Goal: Task Accomplishment & Management: Complete application form

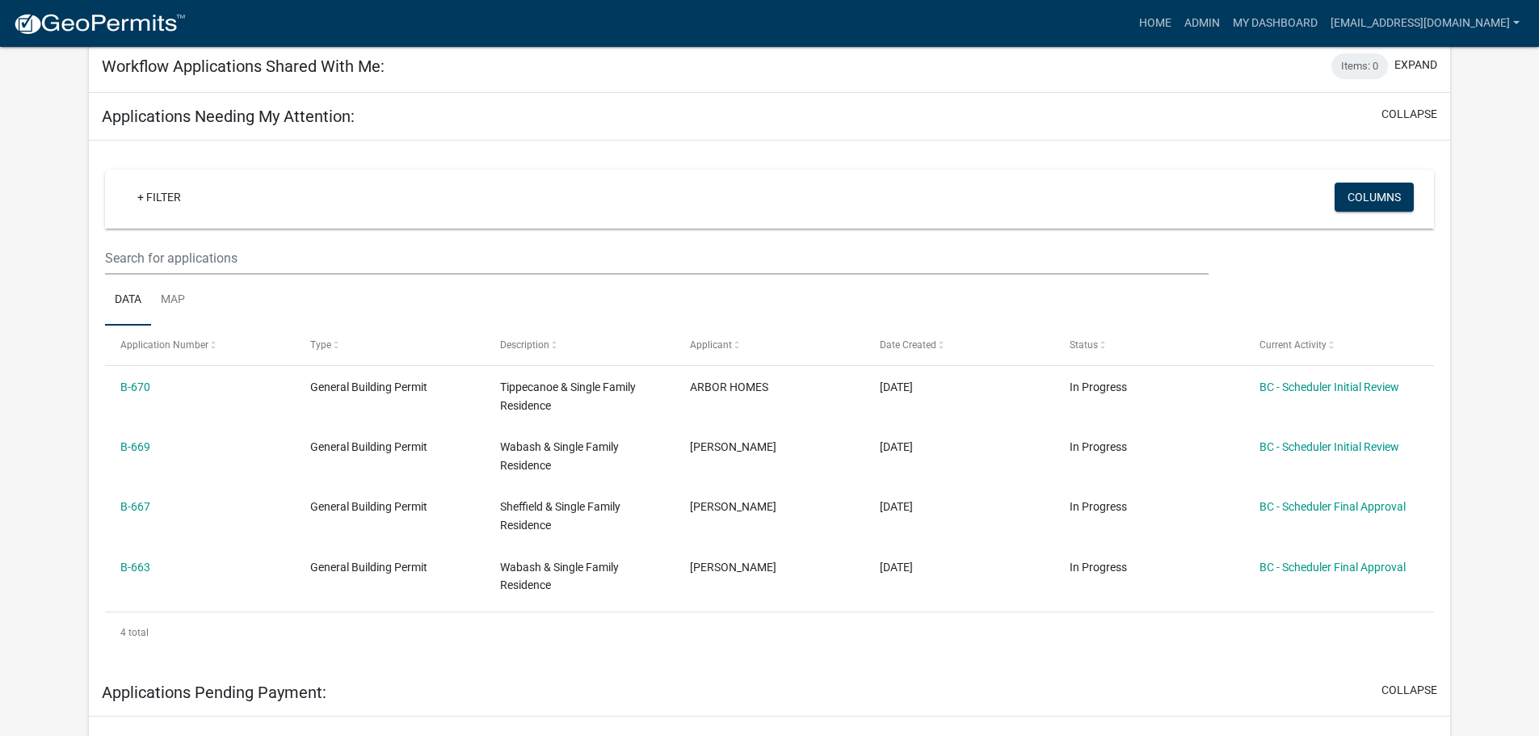
scroll to position [242, 0]
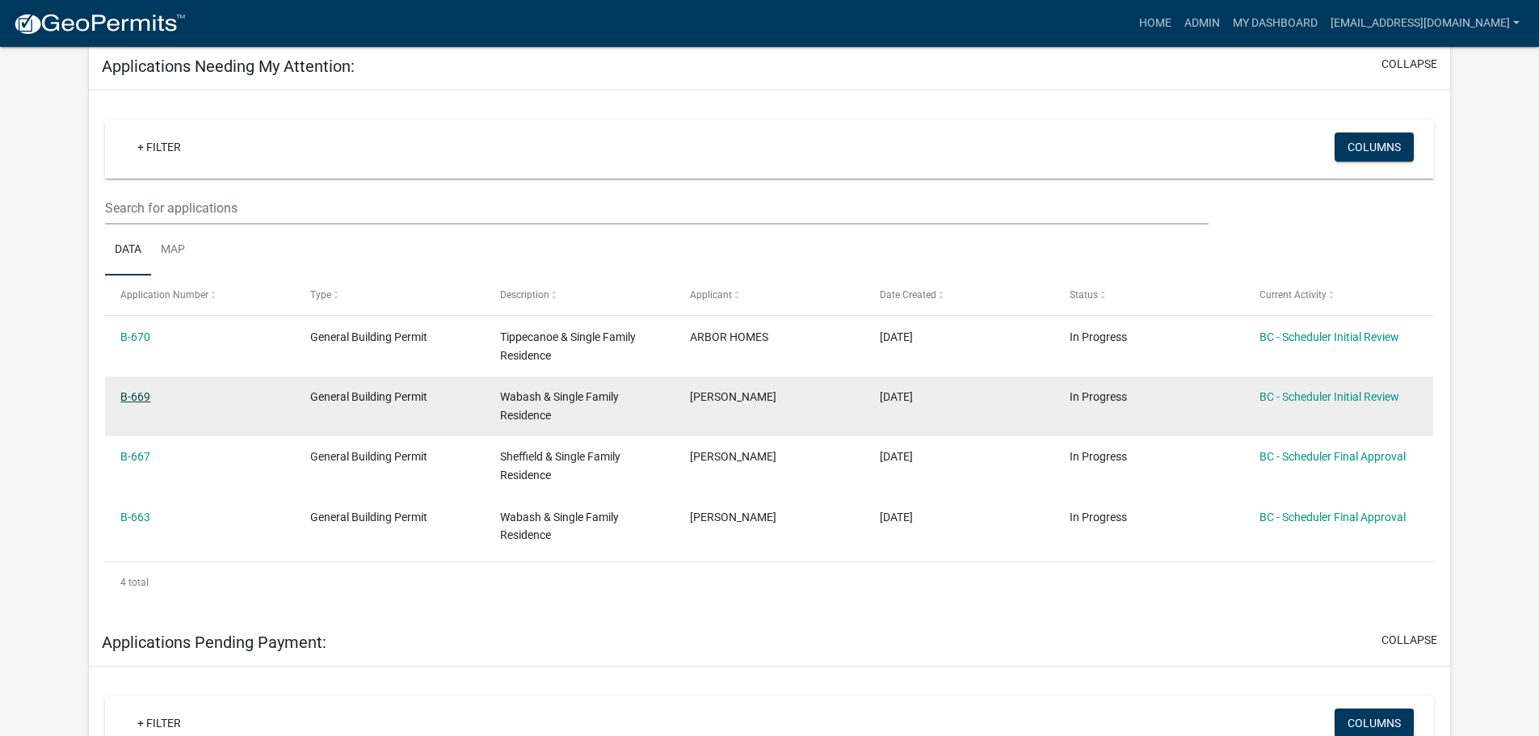
click at [143, 391] on link "B-669" at bounding box center [135, 396] width 30 height 13
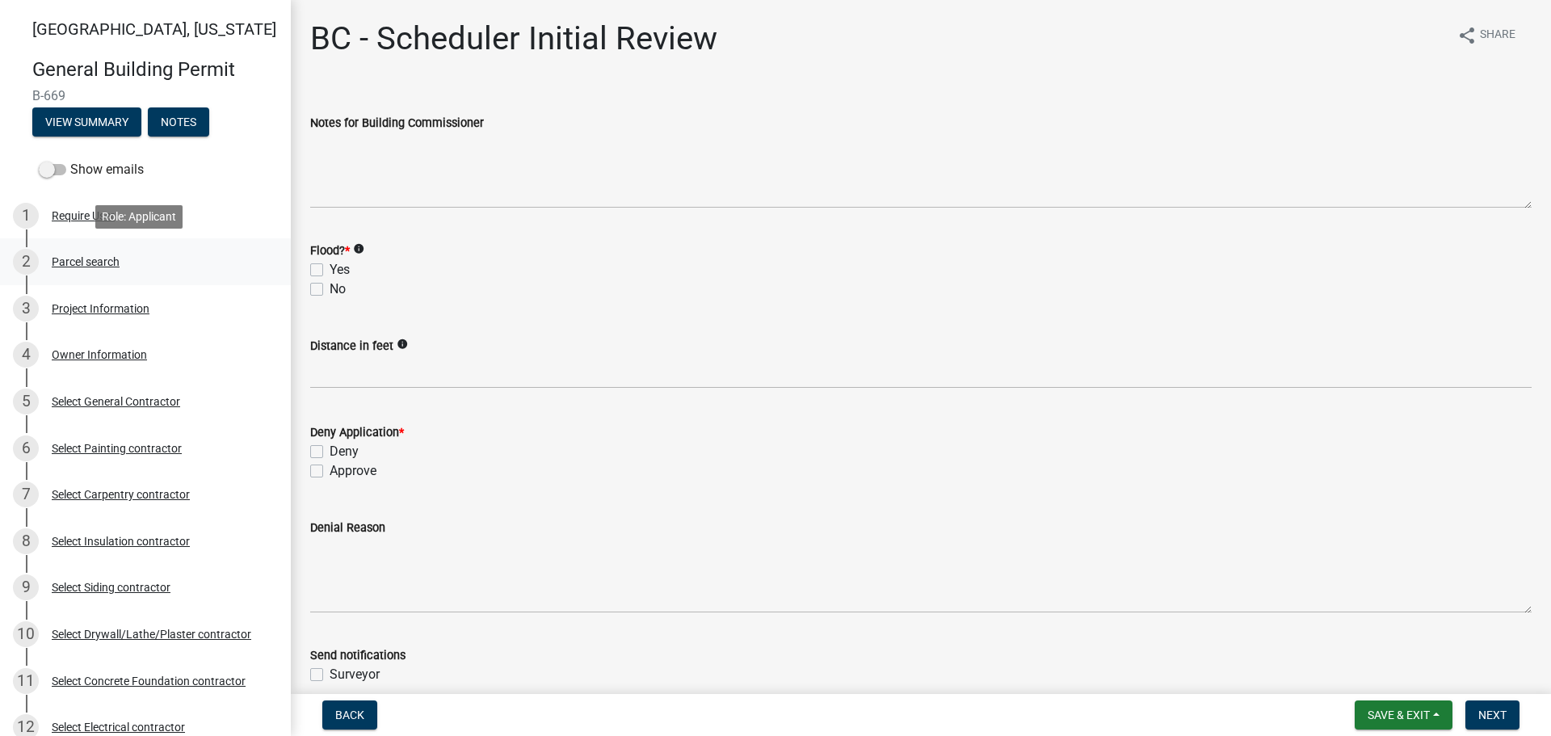
click at [90, 257] on div "Parcel search" at bounding box center [86, 261] width 68 height 11
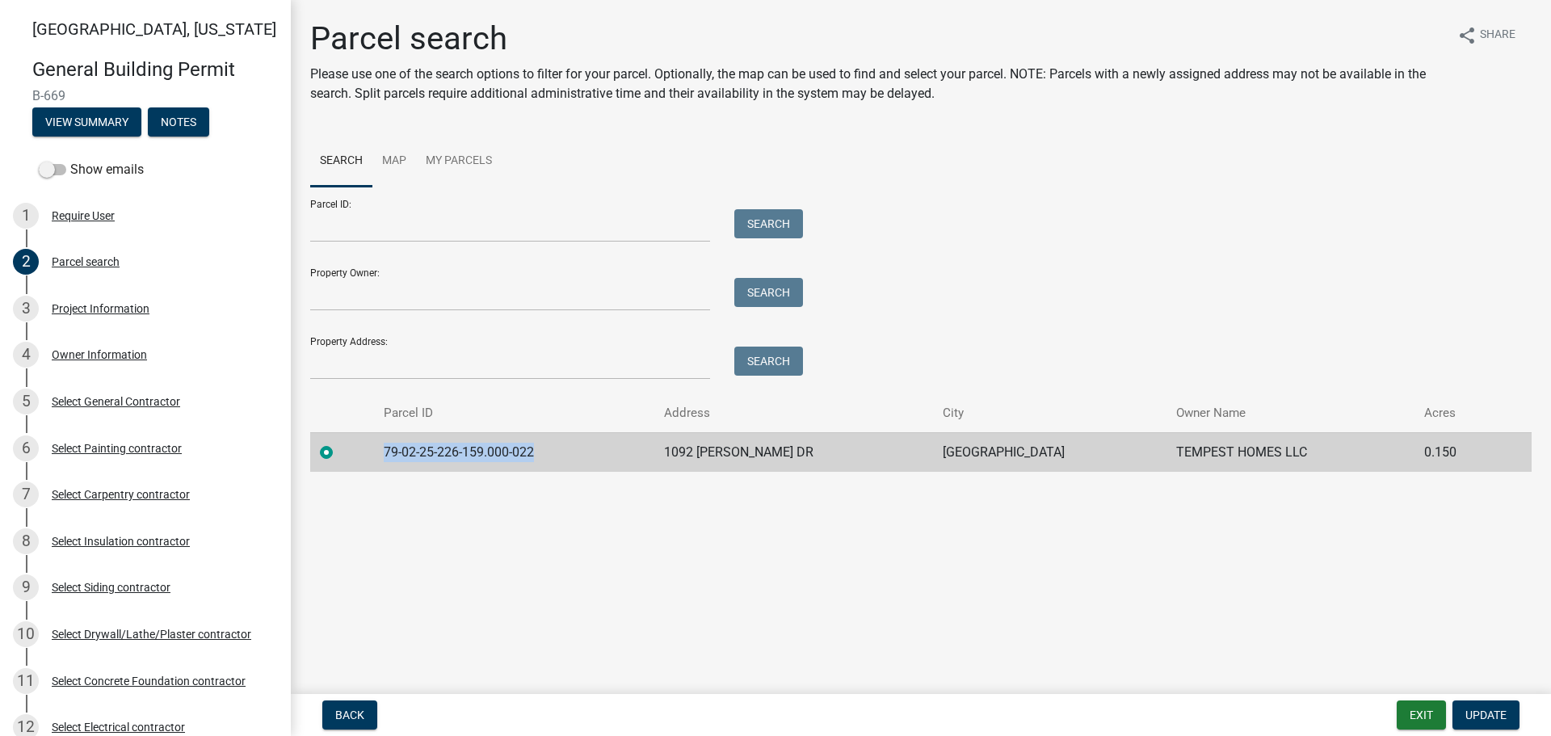
drag, startPoint x: 390, startPoint y: 450, endPoint x: 552, endPoint y: 448, distance: 161.6
click at [552, 448] on td "79-02-25-226-159.000-022" at bounding box center [514, 452] width 280 height 40
copy td "79-02-25-226-159.000-022"
click at [95, 305] on div "Project Information" at bounding box center [101, 308] width 98 height 11
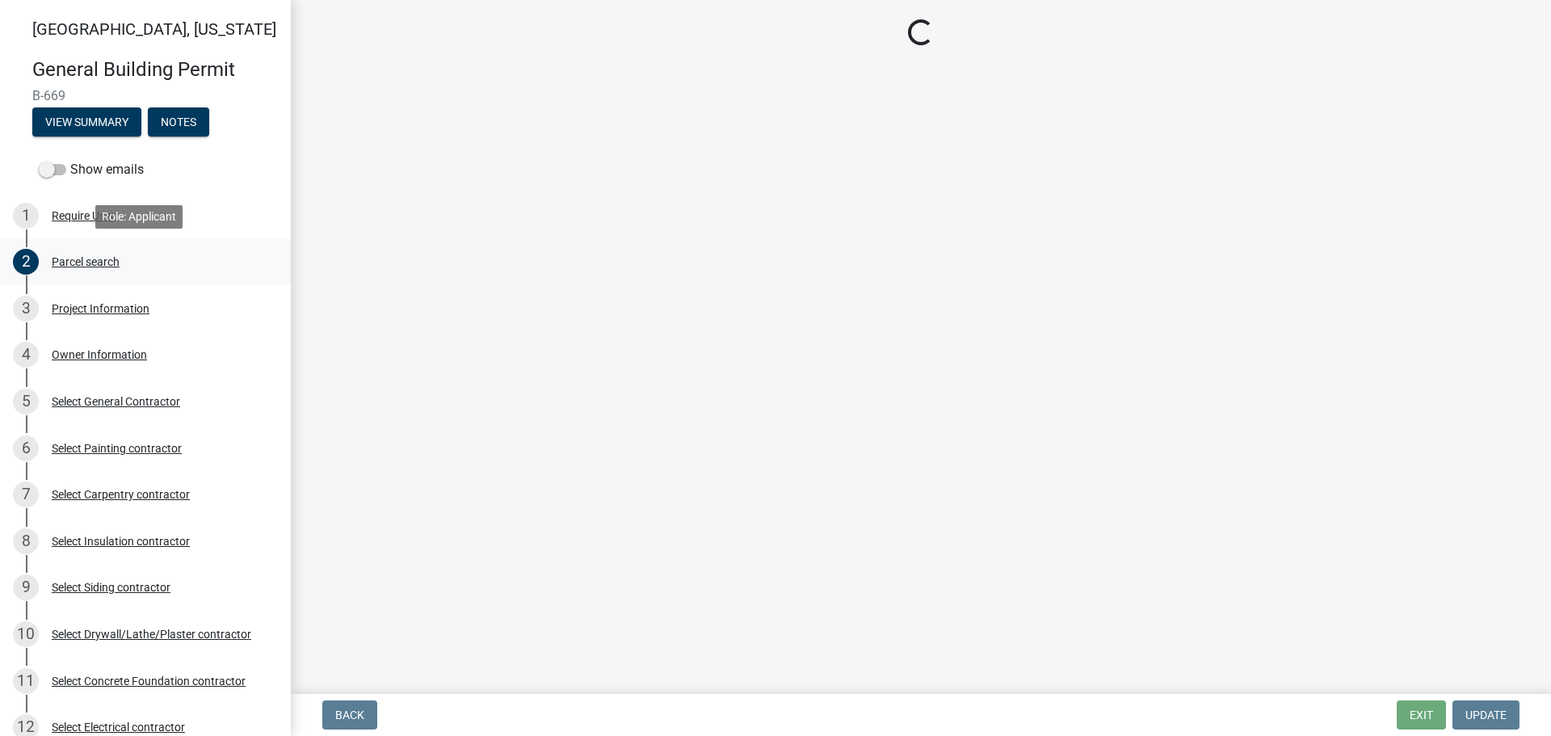
select select "f62e9ec7-2ce1-40c9-9d70-ac6e7ddc5d7c"
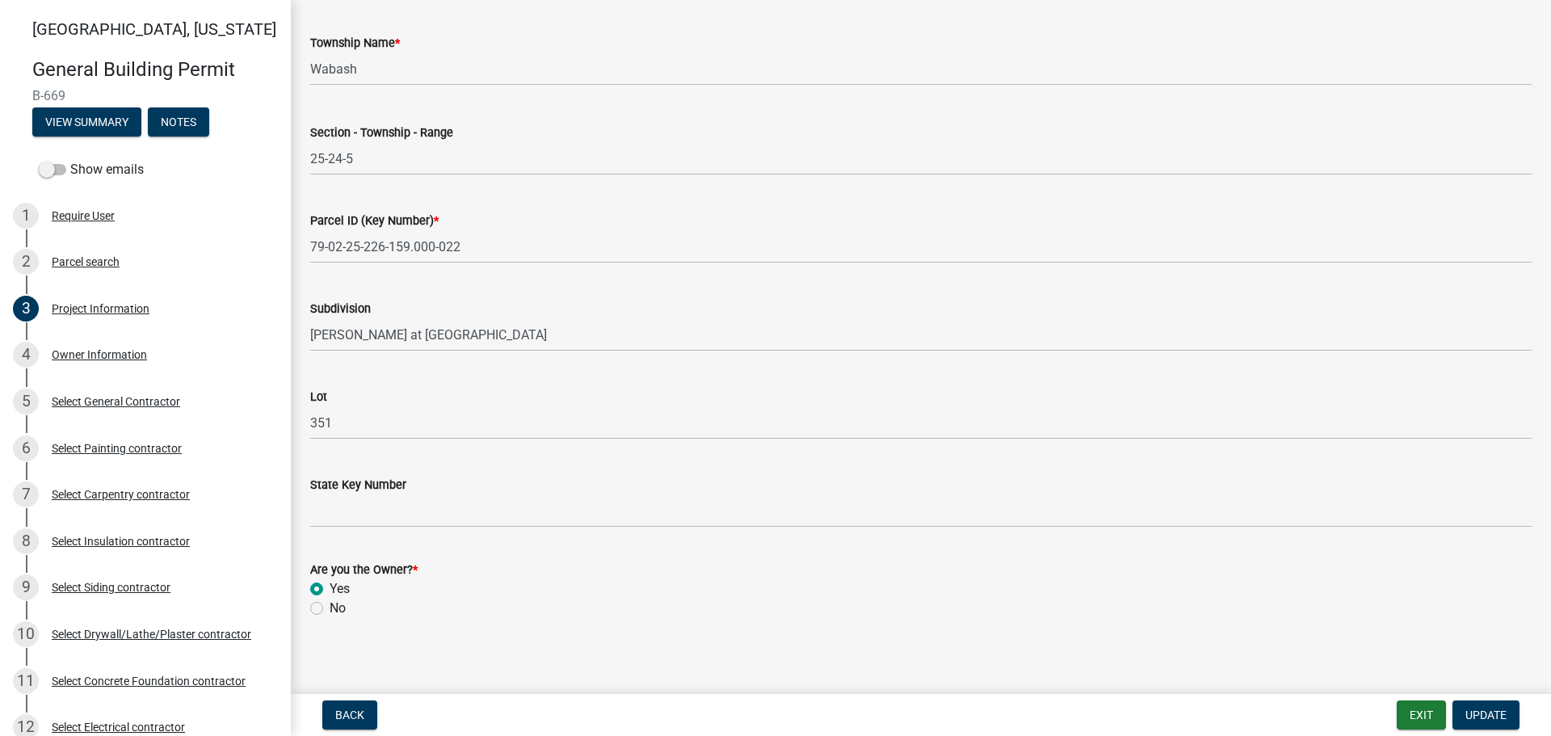
scroll to position [821, 0]
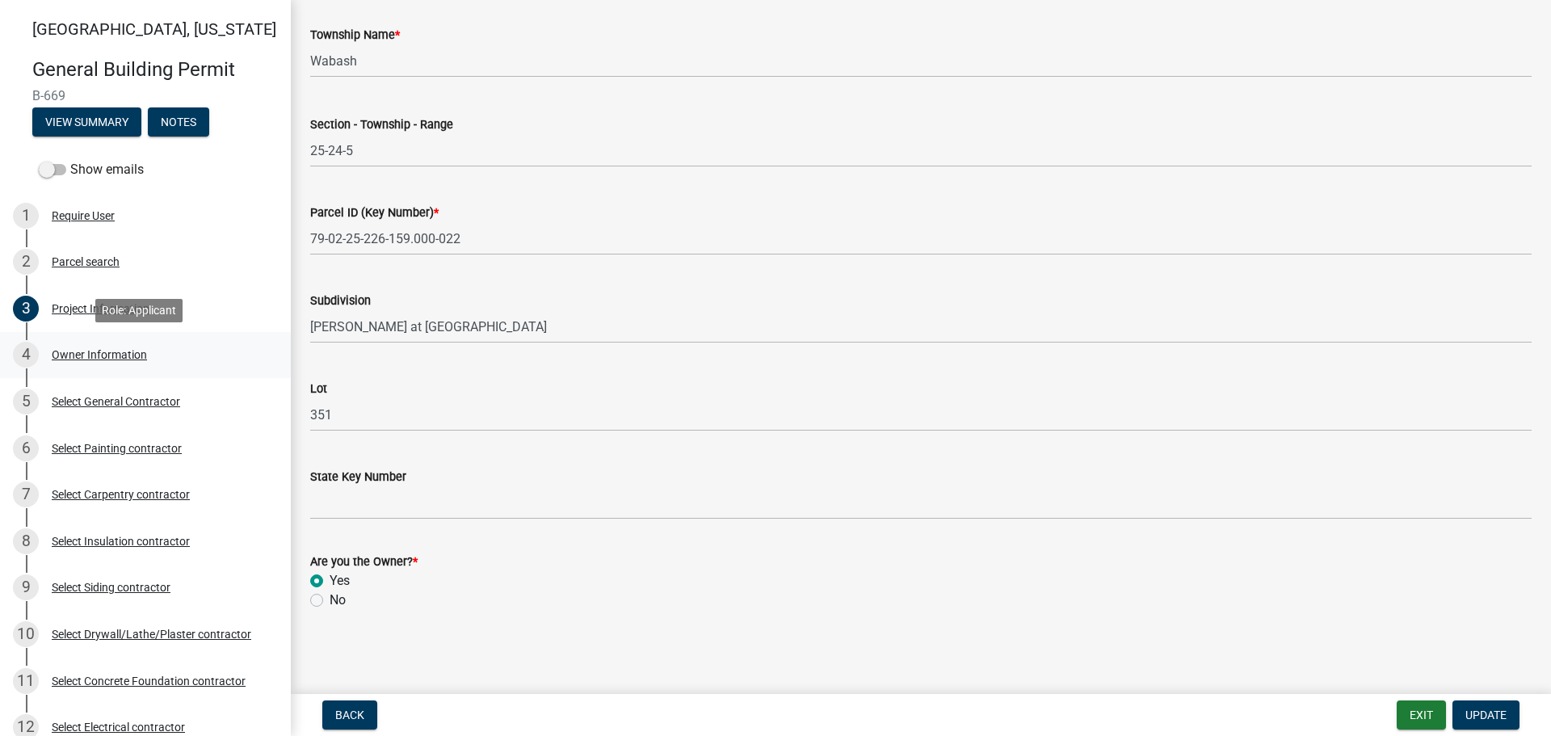
click at [95, 350] on div "Owner Information" at bounding box center [99, 354] width 95 height 11
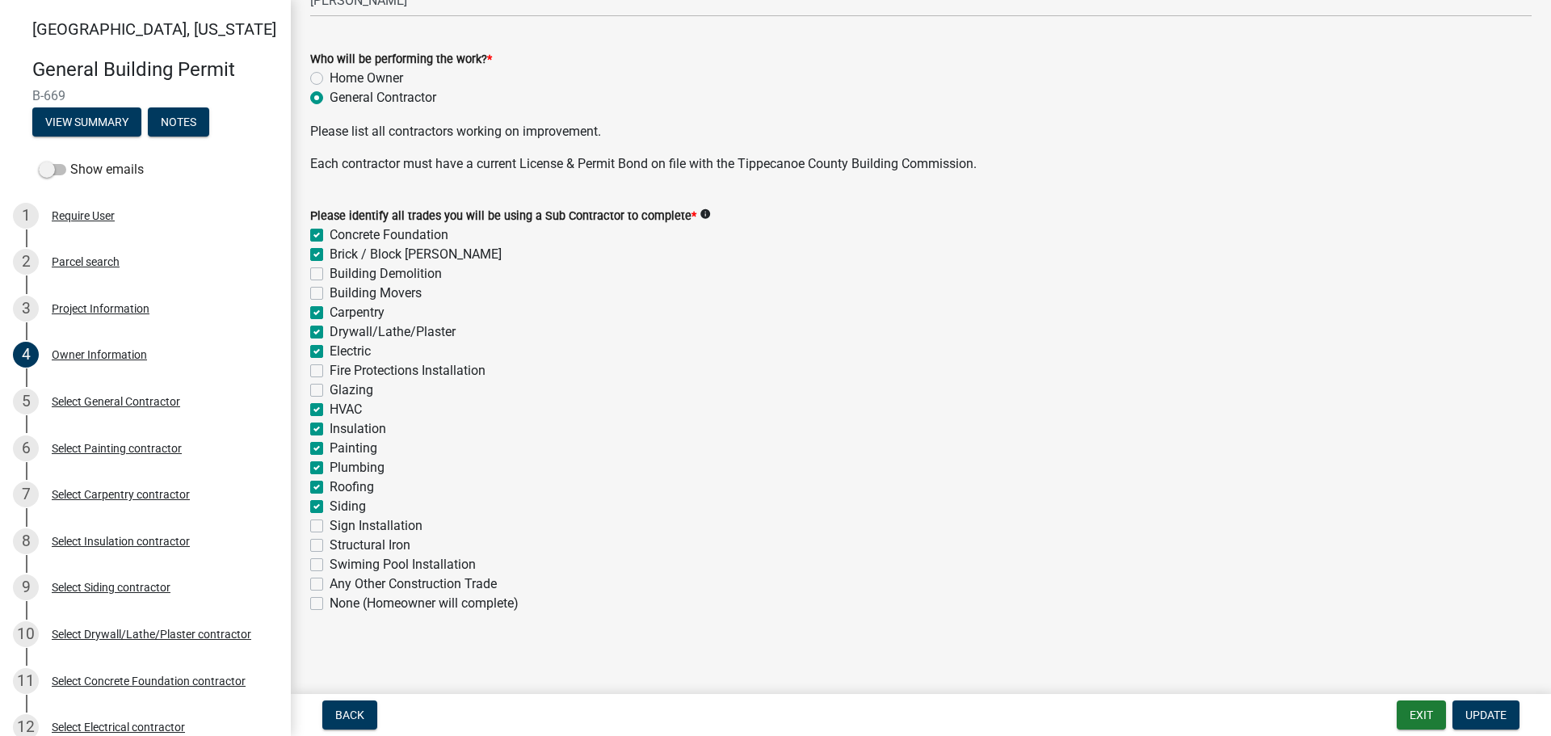
scroll to position [504, 0]
click at [86, 401] on div "Select General Contractor" at bounding box center [116, 401] width 128 height 11
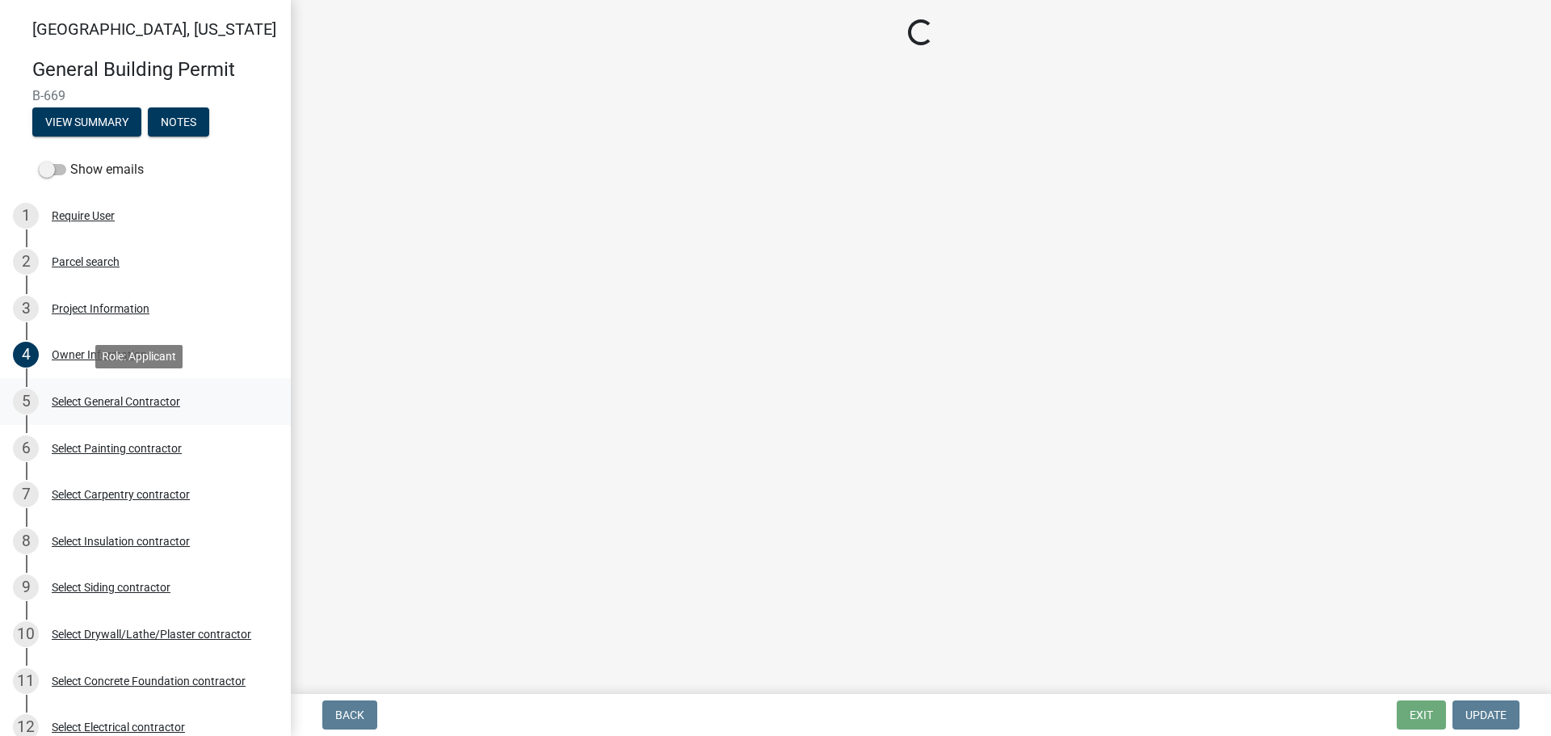
scroll to position [0, 0]
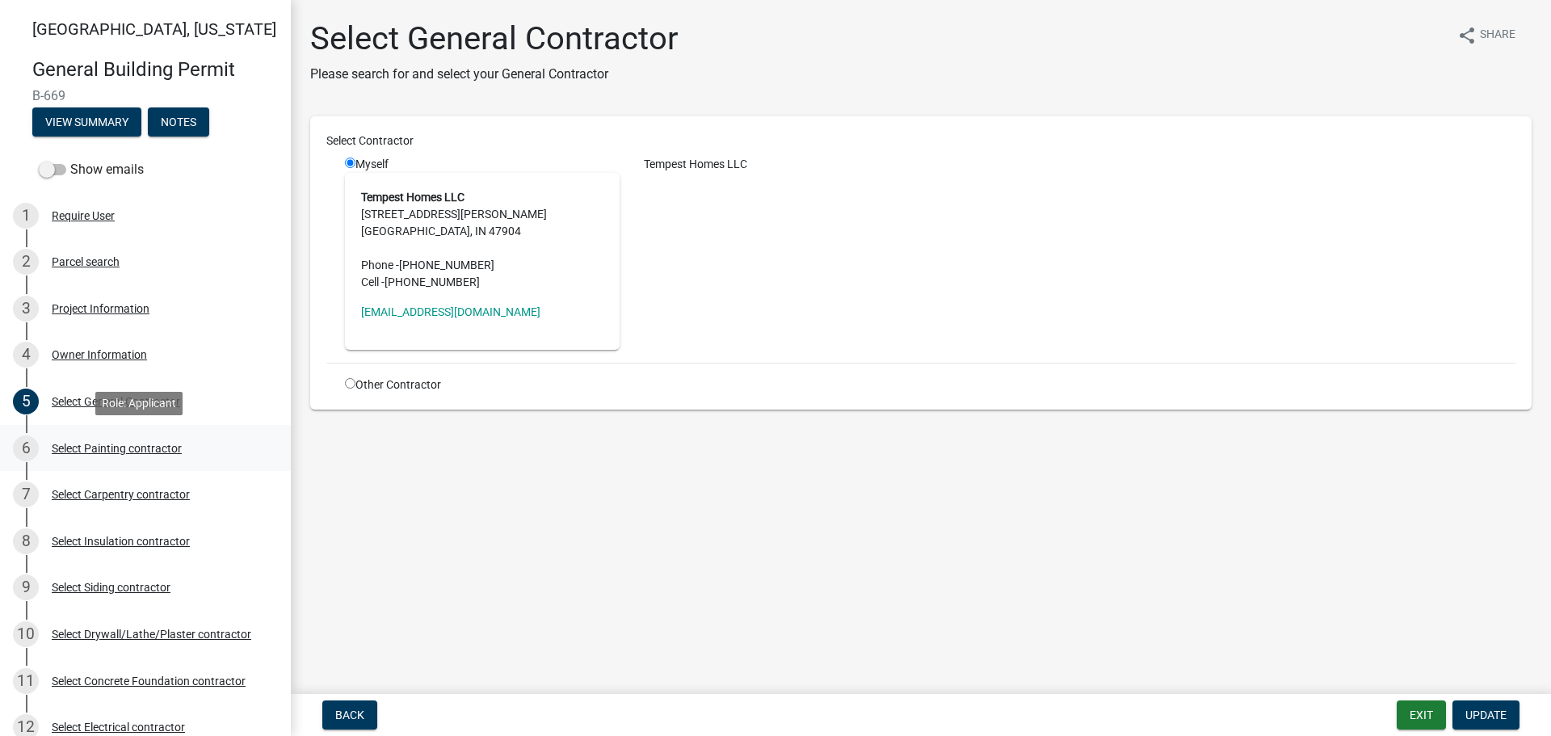
click at [88, 444] on div "Select Painting contractor" at bounding box center [117, 448] width 130 height 11
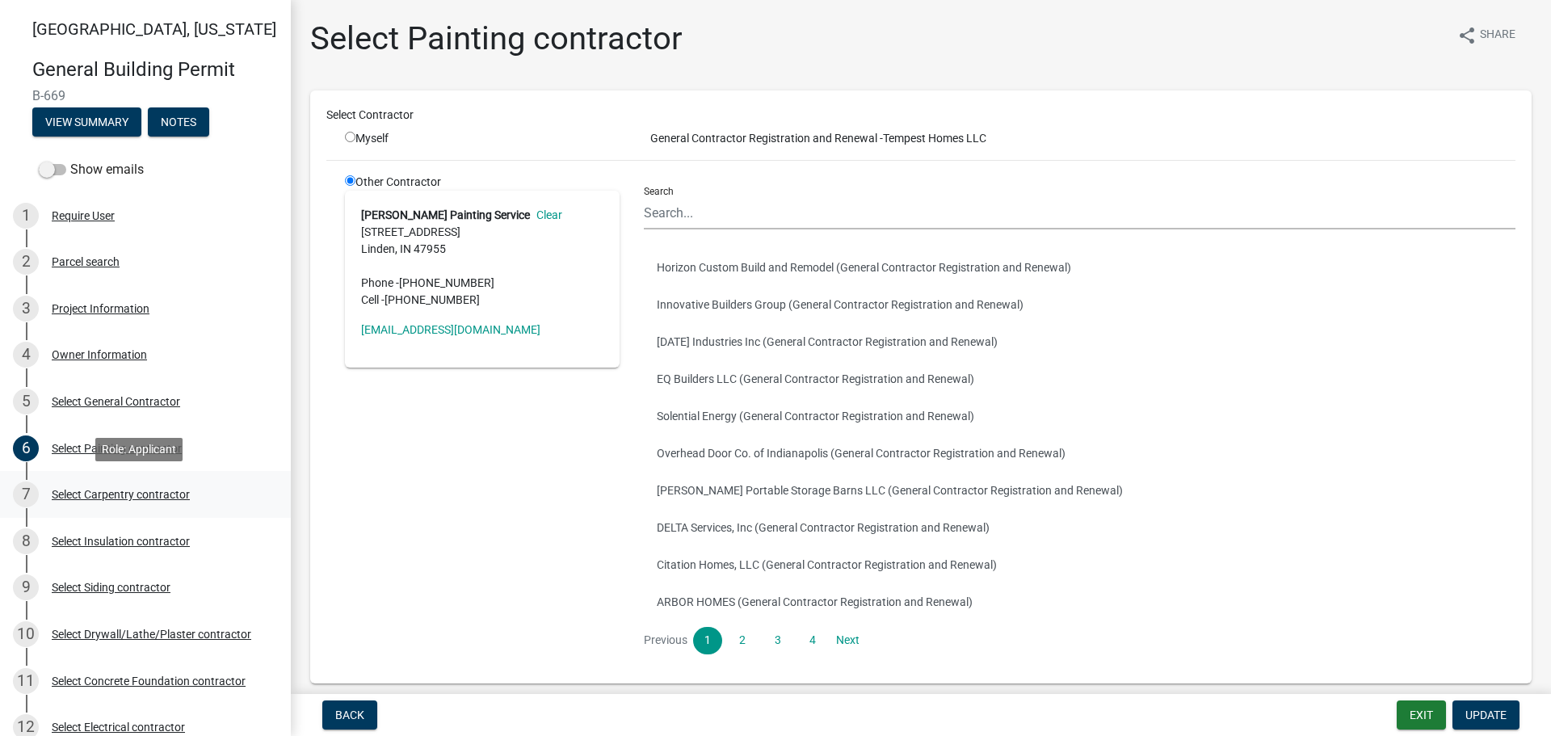
click at [72, 490] on div "Select Carpentry contractor" at bounding box center [121, 494] width 138 height 11
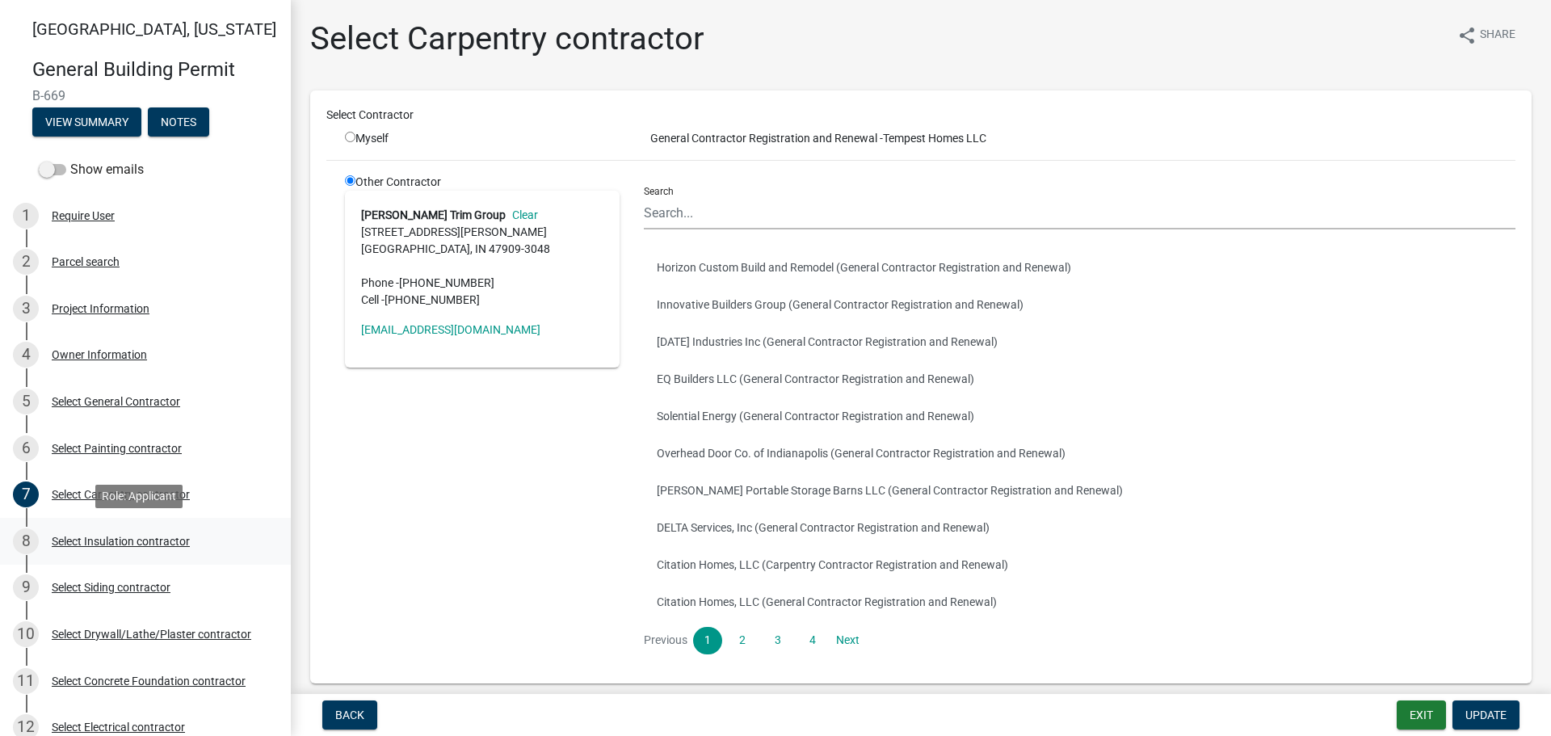
click at [79, 537] on div "Select Insulation contractor" at bounding box center [121, 541] width 138 height 11
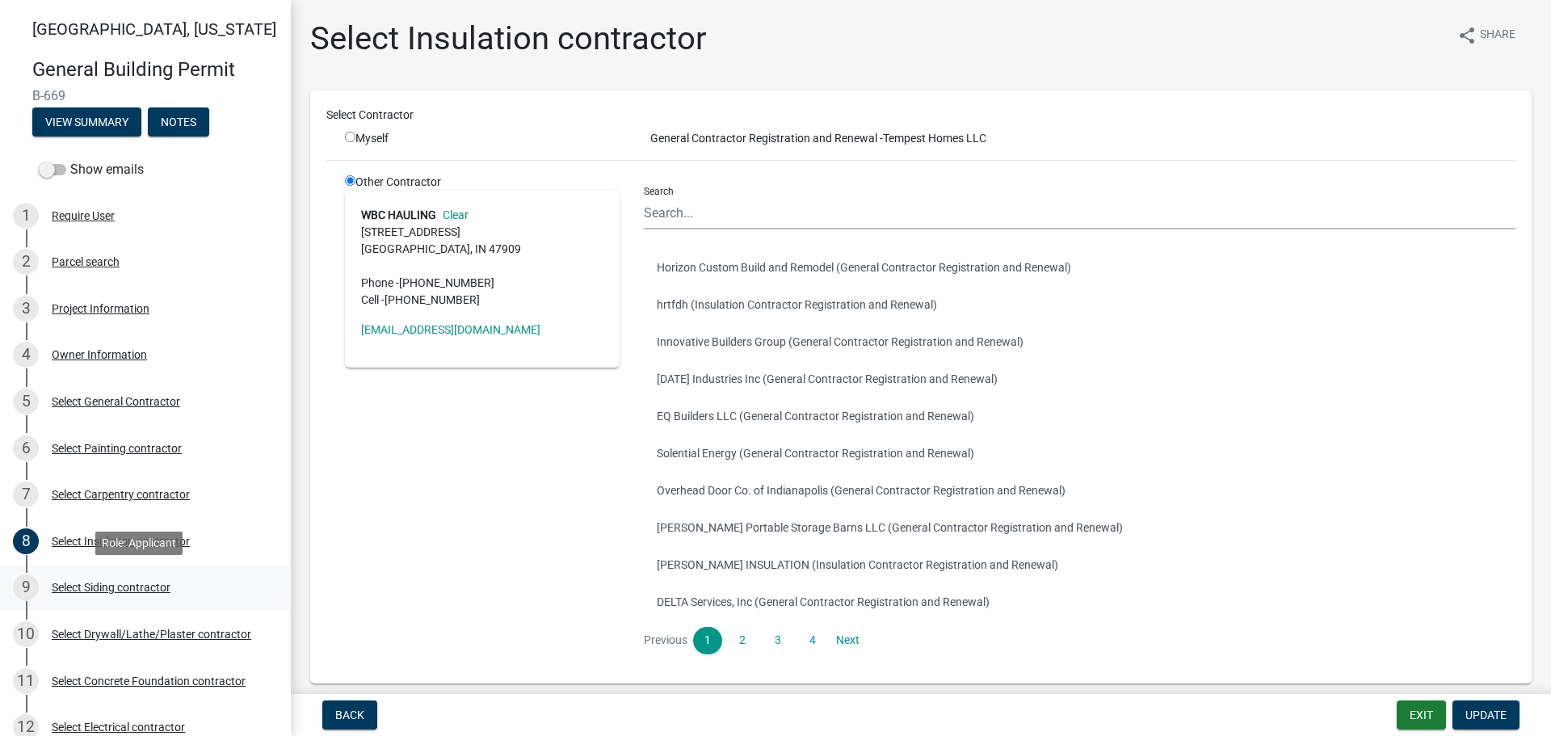
click at [84, 582] on div "Select Siding contractor" at bounding box center [111, 587] width 119 height 11
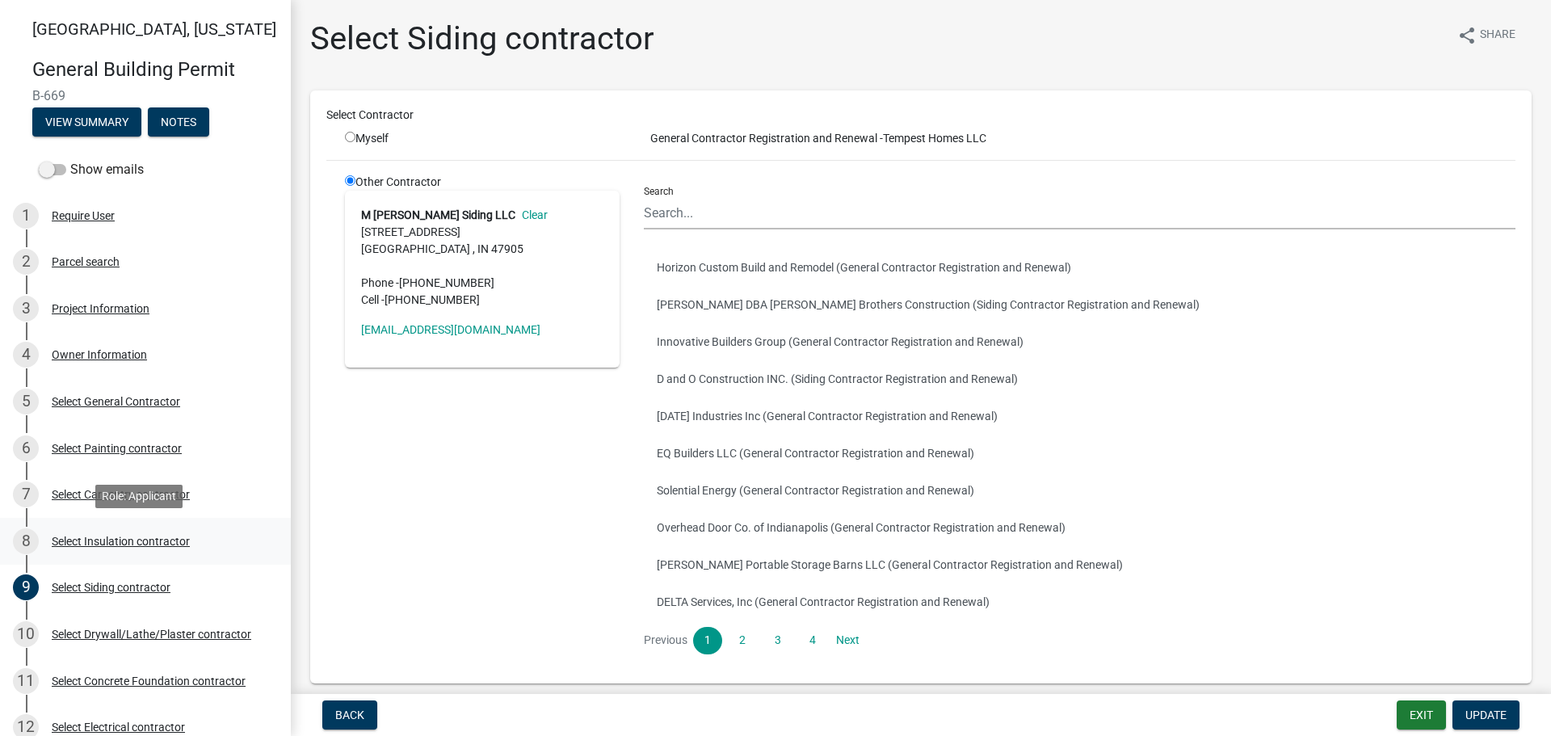
click at [88, 538] on div "Select Insulation contractor" at bounding box center [121, 541] width 138 height 11
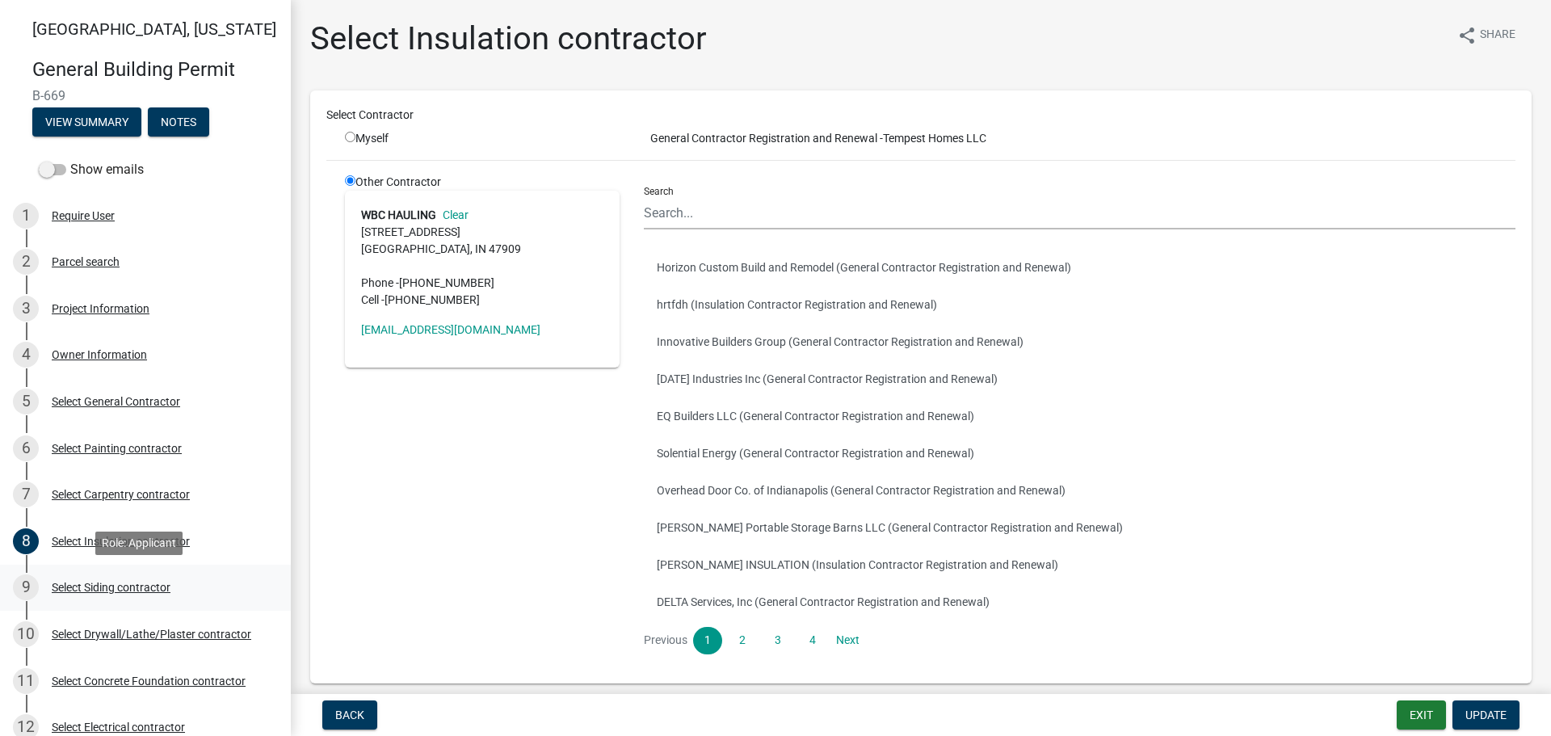
click at [106, 582] on div "Select Siding contractor" at bounding box center [111, 587] width 119 height 11
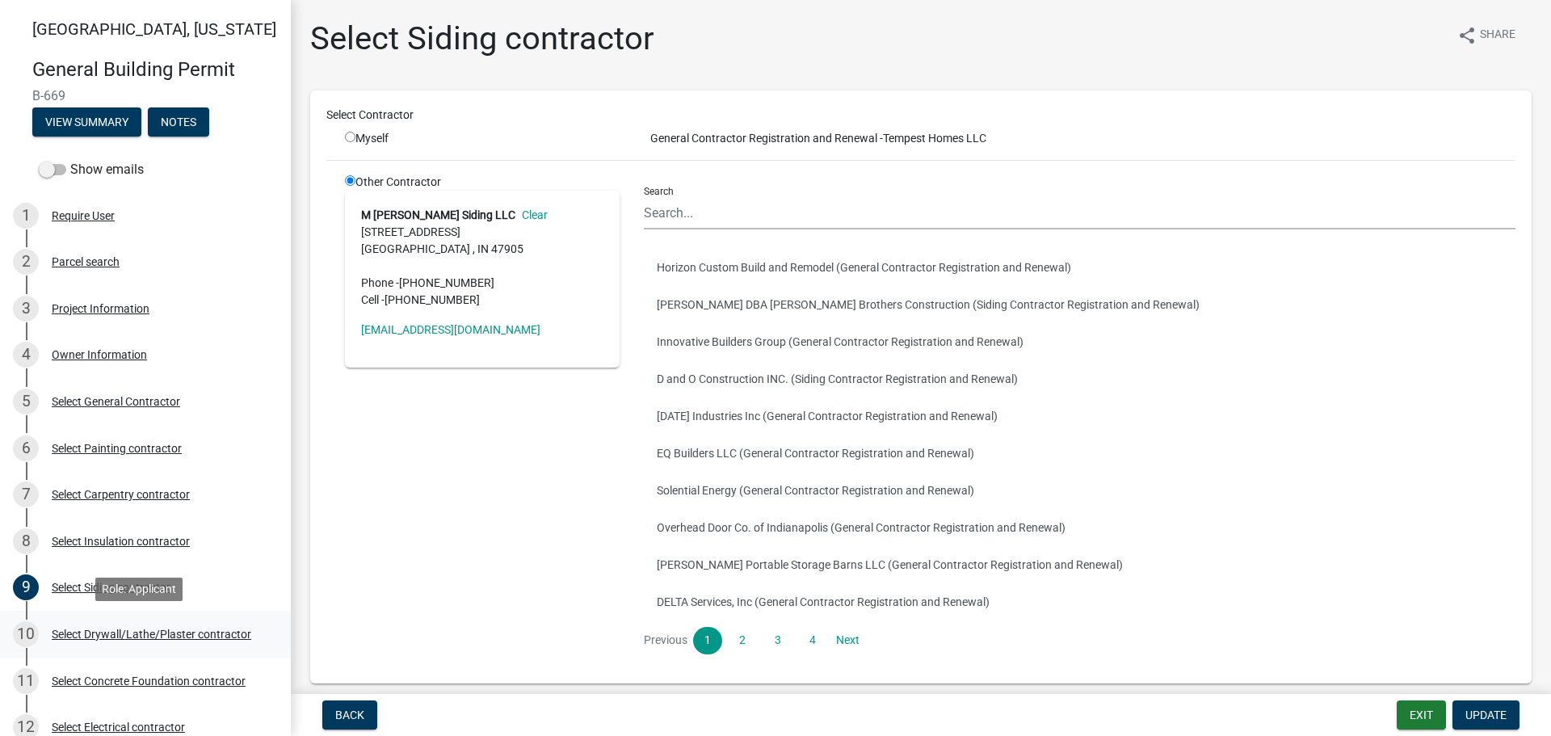
click at [163, 632] on div "Select Drywall/Lathe/Plaster contractor" at bounding box center [152, 633] width 200 height 11
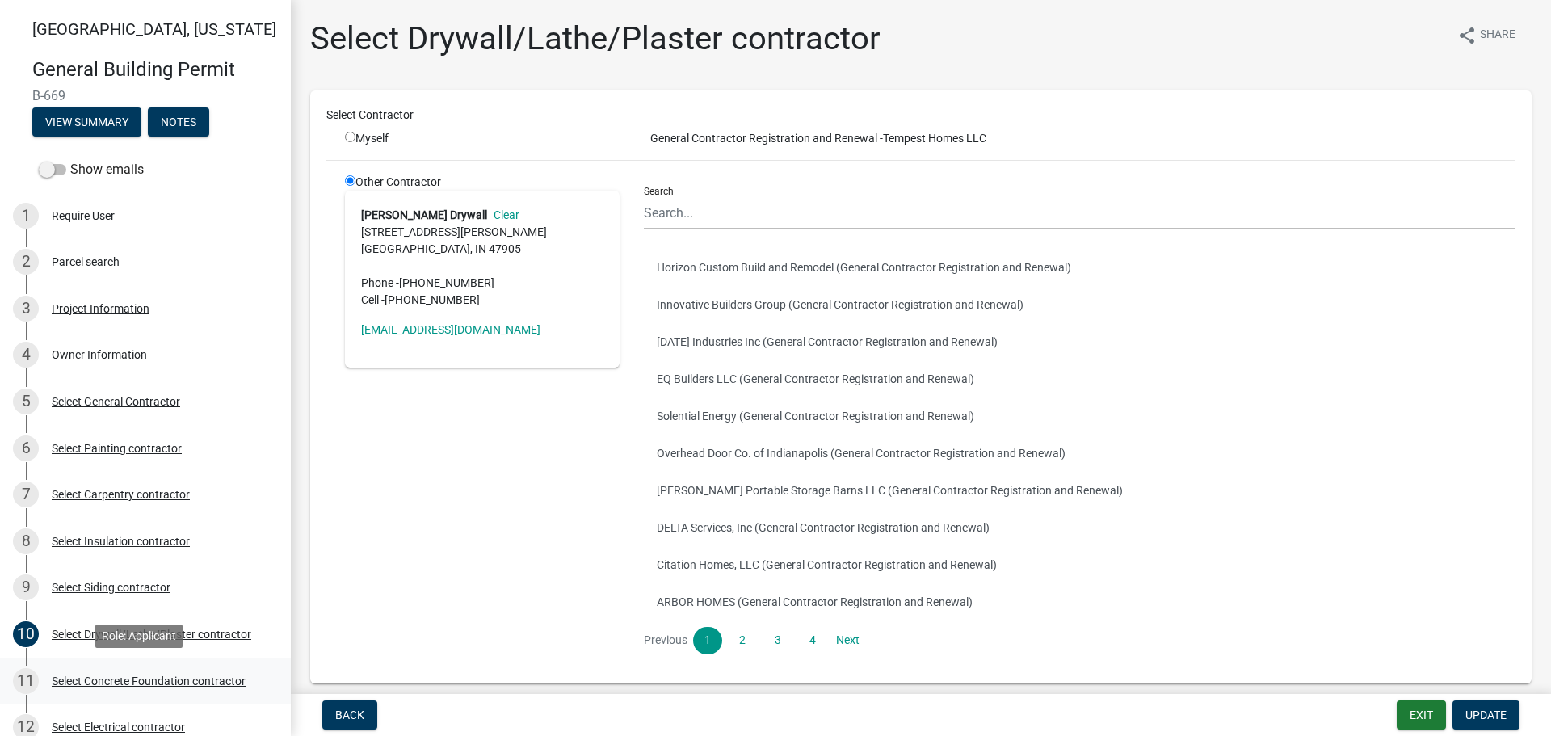
click at [128, 681] on div "Select Concrete Foundation contractor" at bounding box center [149, 680] width 194 height 11
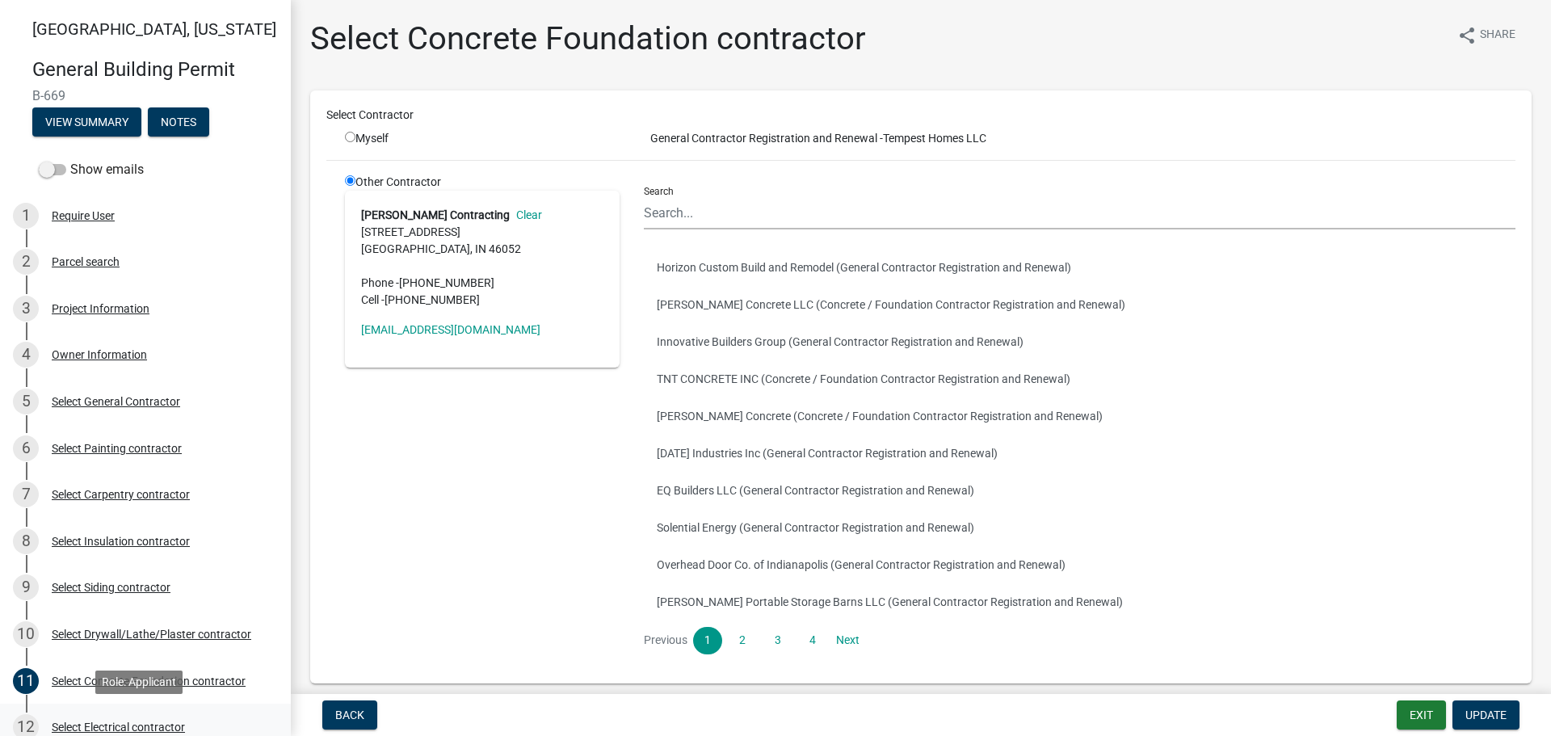
click at [95, 725] on div "Select Electrical contractor" at bounding box center [118, 726] width 133 height 11
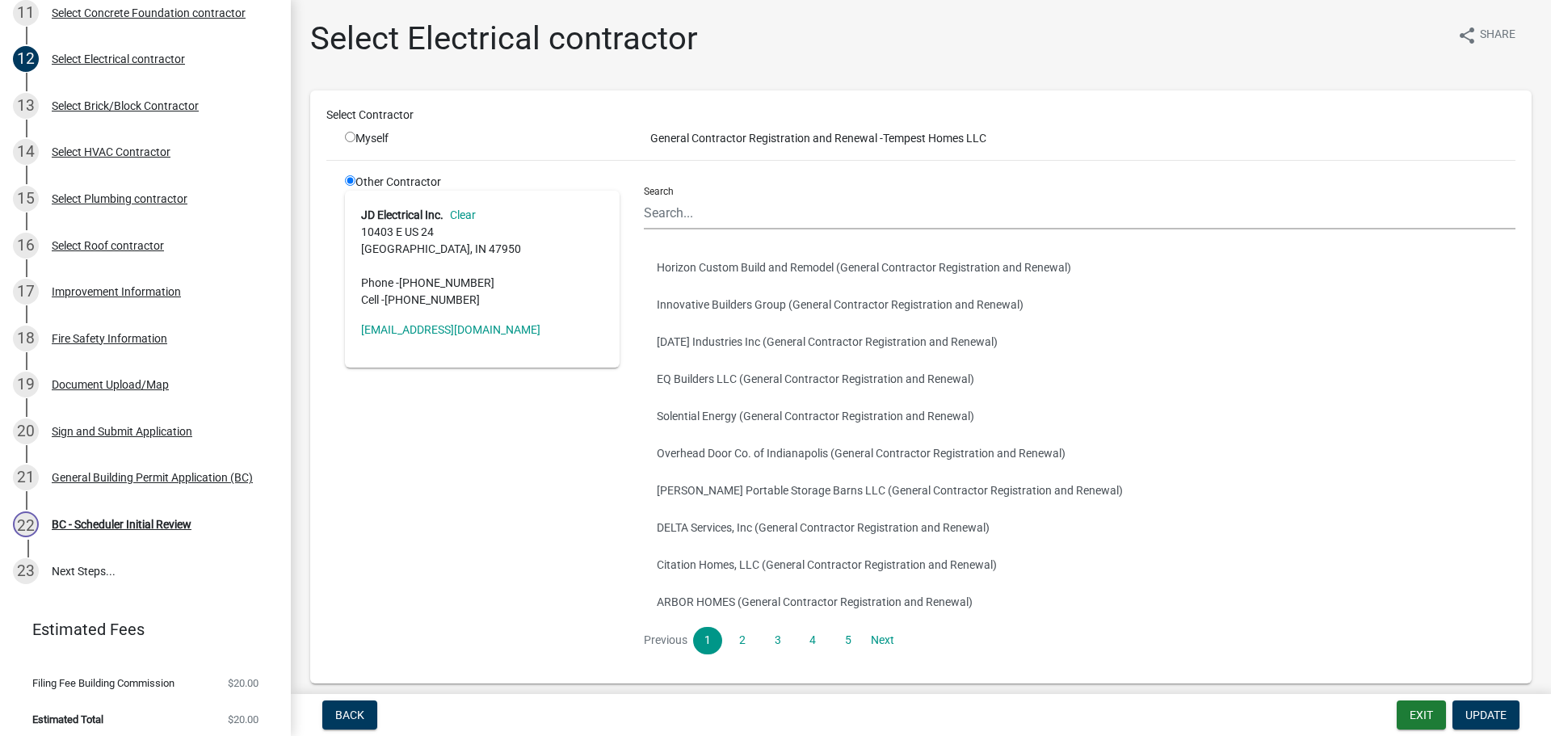
scroll to position [676, 0]
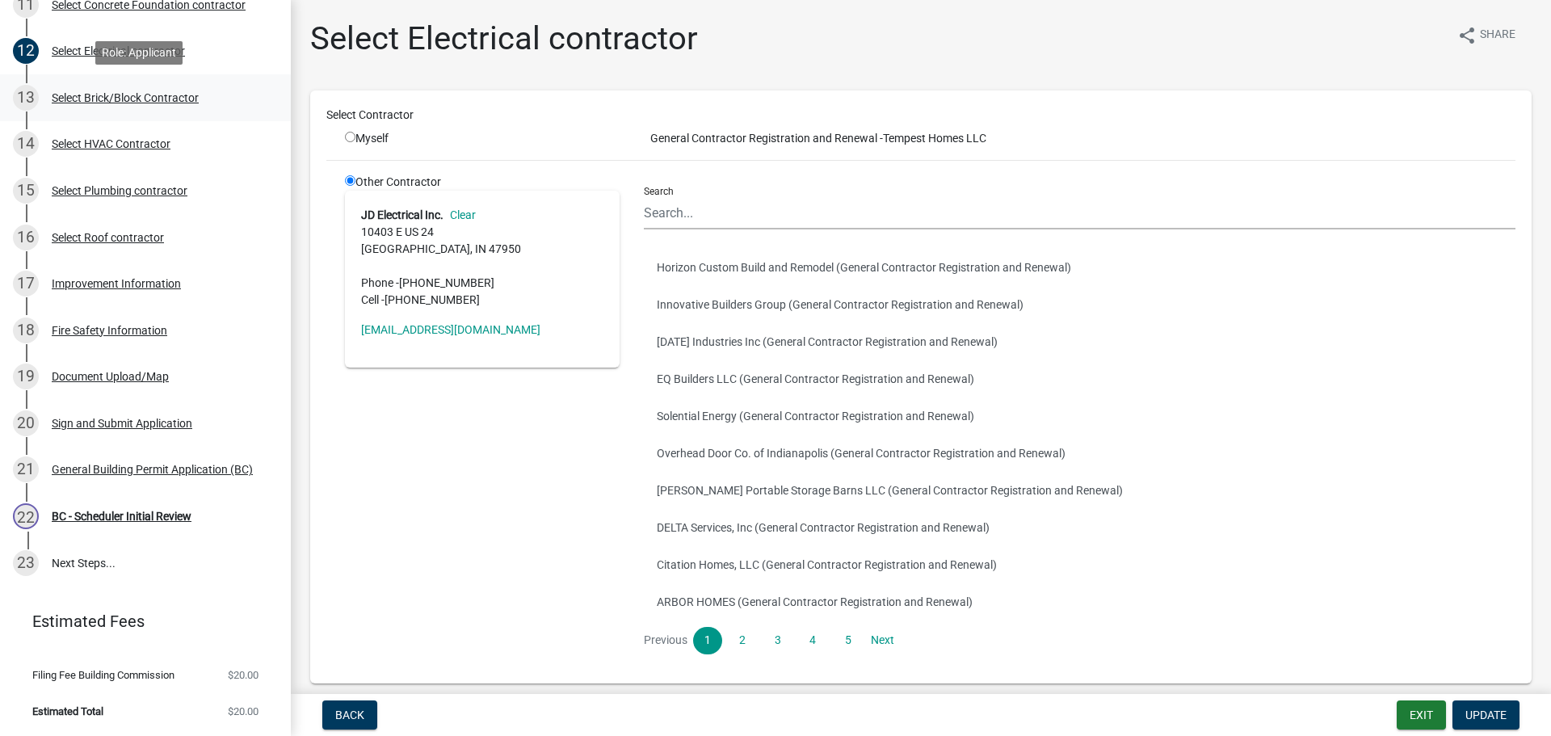
click at [86, 93] on div "Select Brick/Block Contractor" at bounding box center [125, 97] width 147 height 11
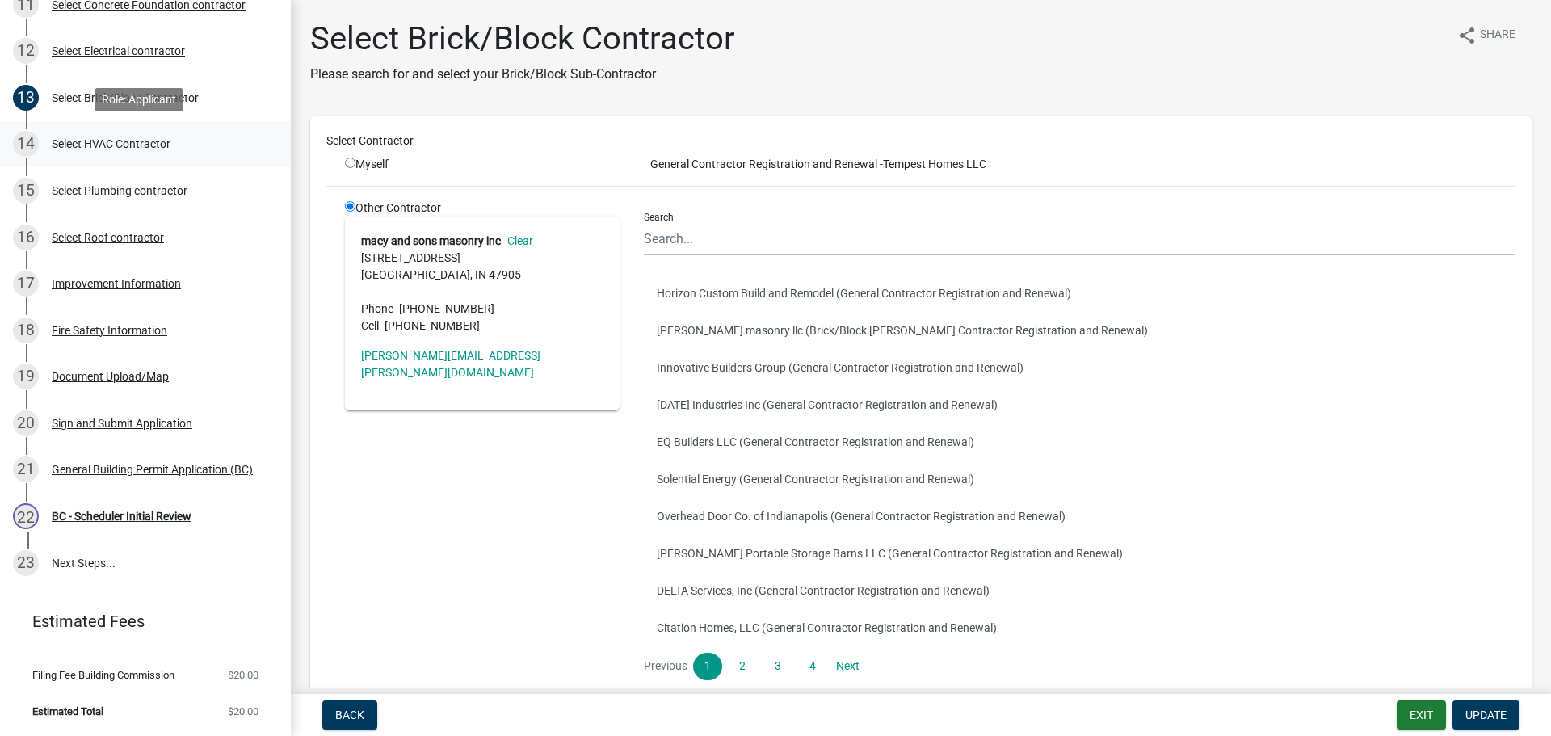
click at [90, 145] on div "Select HVAC Contractor" at bounding box center [111, 143] width 119 height 11
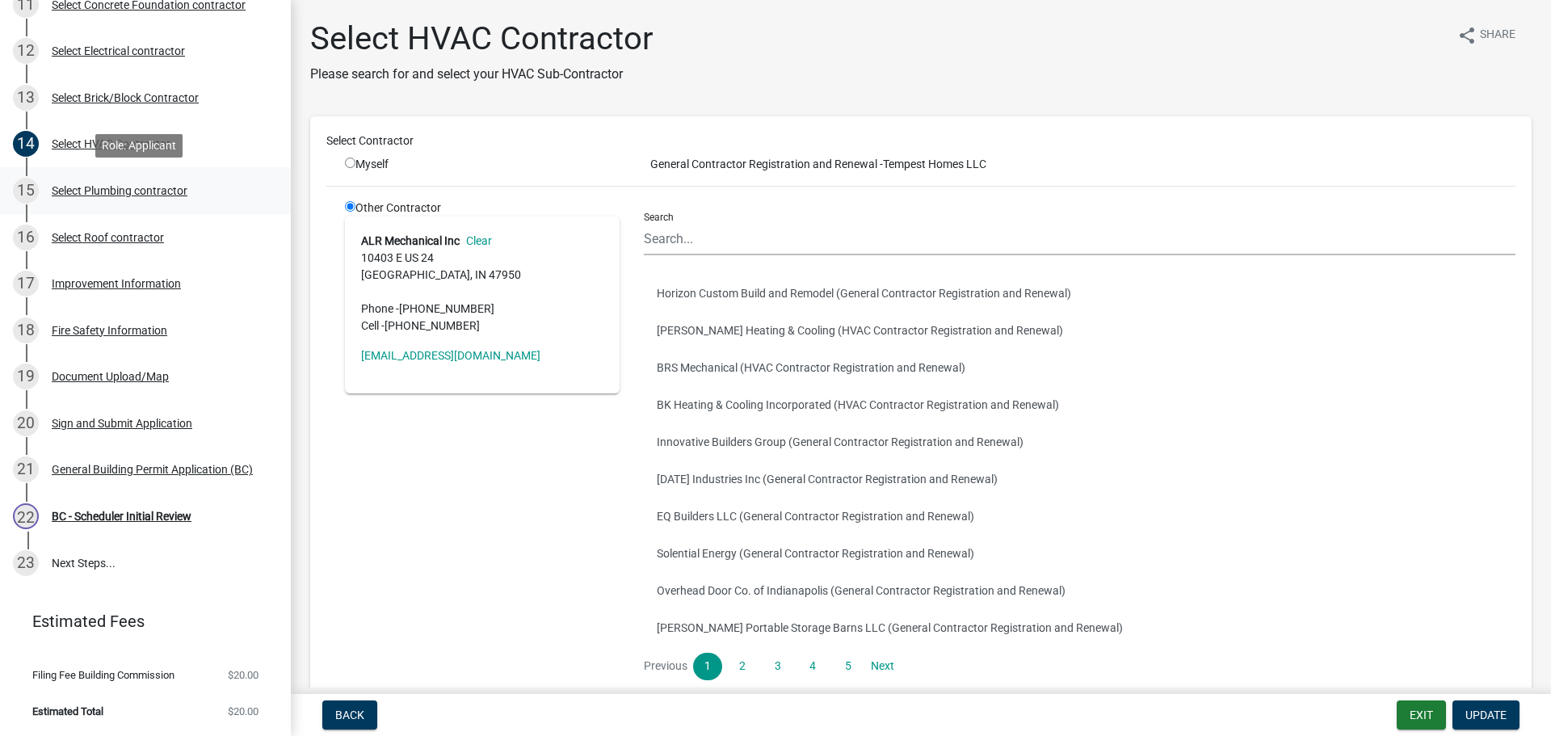
click at [87, 187] on div "Select Plumbing contractor" at bounding box center [120, 190] width 136 height 11
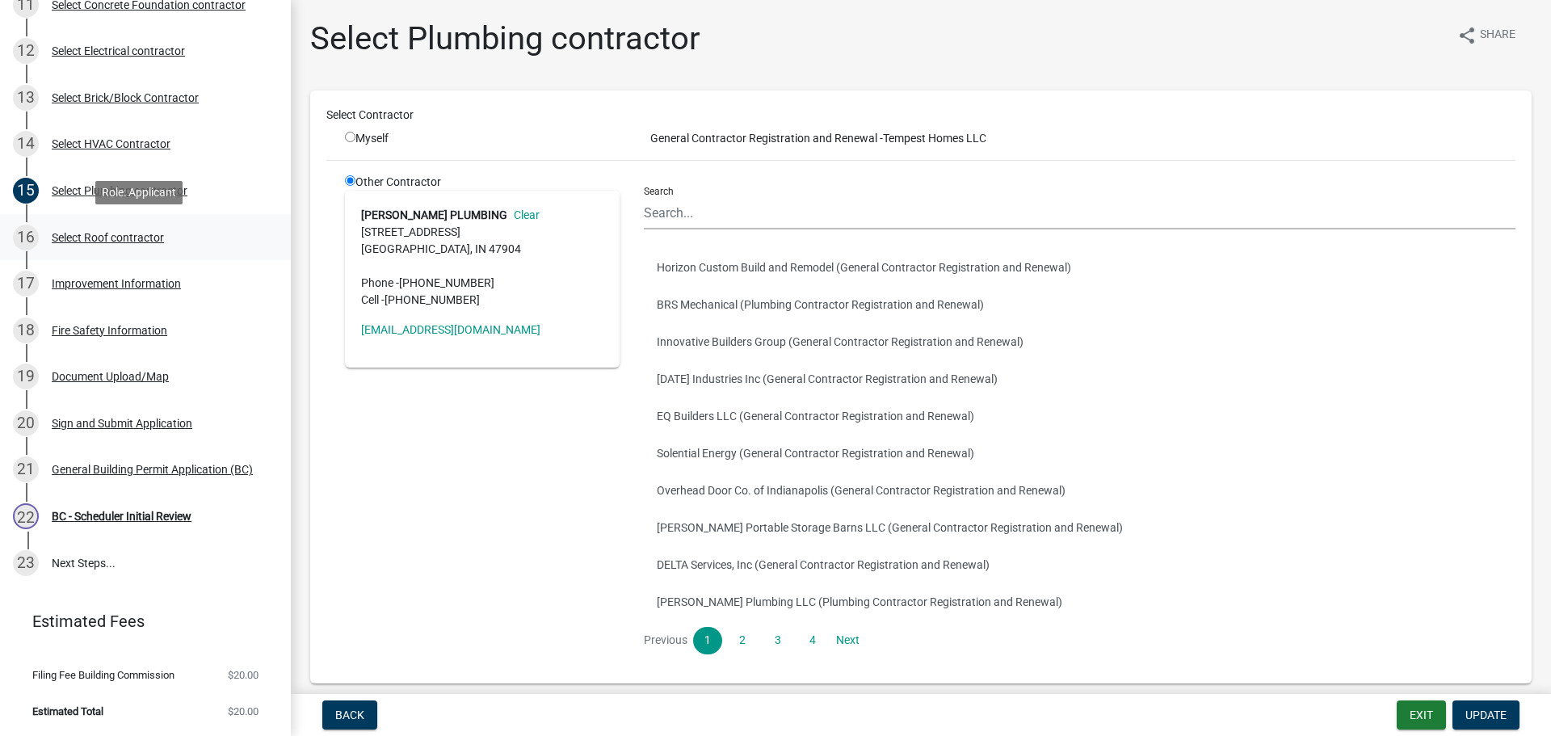
click at [97, 232] on div "Select Roof contractor" at bounding box center [108, 237] width 112 height 11
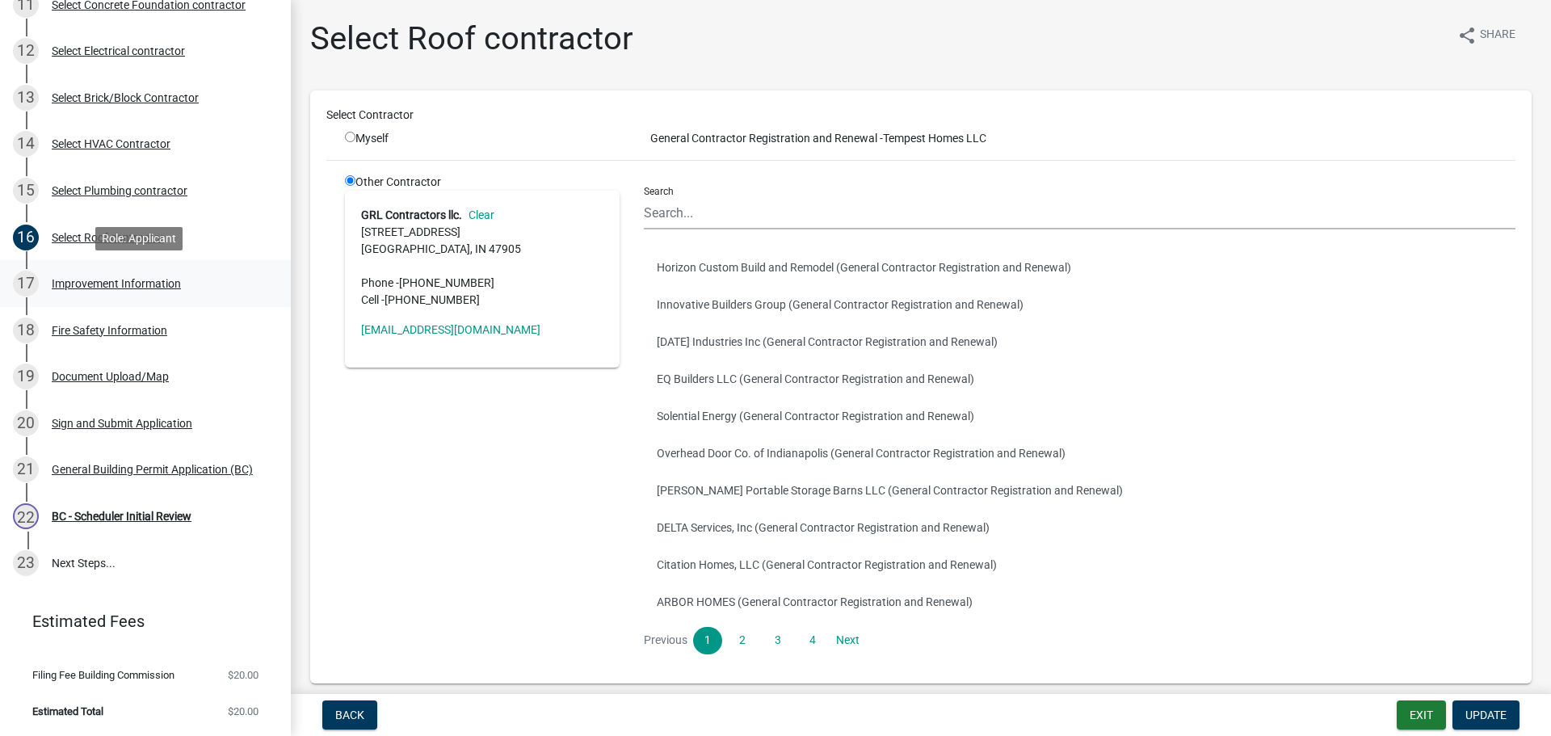
click at [96, 279] on div "Improvement Information" at bounding box center [116, 283] width 129 height 11
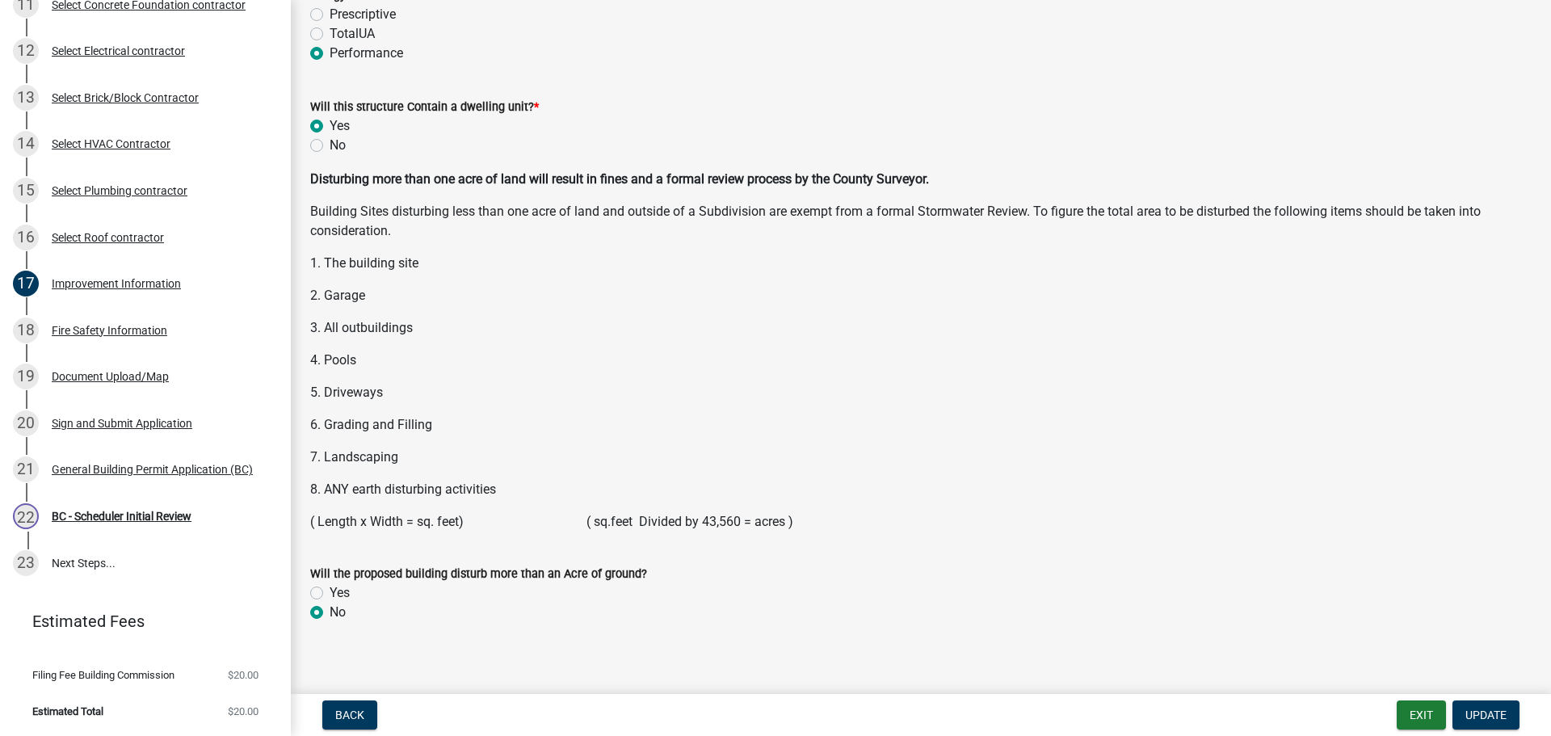
scroll to position [2081, 0]
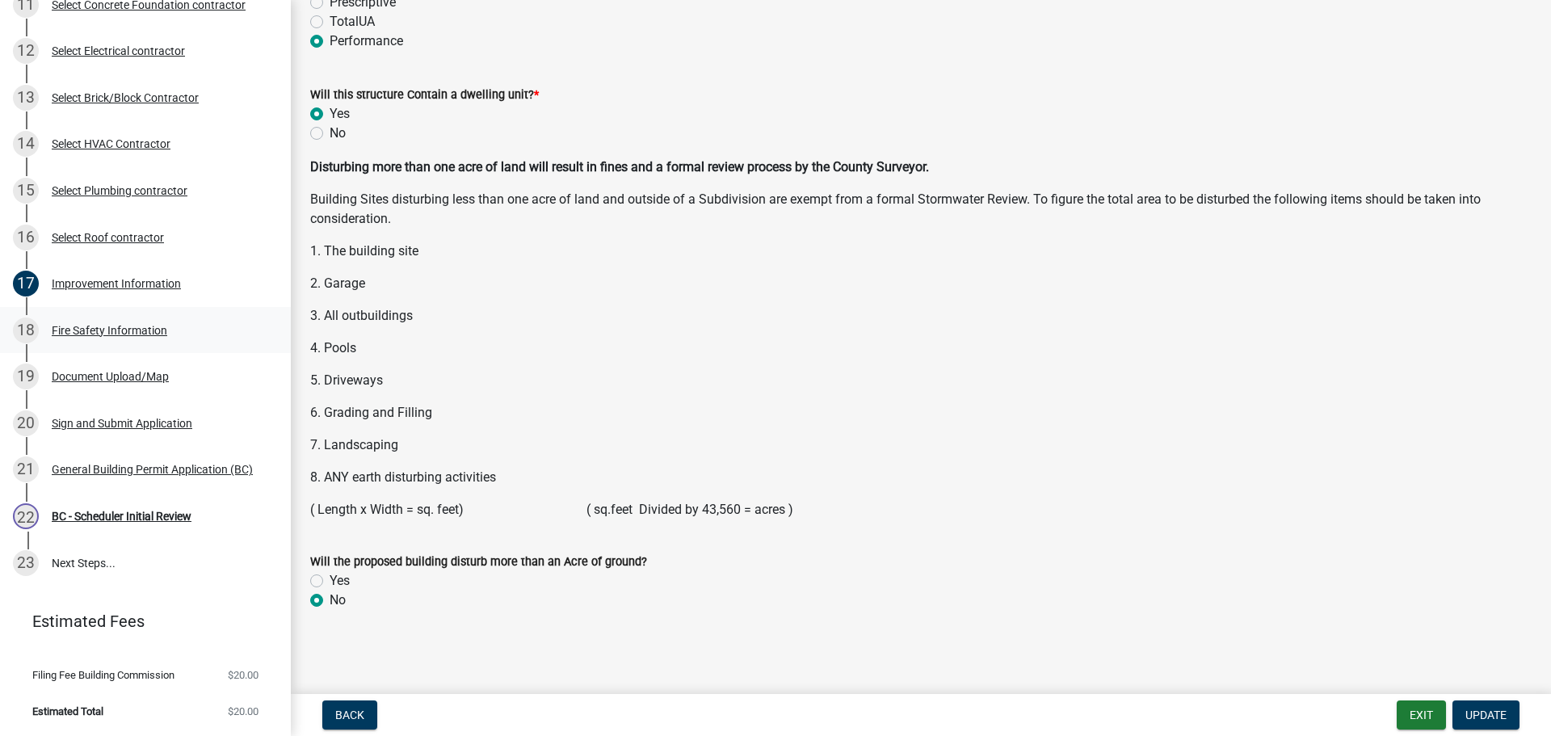
click at [89, 334] on div "Fire Safety Information" at bounding box center [110, 330] width 116 height 11
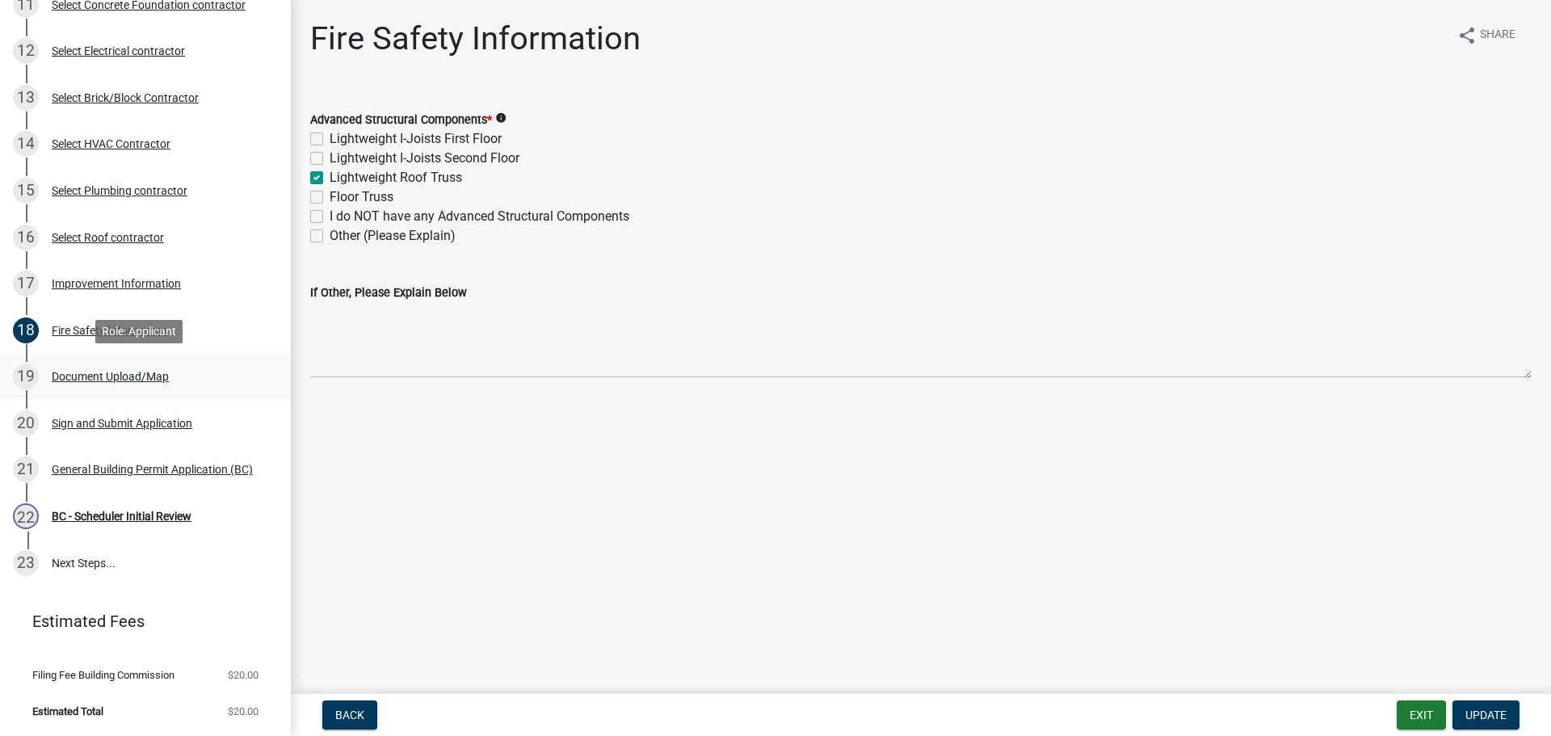
click at [73, 376] on div "Document Upload/Map" at bounding box center [110, 376] width 117 height 11
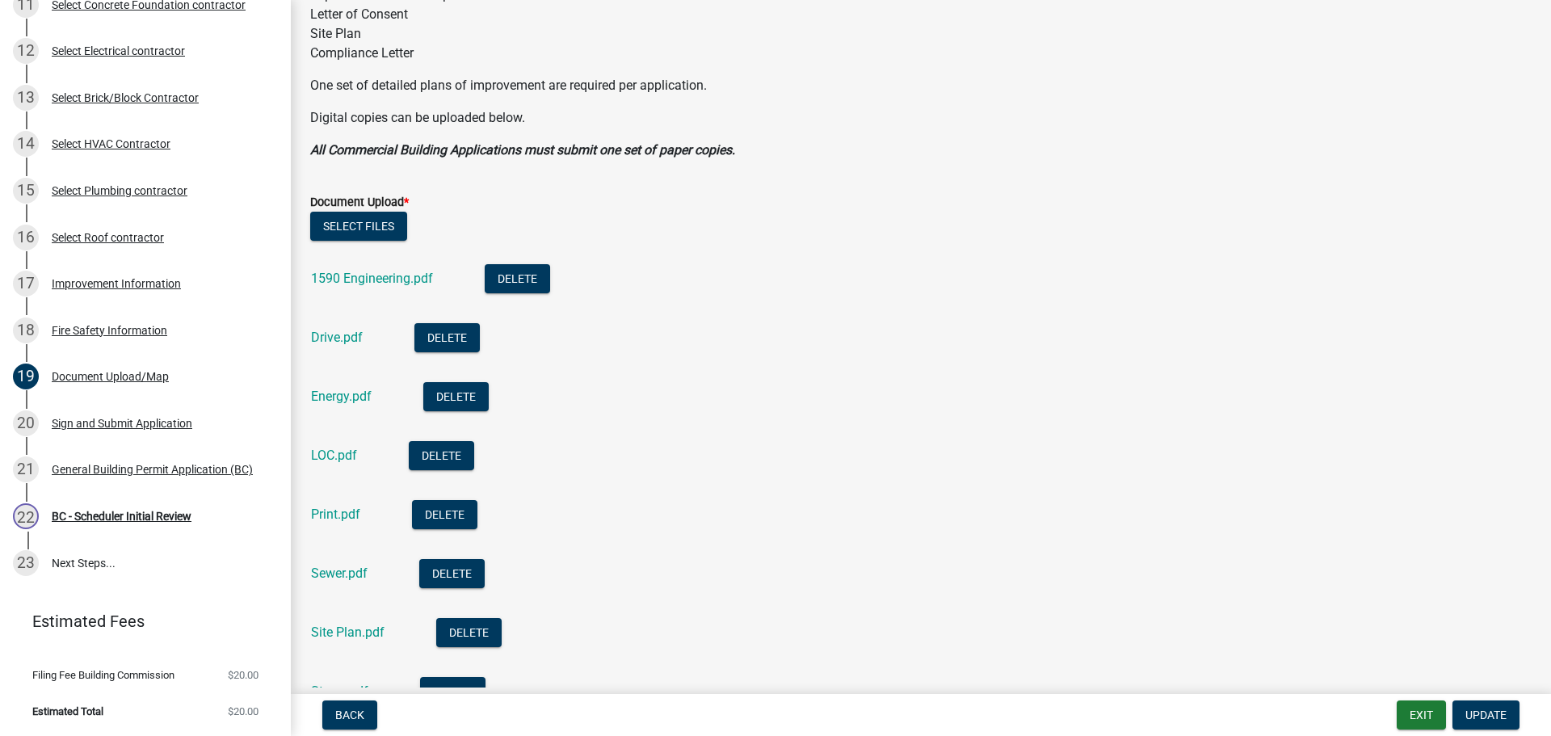
scroll to position [323, 0]
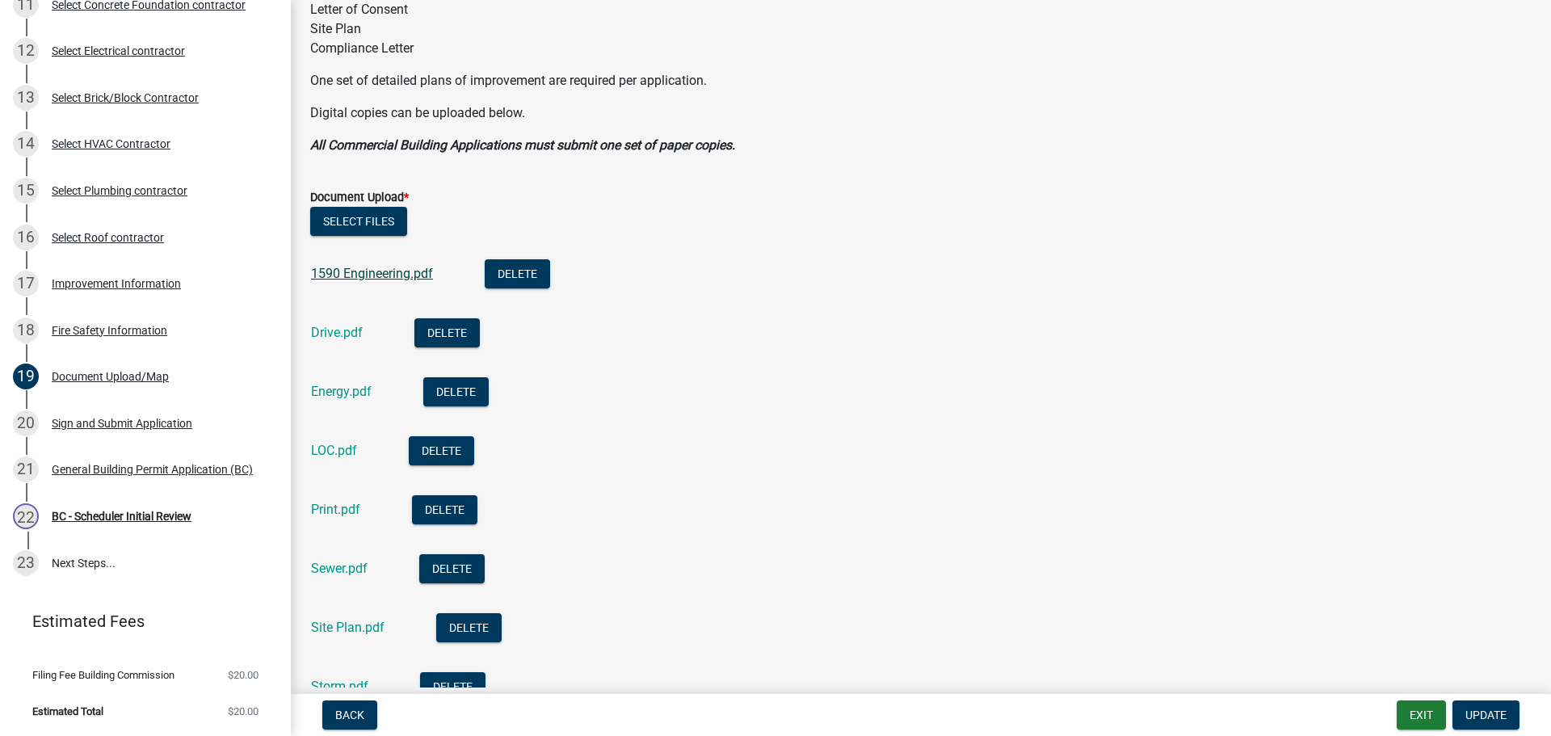
click at [380, 273] on link "1590 Engineering.pdf" at bounding box center [372, 273] width 122 height 15
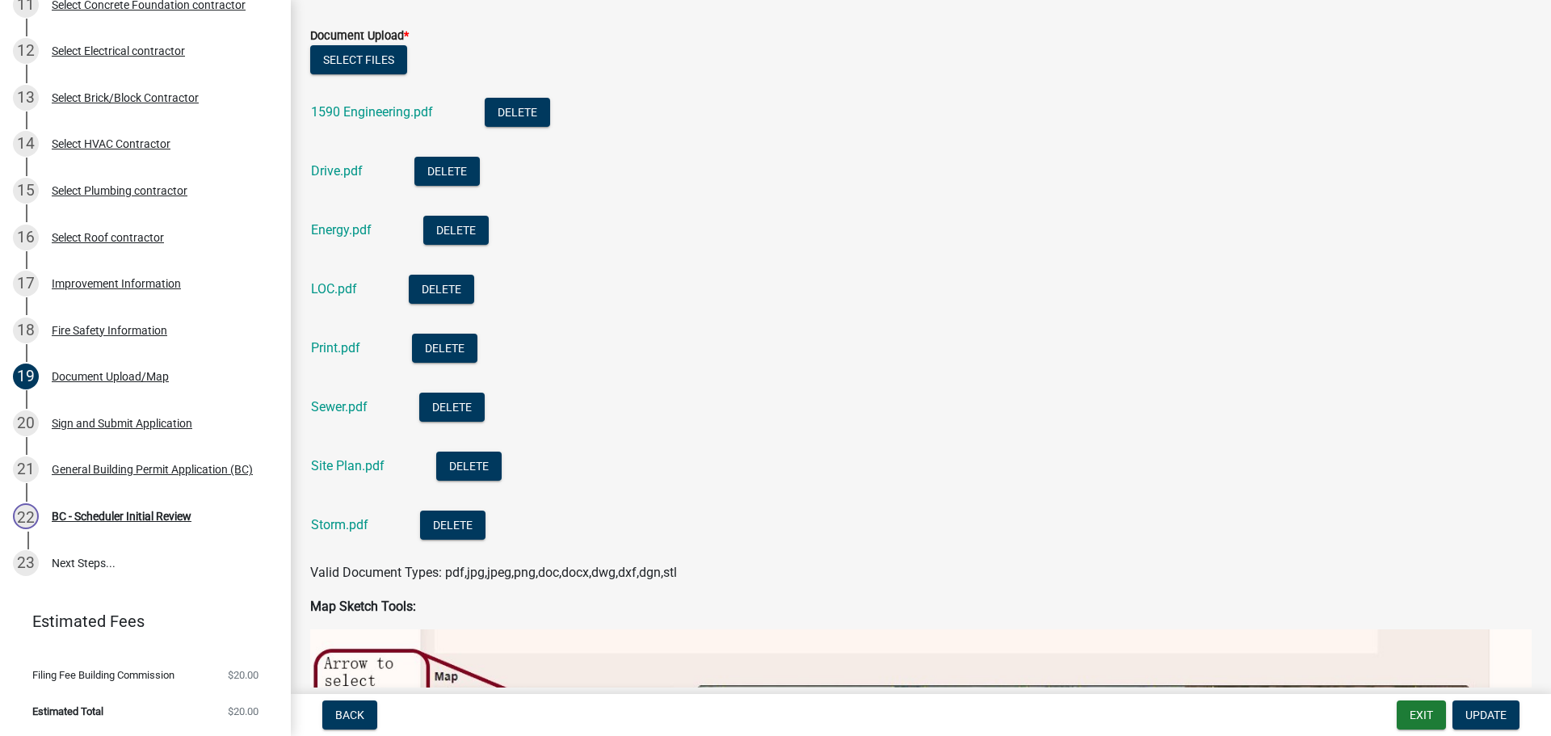
scroll to position [565, 0]
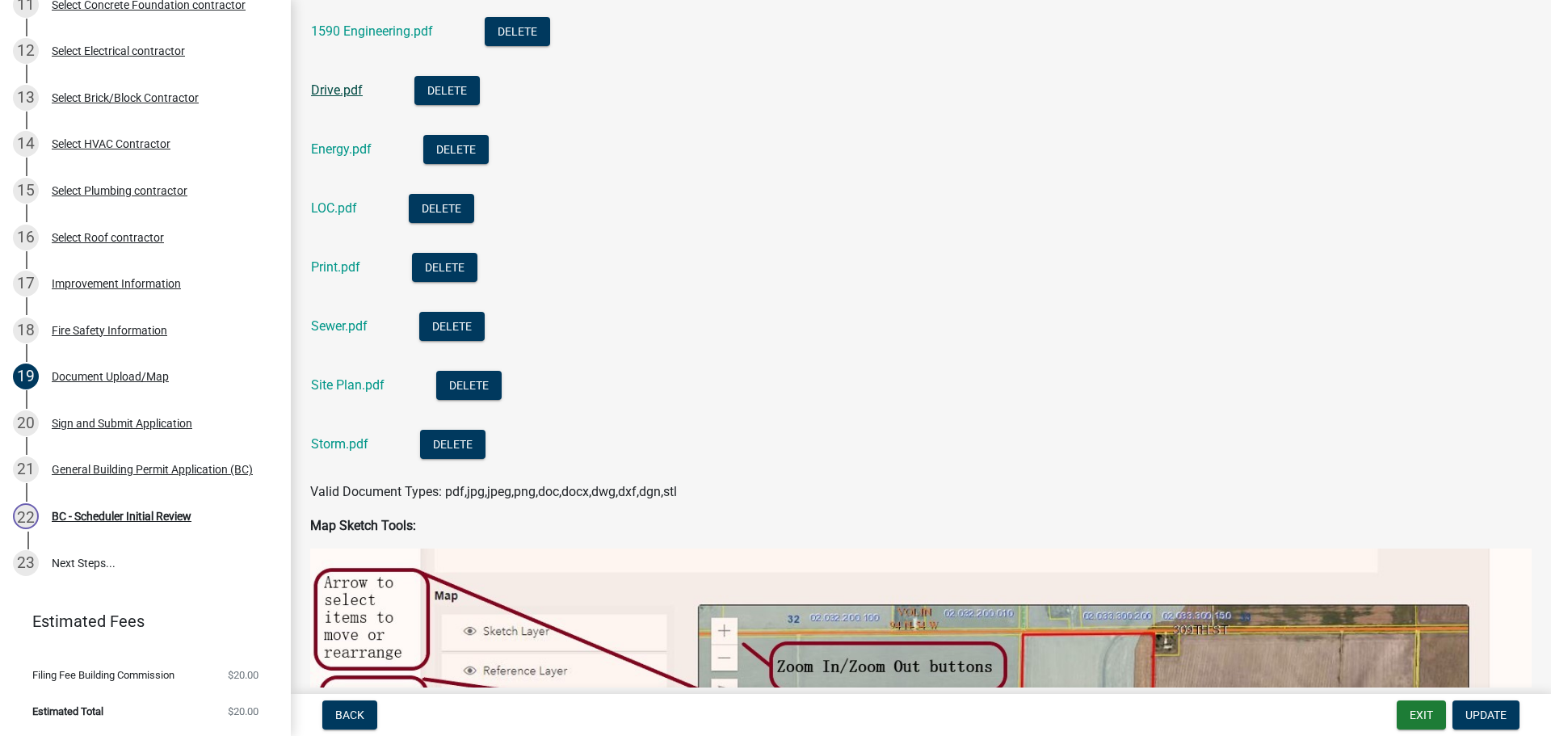
click at [342, 87] on link "Drive.pdf" at bounding box center [337, 89] width 52 height 15
click at [329, 149] on link "Energy.pdf" at bounding box center [341, 148] width 61 height 15
click at [329, 329] on link "Sewer.pdf" at bounding box center [339, 325] width 57 height 15
click at [331, 381] on link "Site Plan.pdf" at bounding box center [348, 384] width 74 height 15
click at [326, 438] on link "Storm.pdf" at bounding box center [339, 443] width 57 height 15
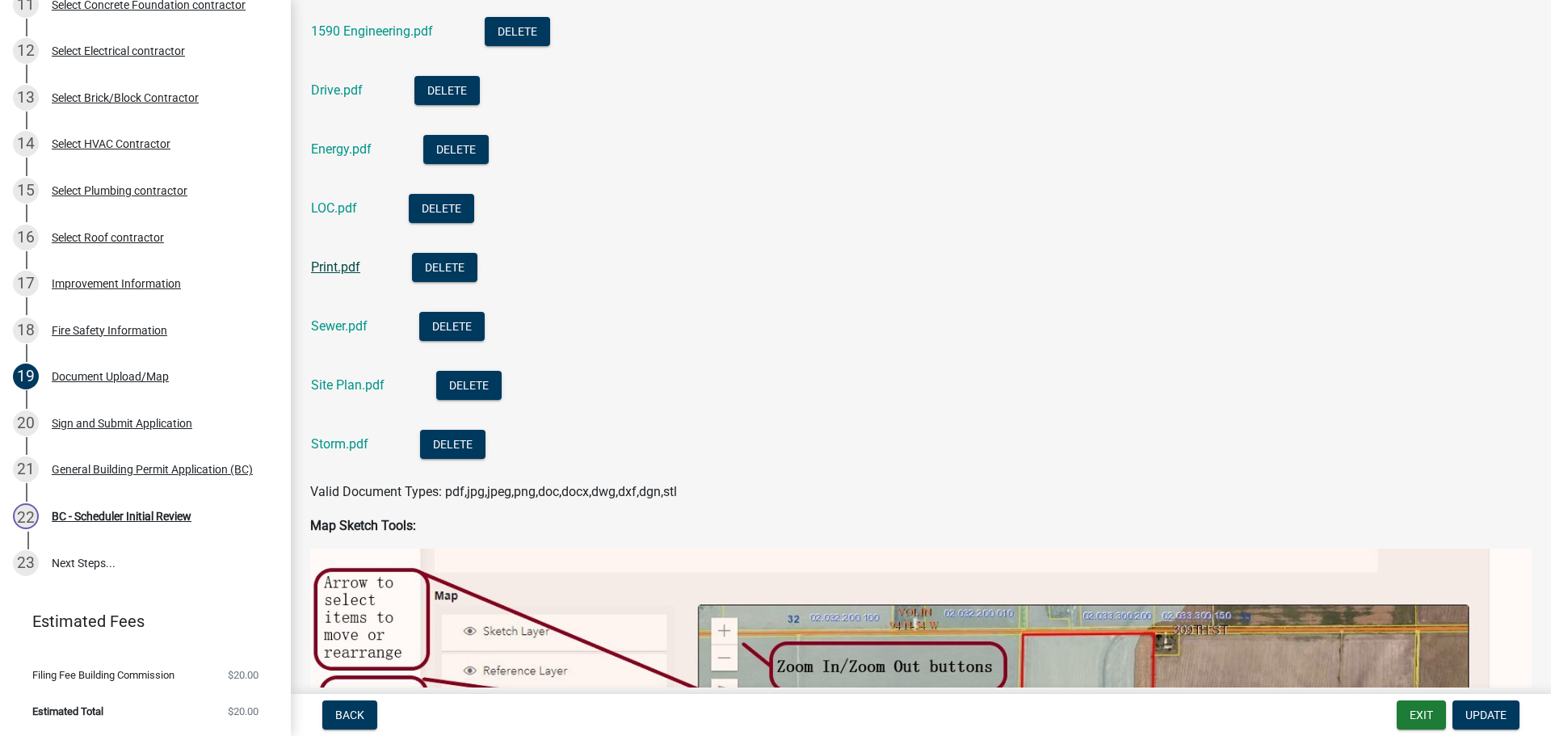
click at [331, 263] on link "Print.pdf" at bounding box center [335, 266] width 49 height 15
click at [146, 287] on div "Improvement Information" at bounding box center [116, 283] width 129 height 11
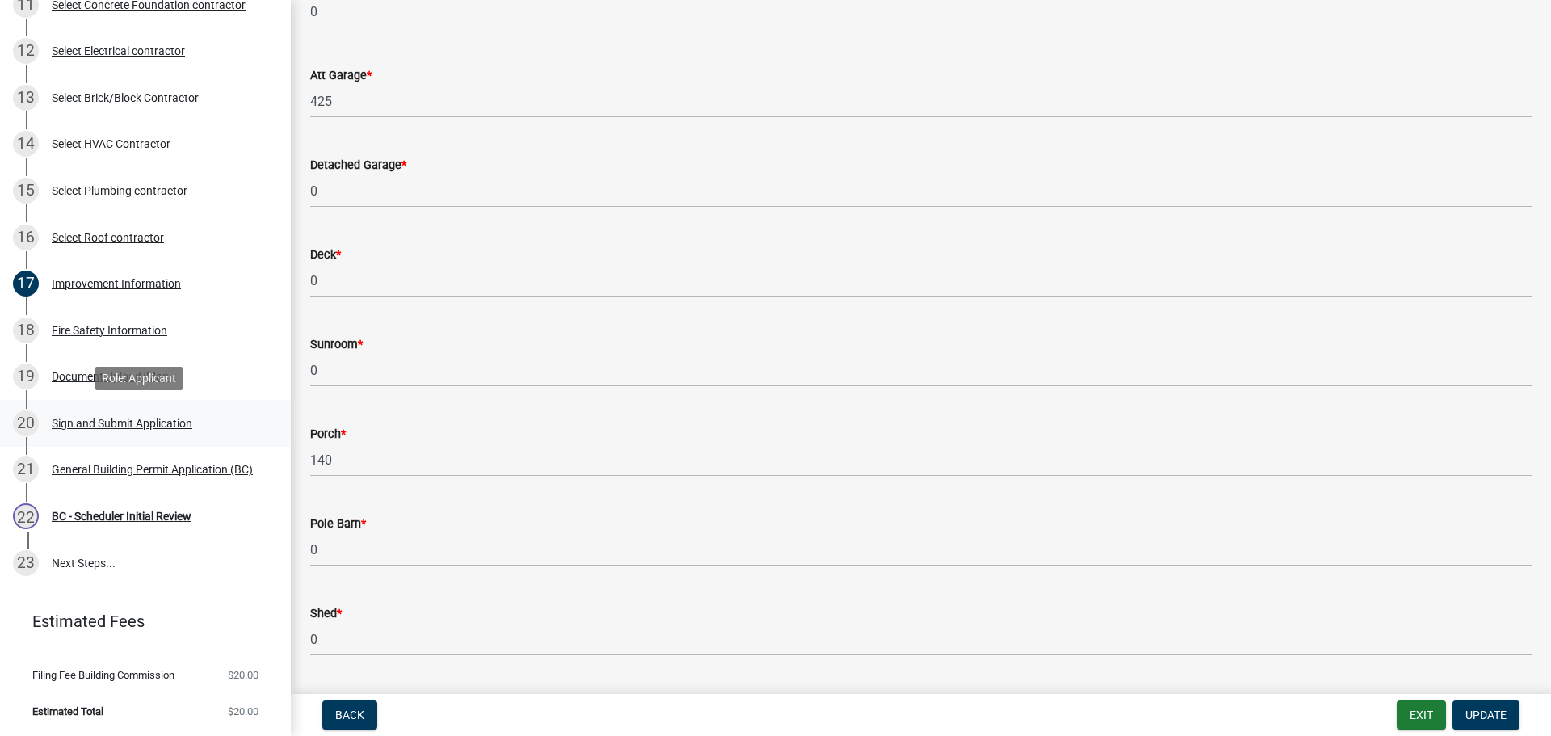
click at [132, 413] on div "20 Sign and Submit Application" at bounding box center [139, 423] width 252 height 26
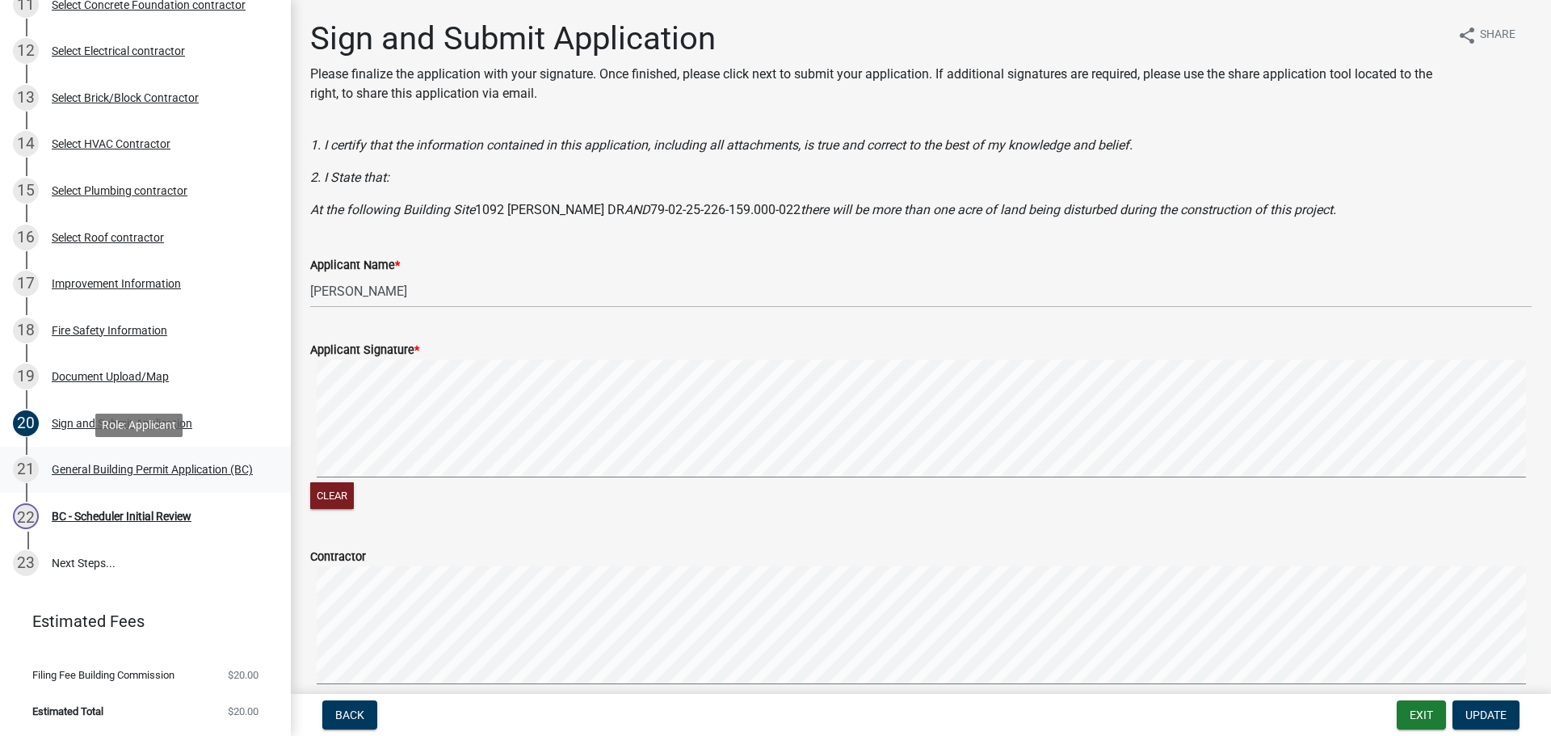
click at [120, 464] on div "General Building Permit Application (BC)" at bounding box center [152, 469] width 201 height 11
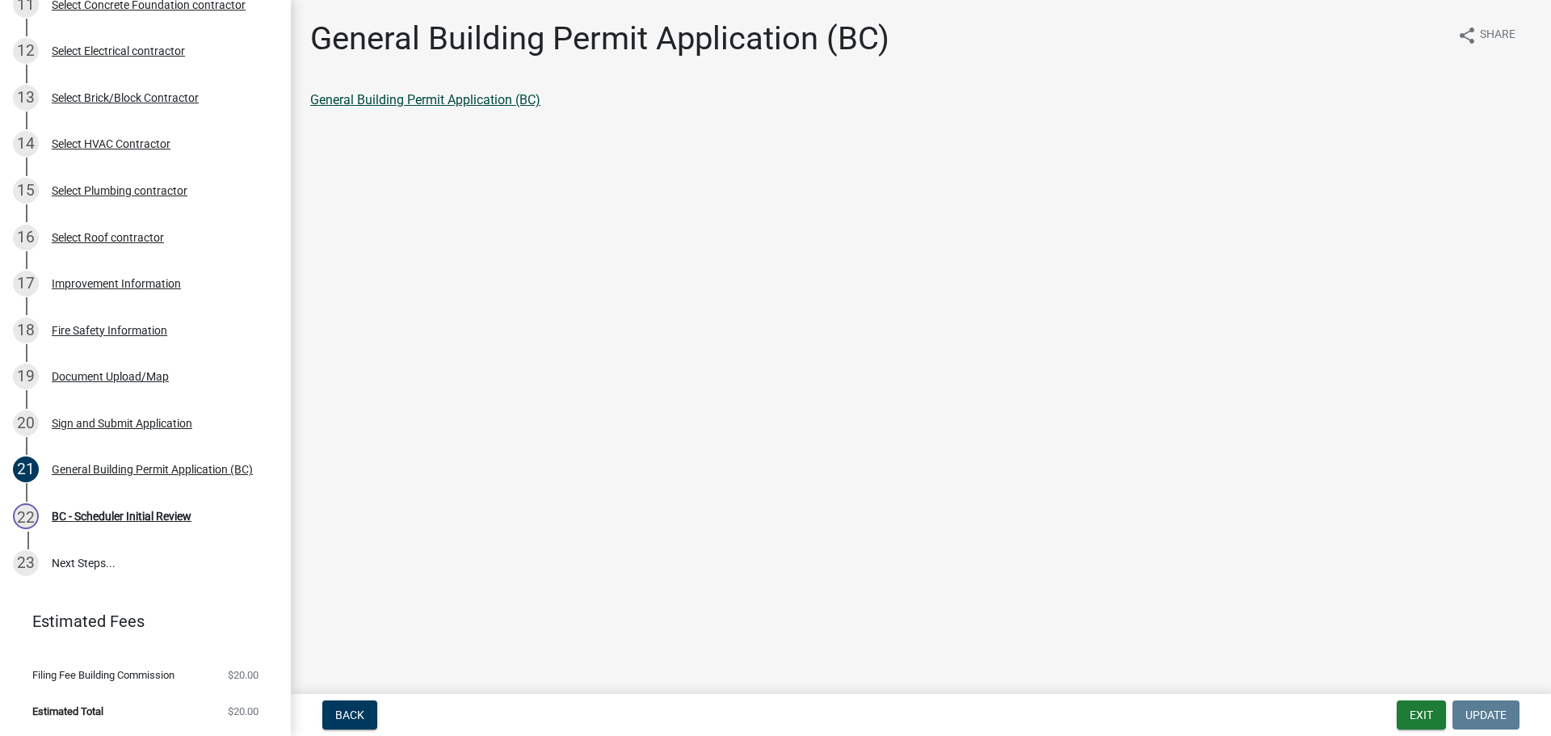
click at [389, 99] on link "General Building Permit Application (BC)" at bounding box center [425, 99] width 230 height 15
click at [98, 517] on div "BC - Scheduler Initial Review" at bounding box center [122, 515] width 140 height 11
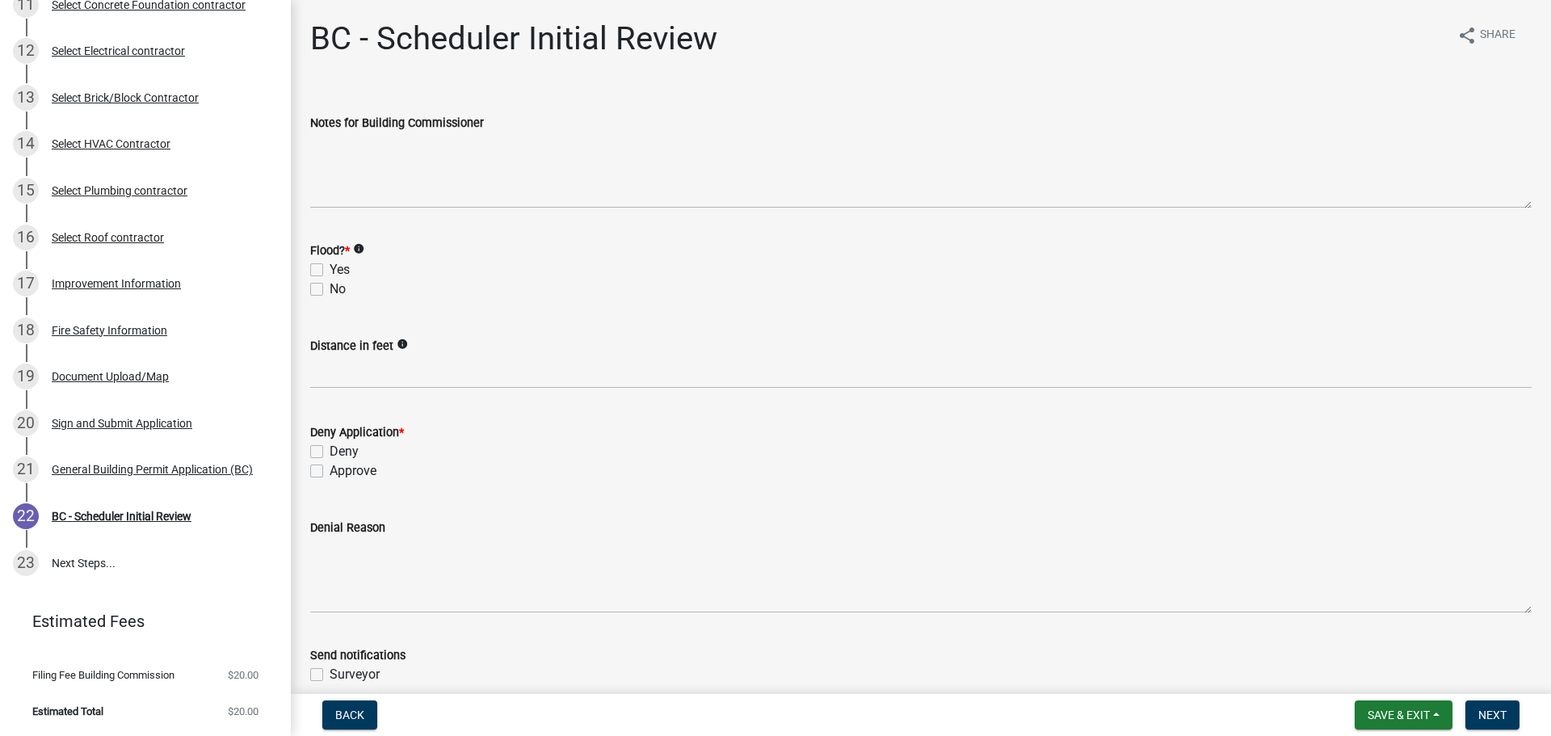
click at [330, 290] on label "No" at bounding box center [338, 288] width 16 height 19
click at [330, 290] on input "No" at bounding box center [335, 284] width 11 height 11
checkbox input "true"
checkbox input "false"
checkbox input "true"
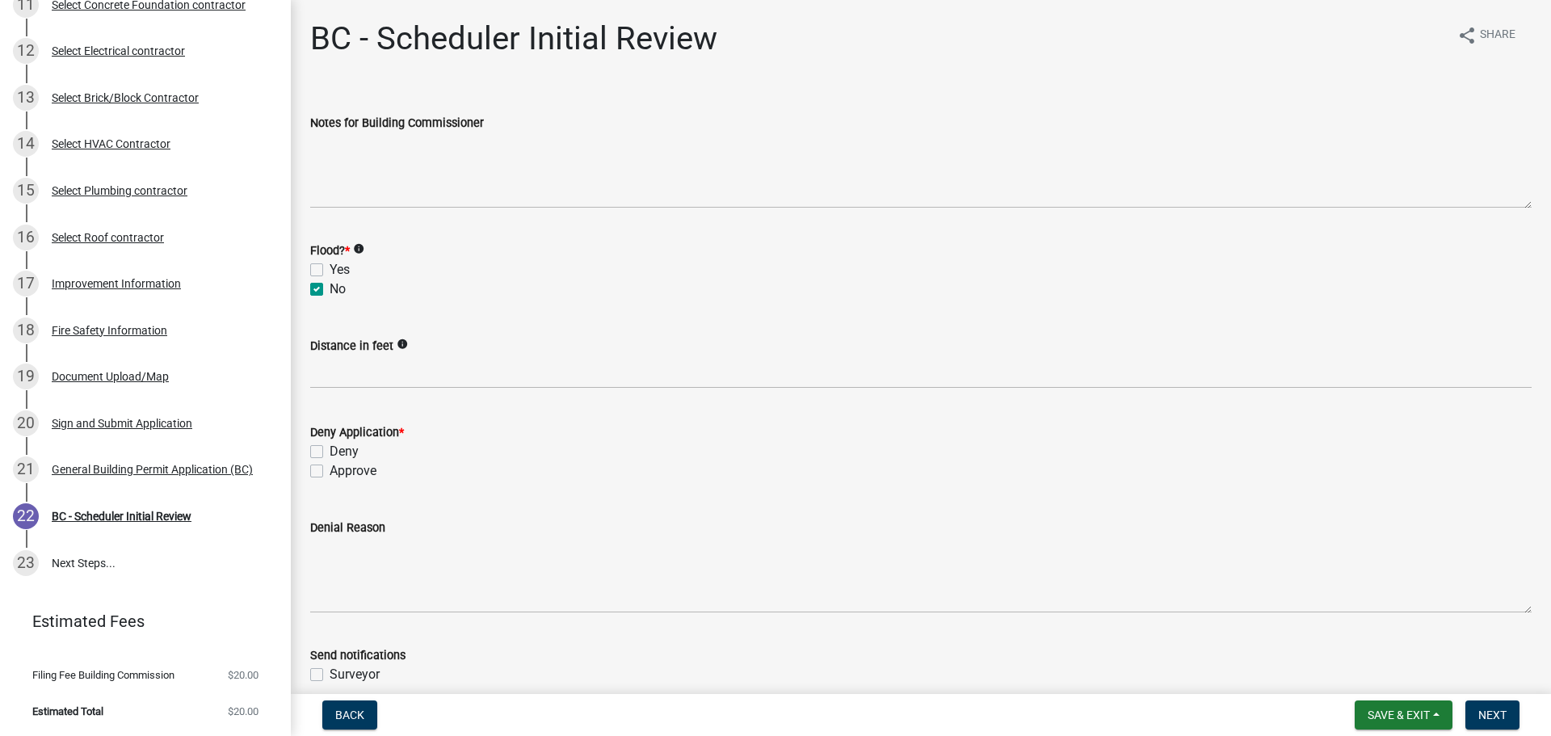
click at [330, 471] on label "Approve" at bounding box center [353, 470] width 47 height 19
click at [330, 471] on input "Approve" at bounding box center [335, 466] width 11 height 11
checkbox input "true"
checkbox input "false"
checkbox input "true"
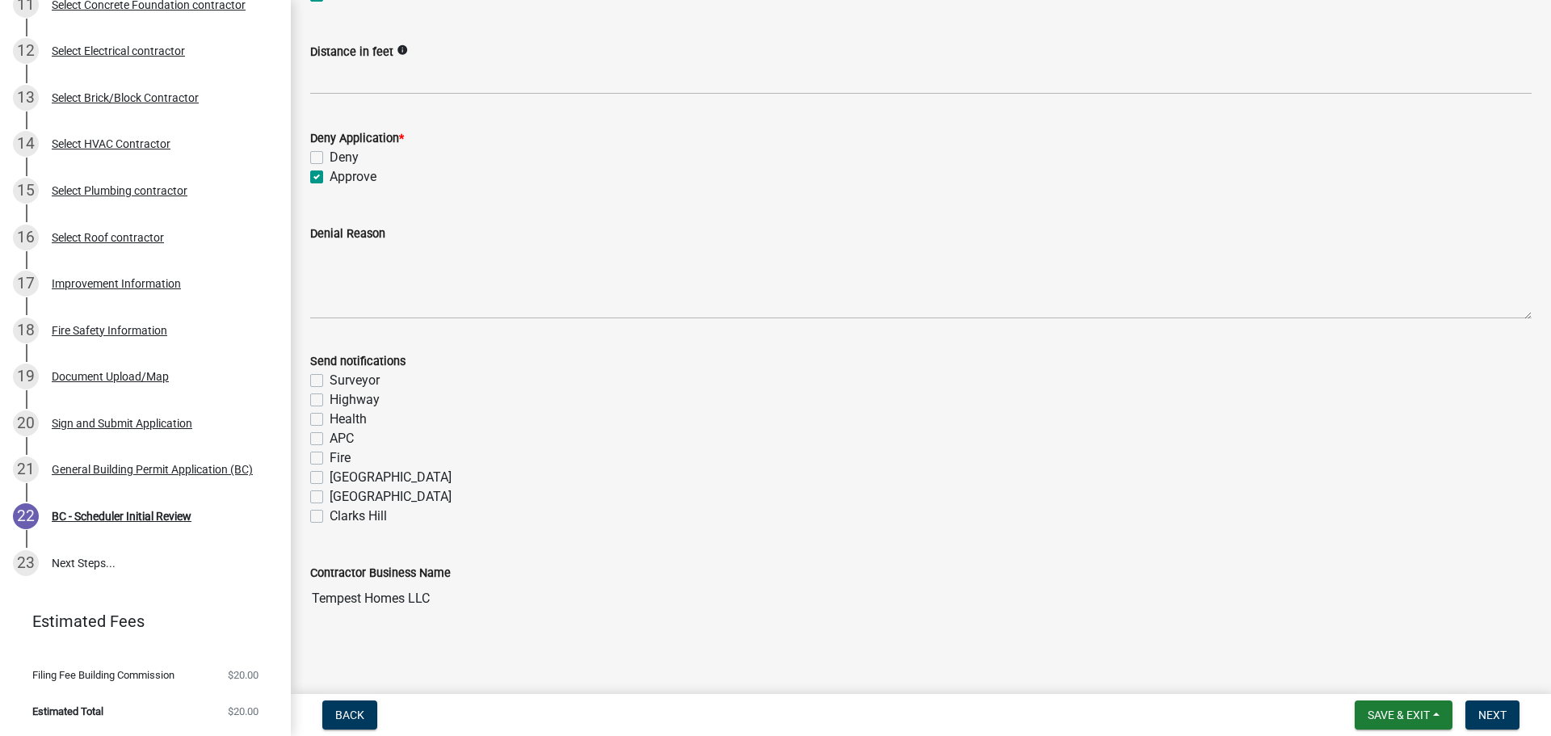
scroll to position [297, 0]
drag, startPoint x: 321, startPoint y: 454, endPoint x: 431, endPoint y: 486, distance: 115.3
click at [330, 455] on label "Fire" at bounding box center [340, 454] width 21 height 19
click at [330, 455] on input "Fire" at bounding box center [335, 450] width 11 height 11
checkbox input "true"
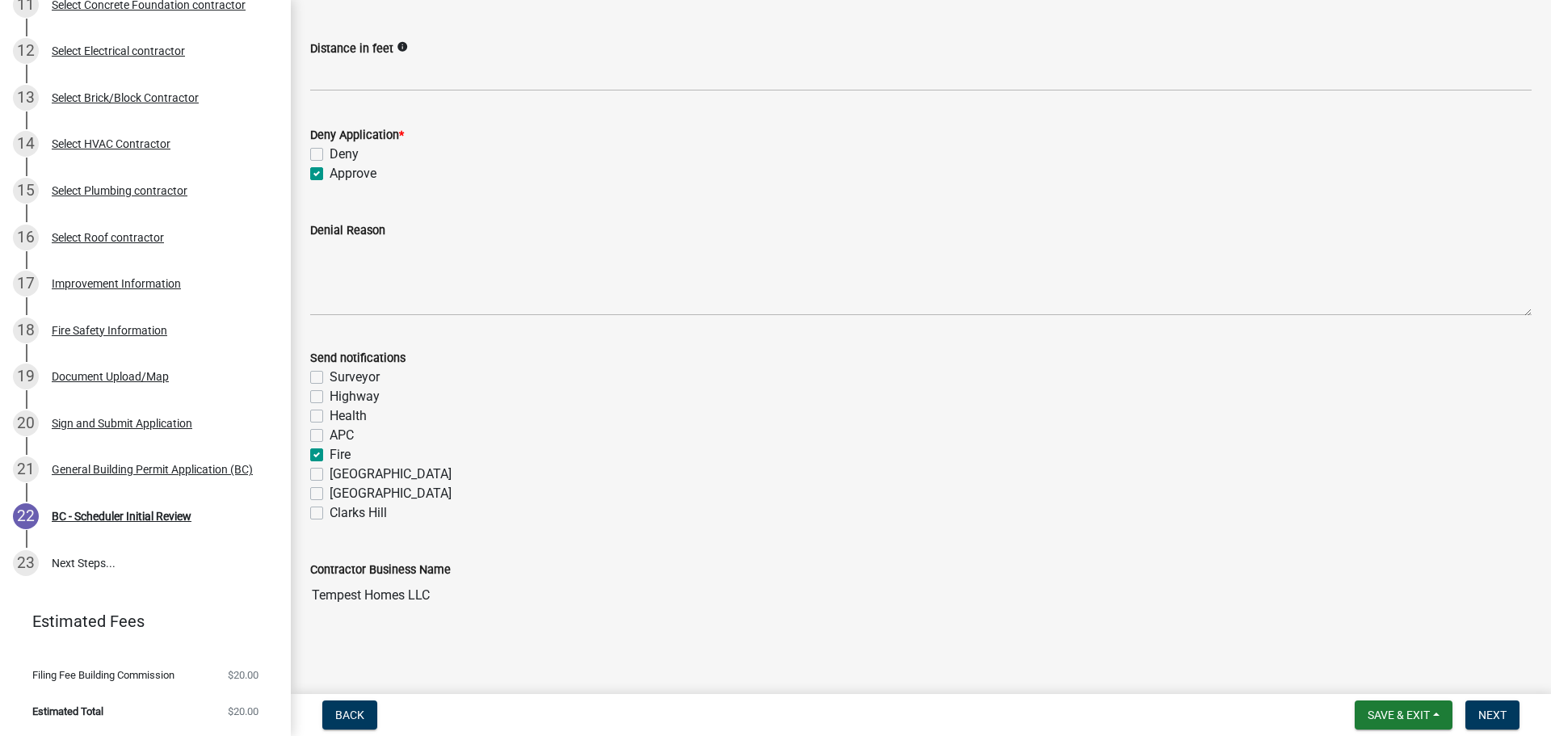
checkbox input "false"
checkbox input "true"
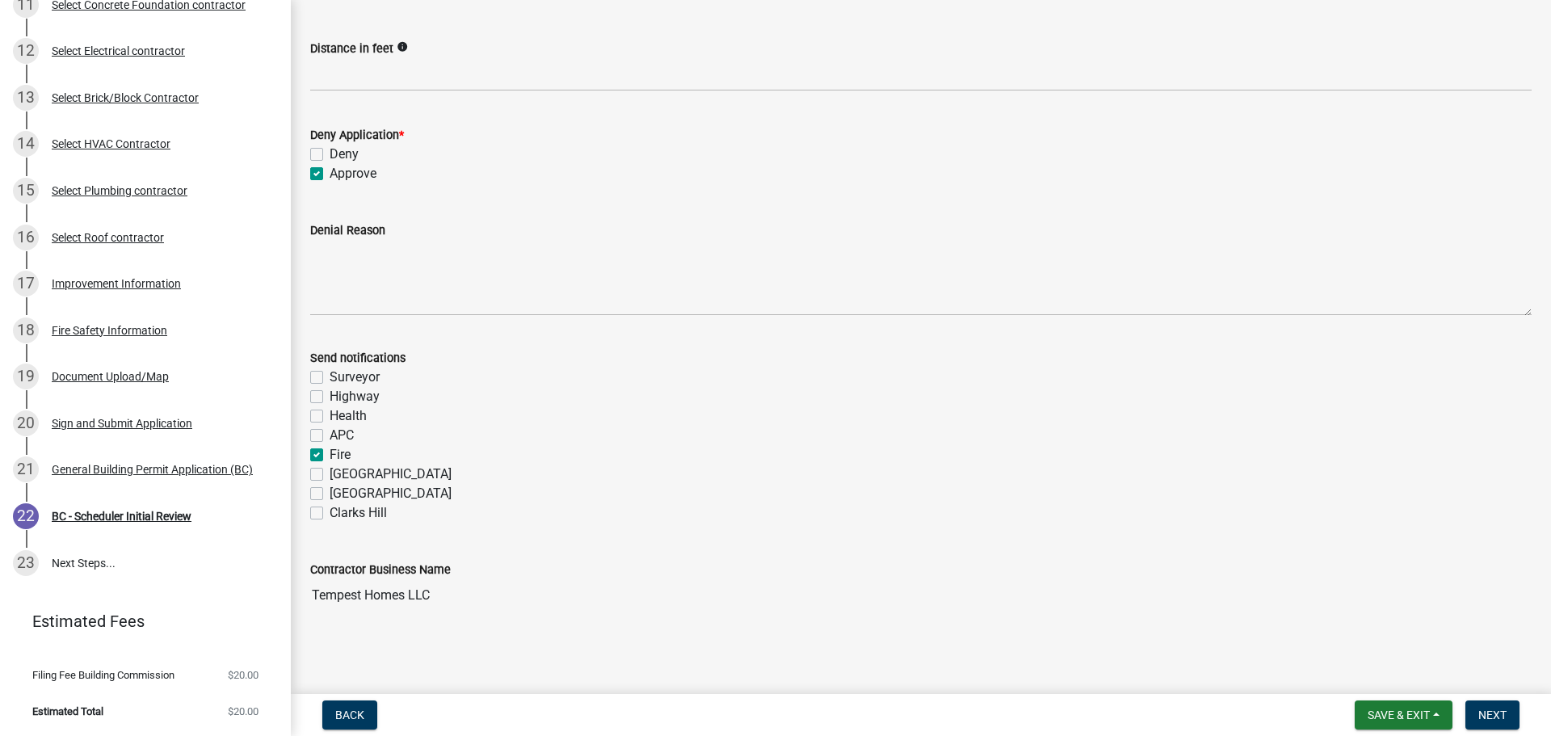
checkbox input "false"
click at [1493, 719] on span "Next" at bounding box center [1492, 714] width 28 height 13
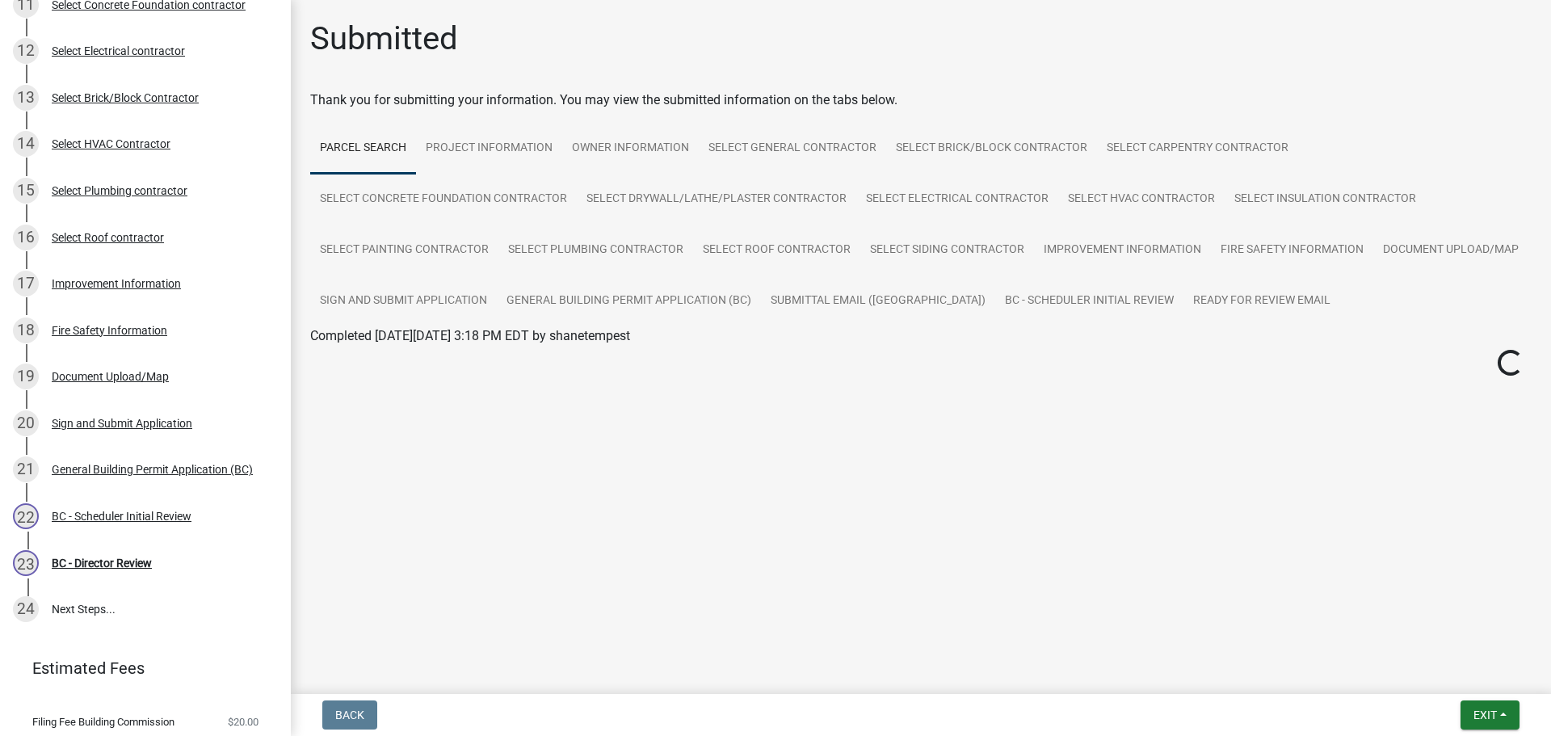
scroll to position [722, 0]
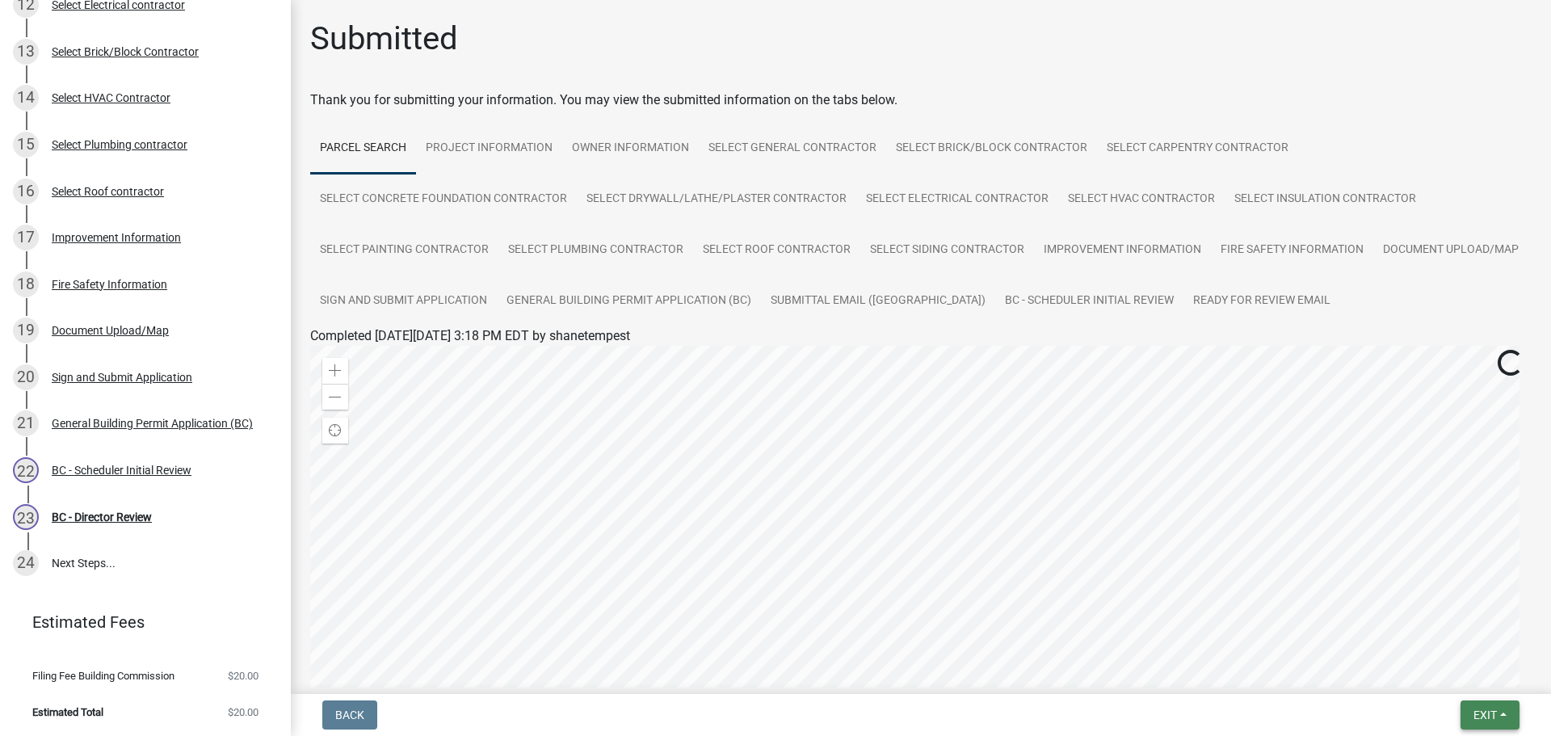
click at [1497, 710] on button "Exit" at bounding box center [1489, 714] width 59 height 29
click at [1110, 558] on div at bounding box center [920, 548] width 1221 height 404
click at [1506, 714] on button "Exit" at bounding box center [1489, 714] width 59 height 29
click at [1460, 678] on button "Save & Exit" at bounding box center [1454, 672] width 129 height 39
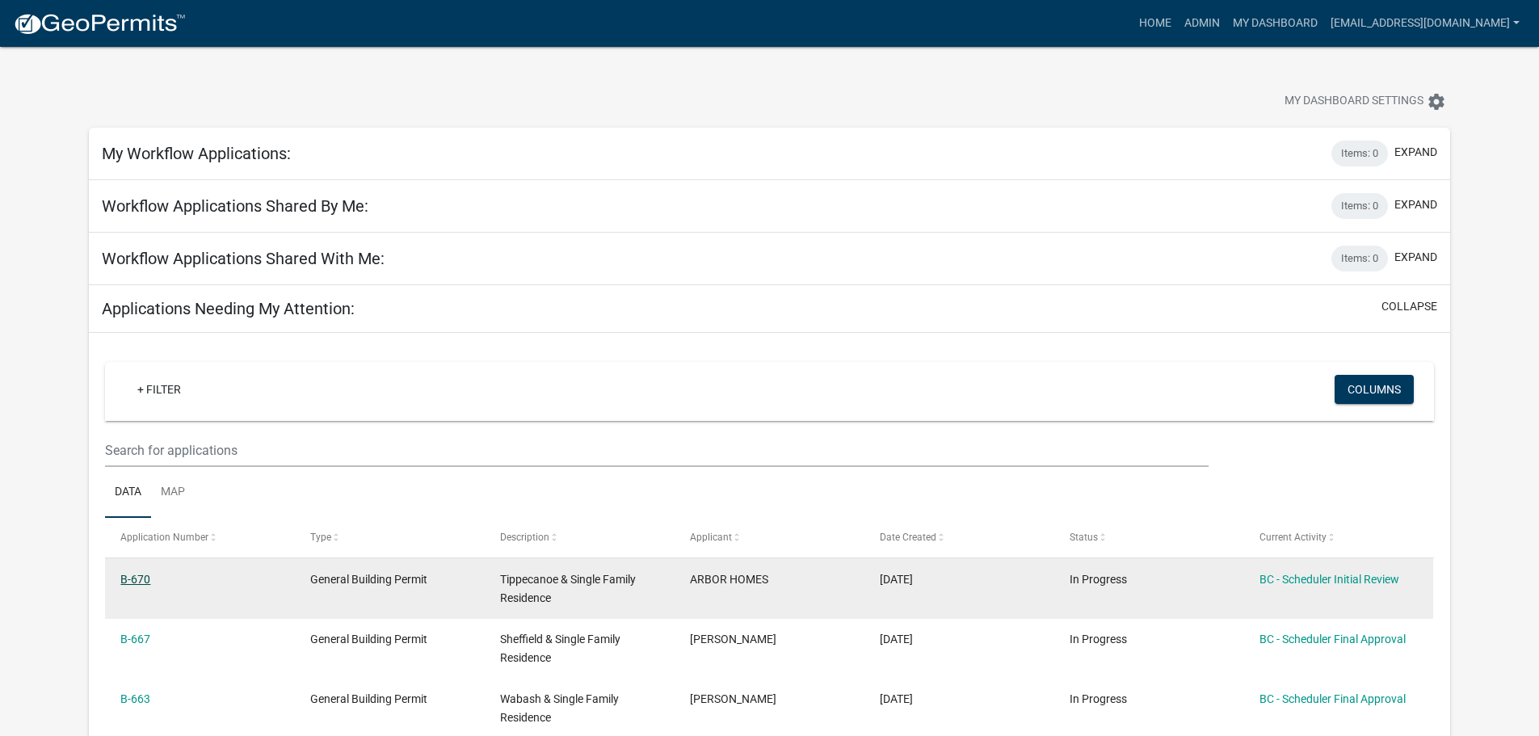
click at [143, 575] on link "B-670" at bounding box center [135, 579] width 30 height 13
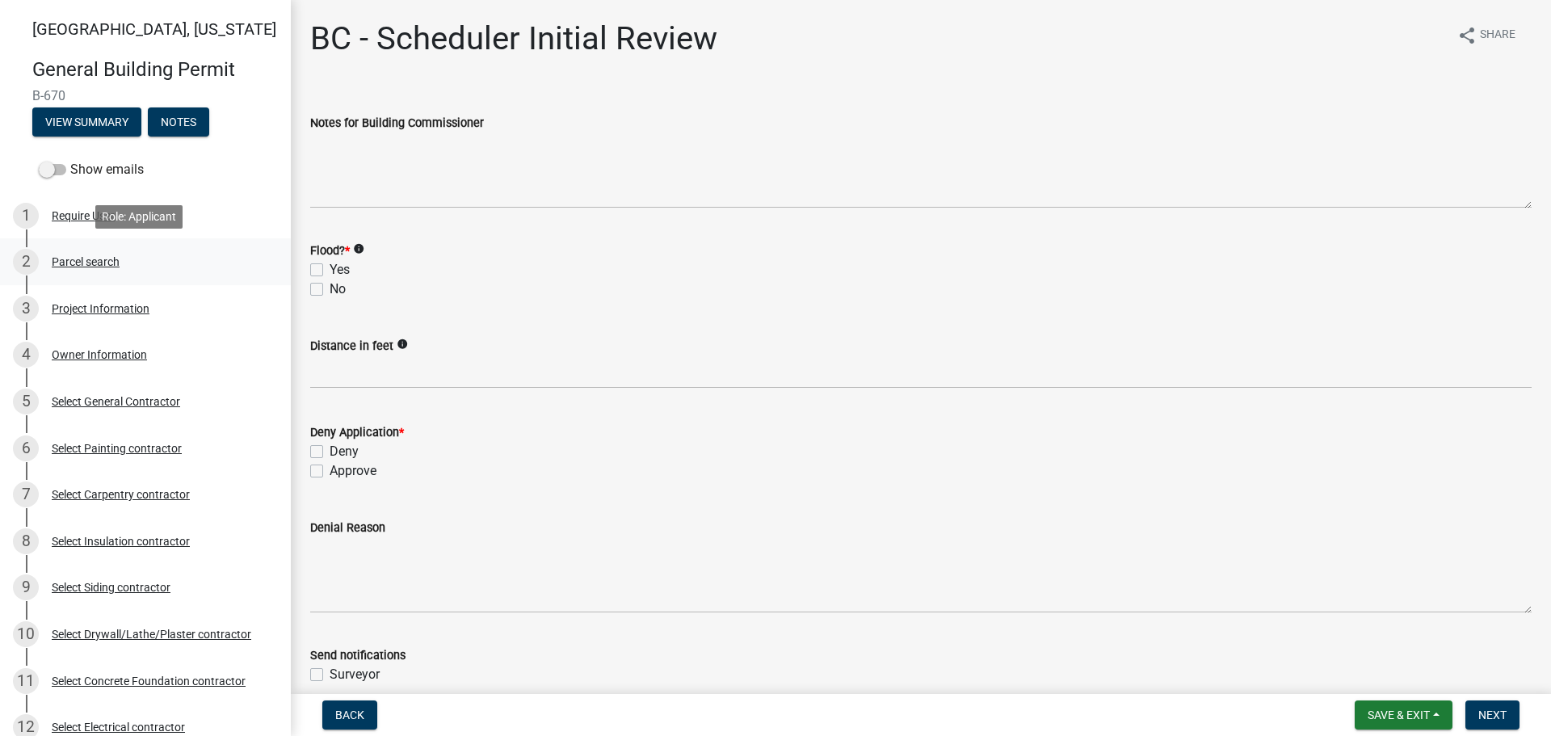
click at [86, 257] on div "Parcel search" at bounding box center [86, 261] width 68 height 11
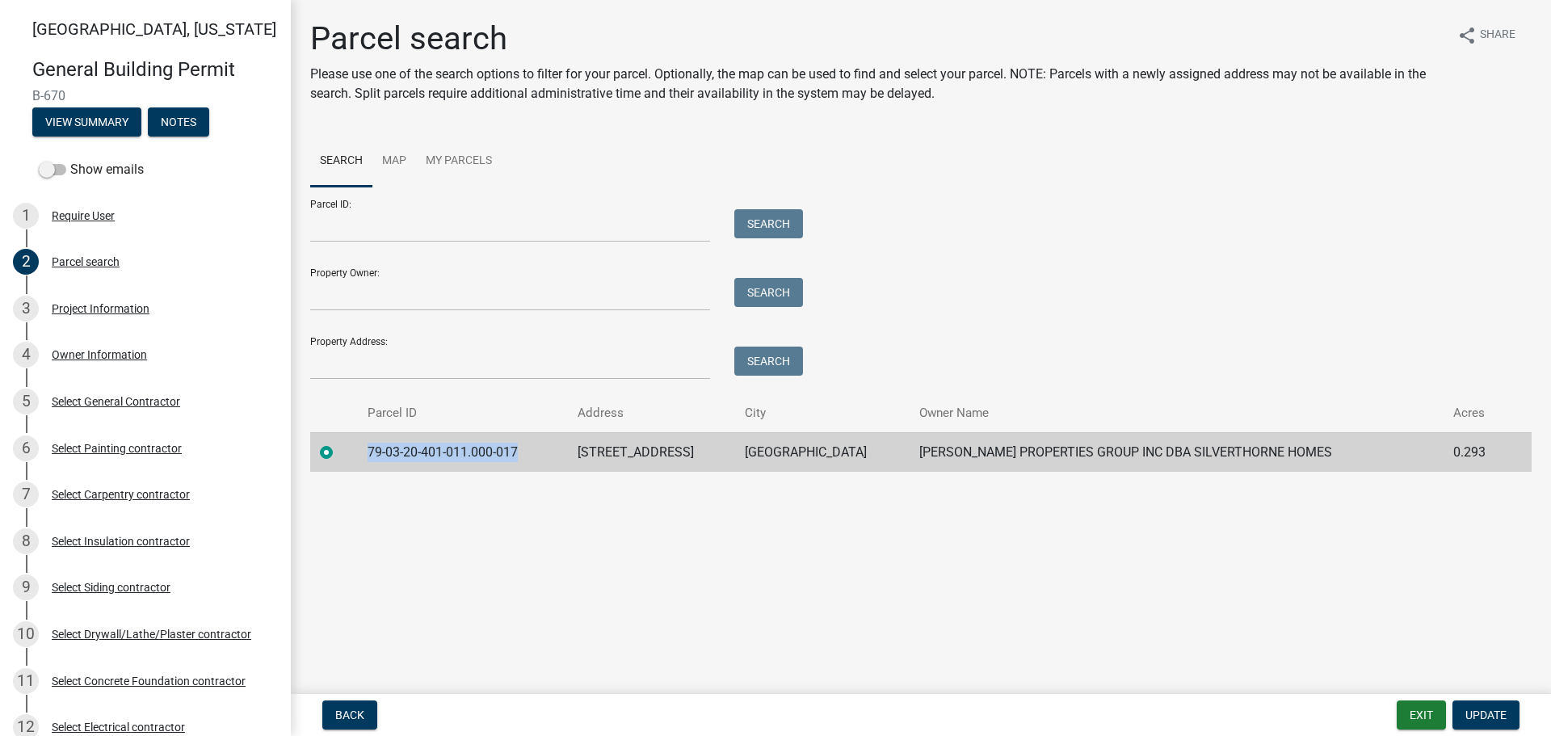
drag, startPoint x: 521, startPoint y: 448, endPoint x: 335, endPoint y: 440, distance: 185.9
click at [335, 440] on tr "79-03-20-401-011.000-017 [STREET_ADDRESS] [PERSON_NAME] PROPERTIES GROUP INC DB…" at bounding box center [920, 452] width 1221 height 40
copy td "79-03-20-401-011.000-017"
click at [102, 307] on div "Project Information" at bounding box center [101, 308] width 98 height 11
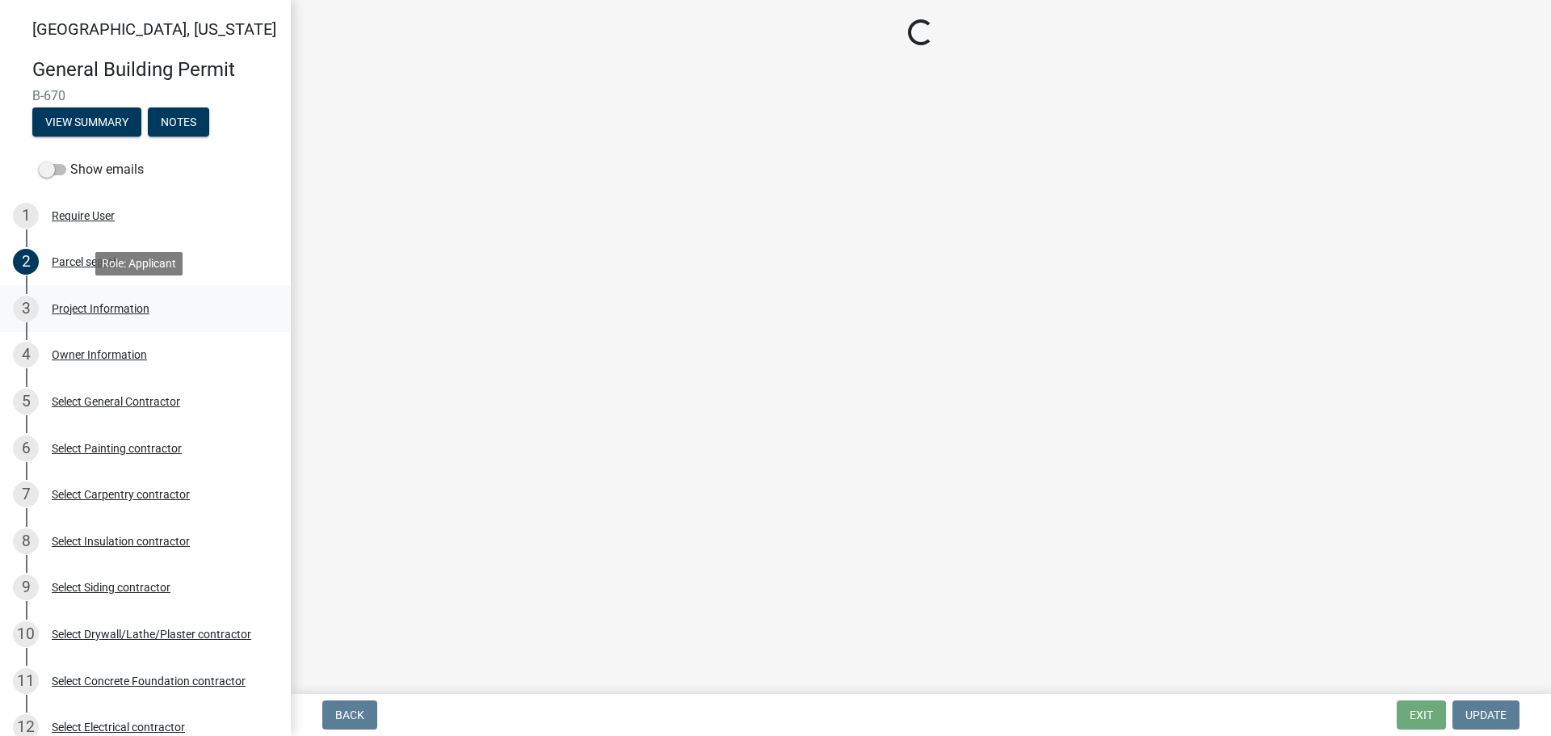
select select "284065a8-e45b-4e27-8ad0-db61958597b9"
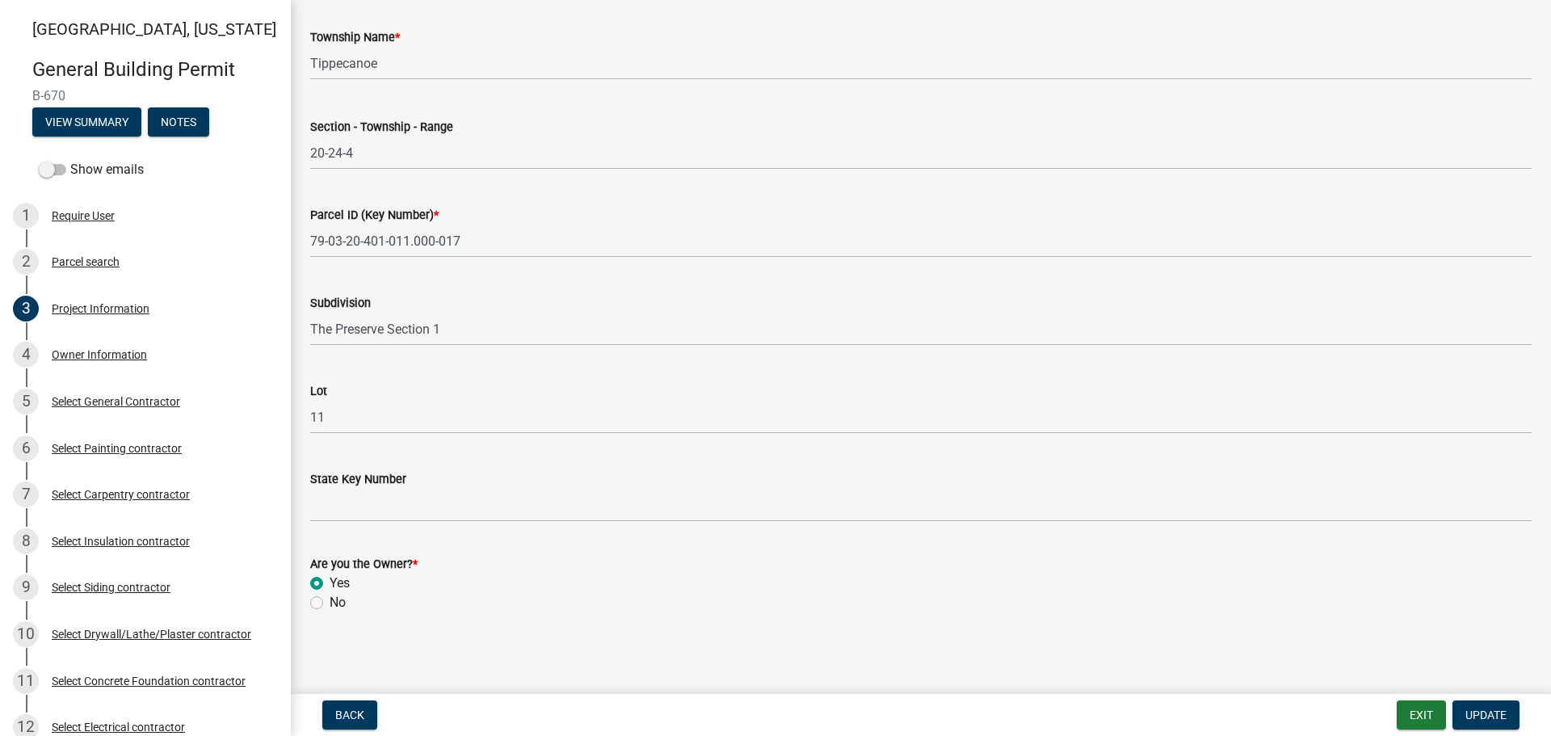
scroll to position [821, 0]
click at [84, 355] on div "Owner Information" at bounding box center [99, 354] width 95 height 11
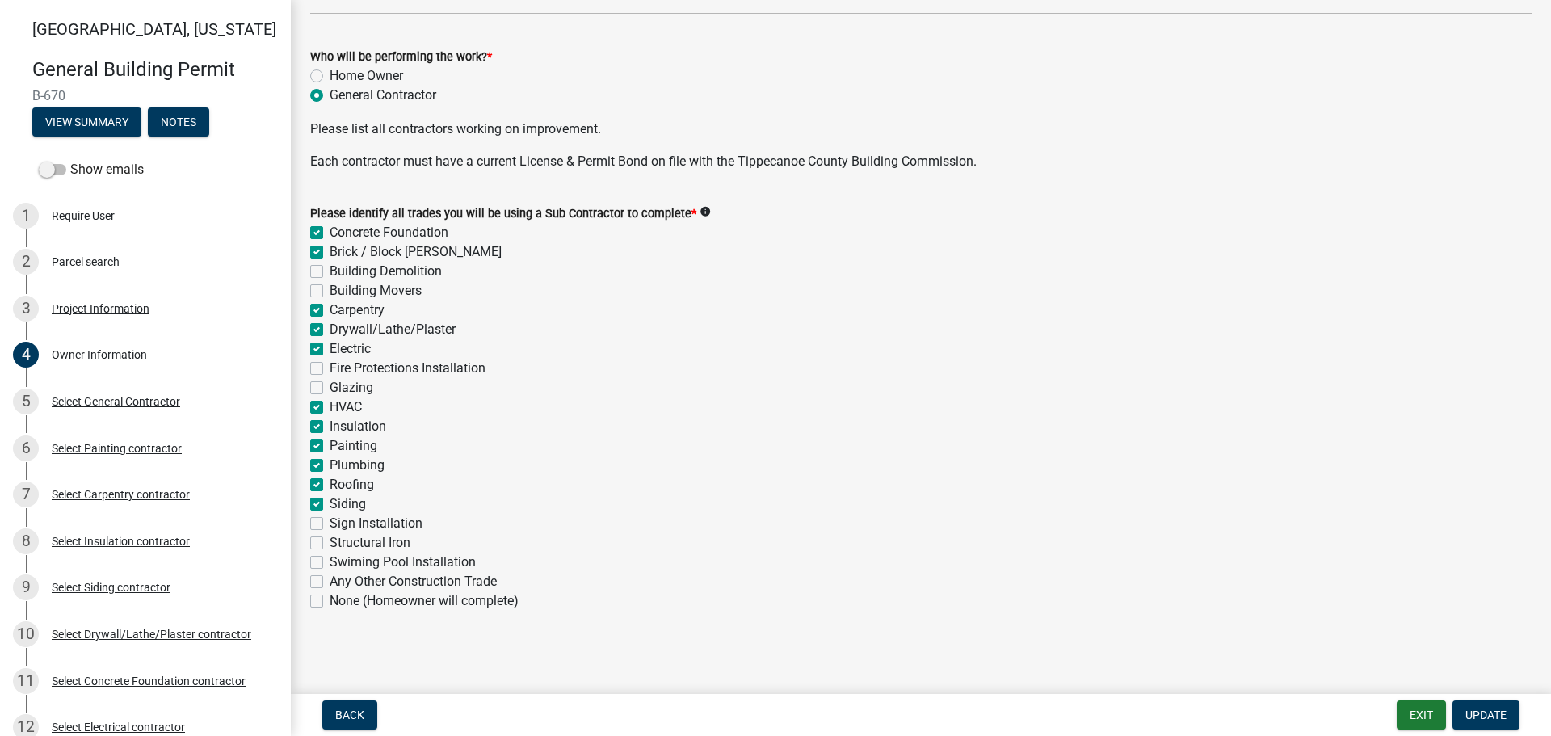
scroll to position [504, 0]
click at [79, 396] on div "Select General Contractor" at bounding box center [116, 401] width 128 height 11
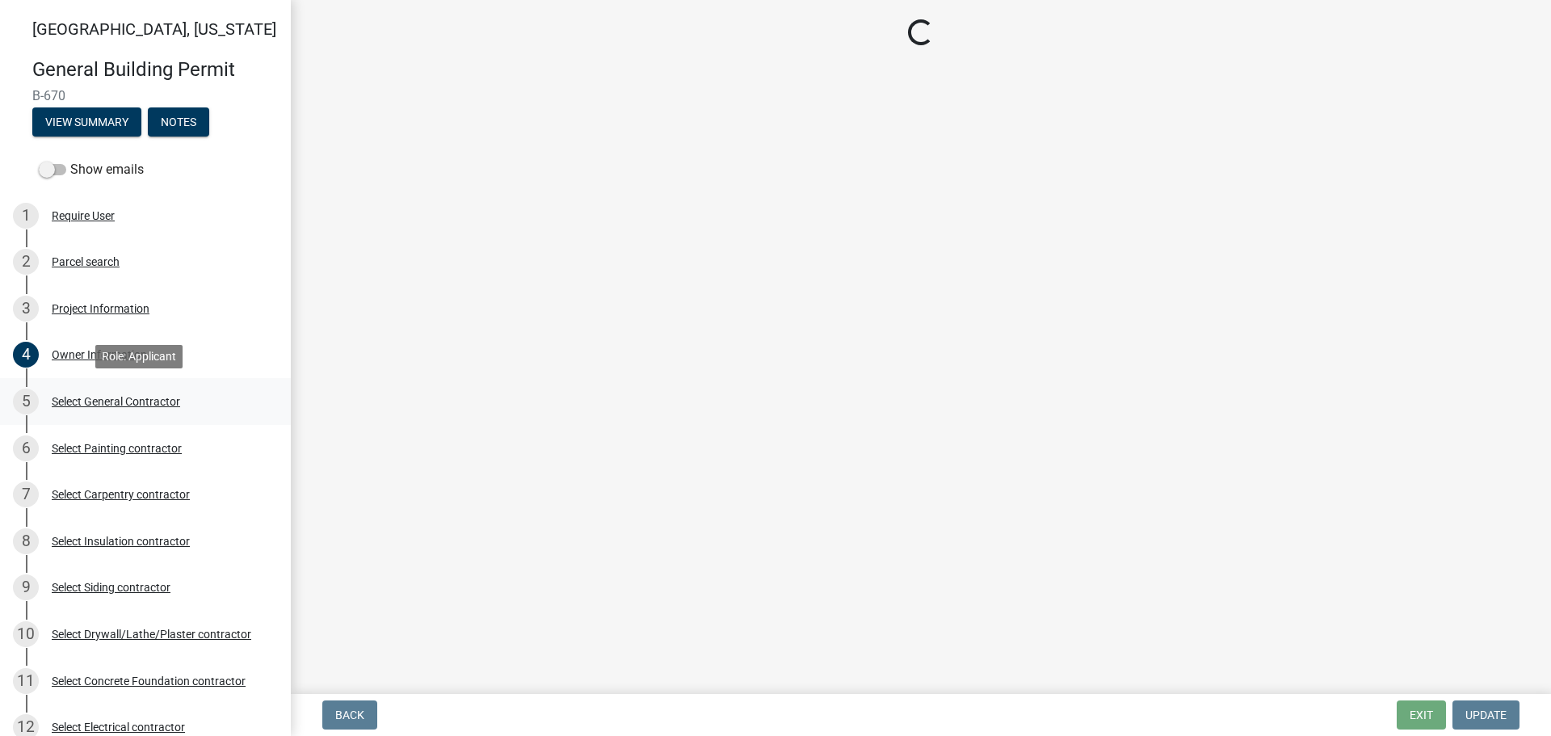
scroll to position [0, 0]
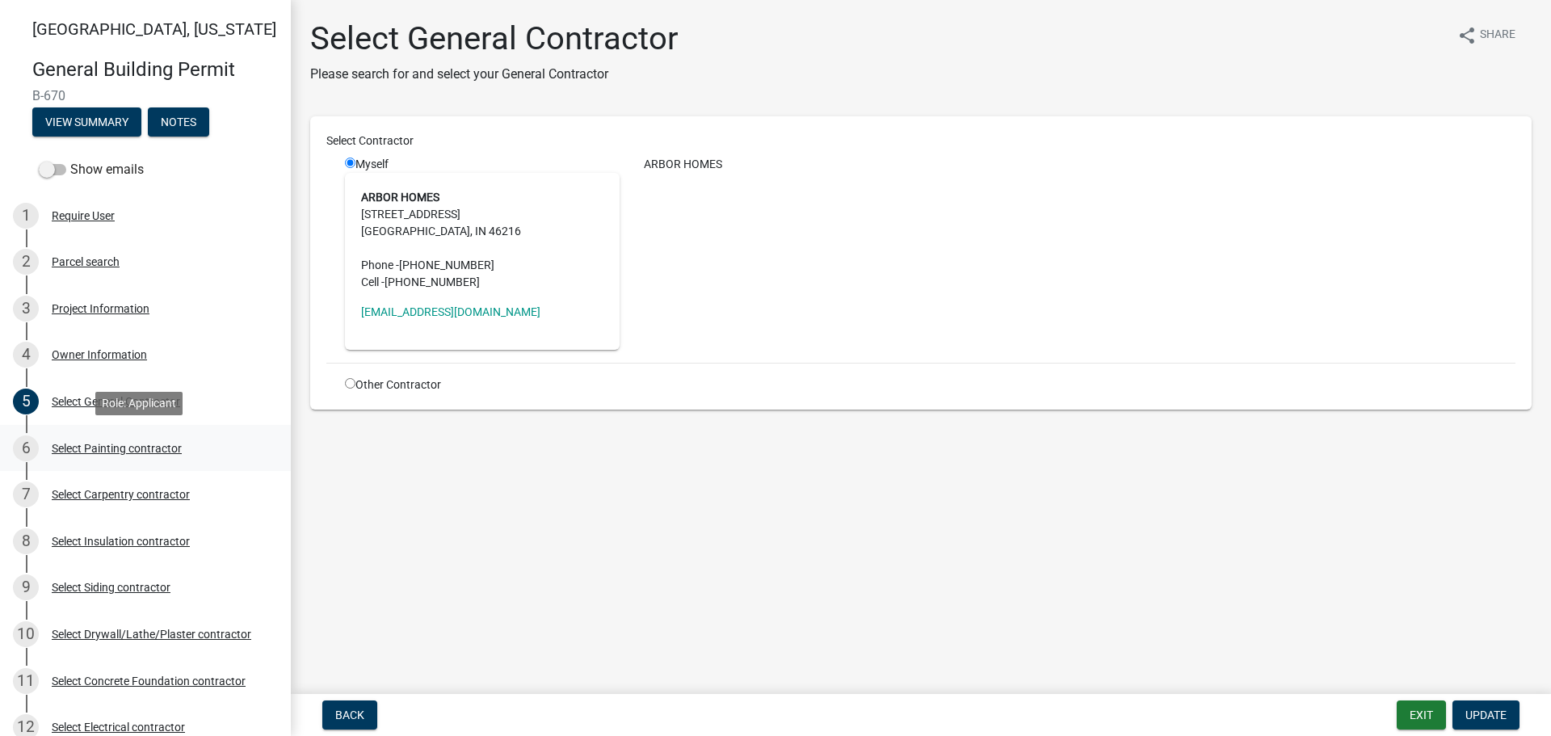
click at [86, 443] on div "Select Painting contractor" at bounding box center [117, 448] width 130 height 11
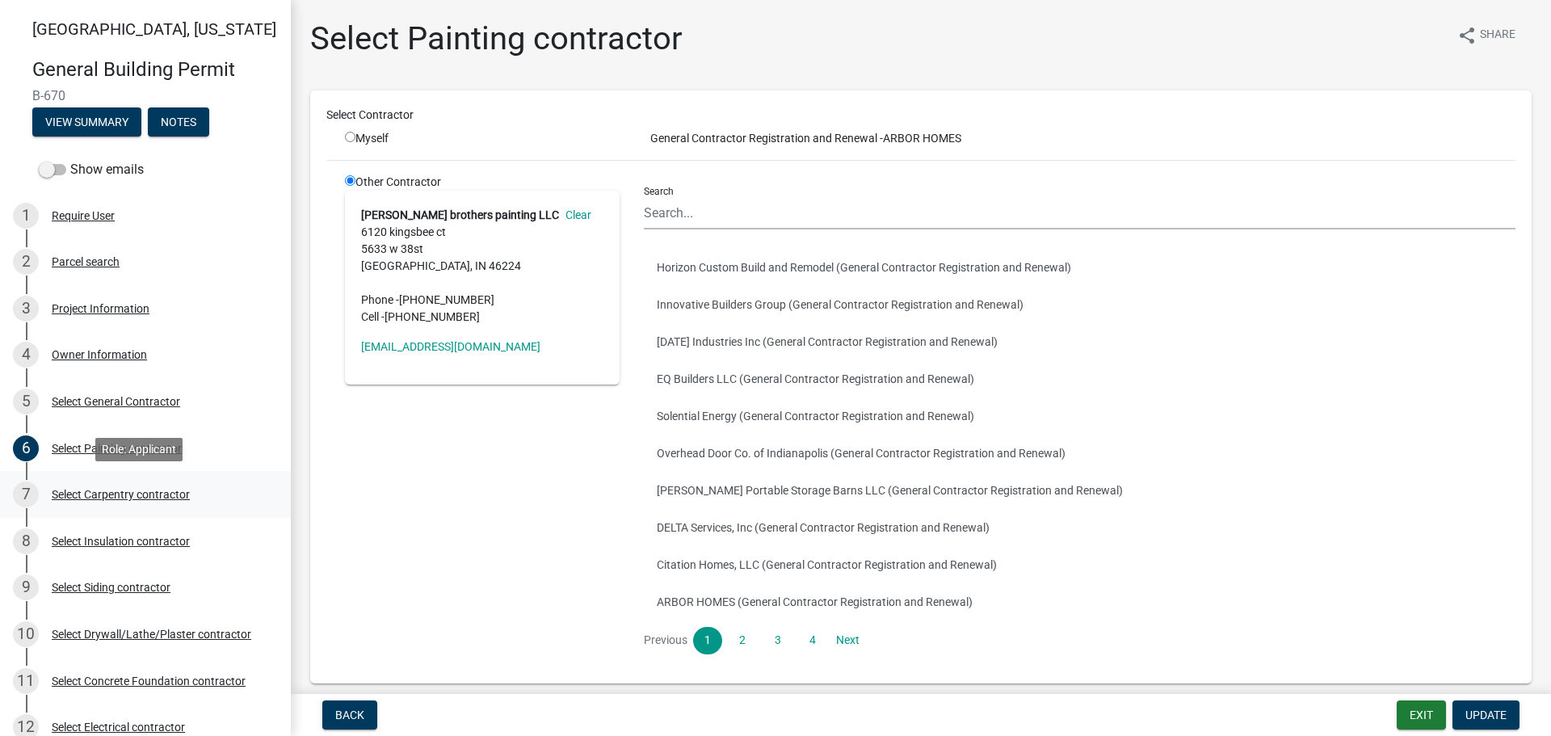
click at [72, 492] on div "Select Carpentry contractor" at bounding box center [121, 494] width 138 height 11
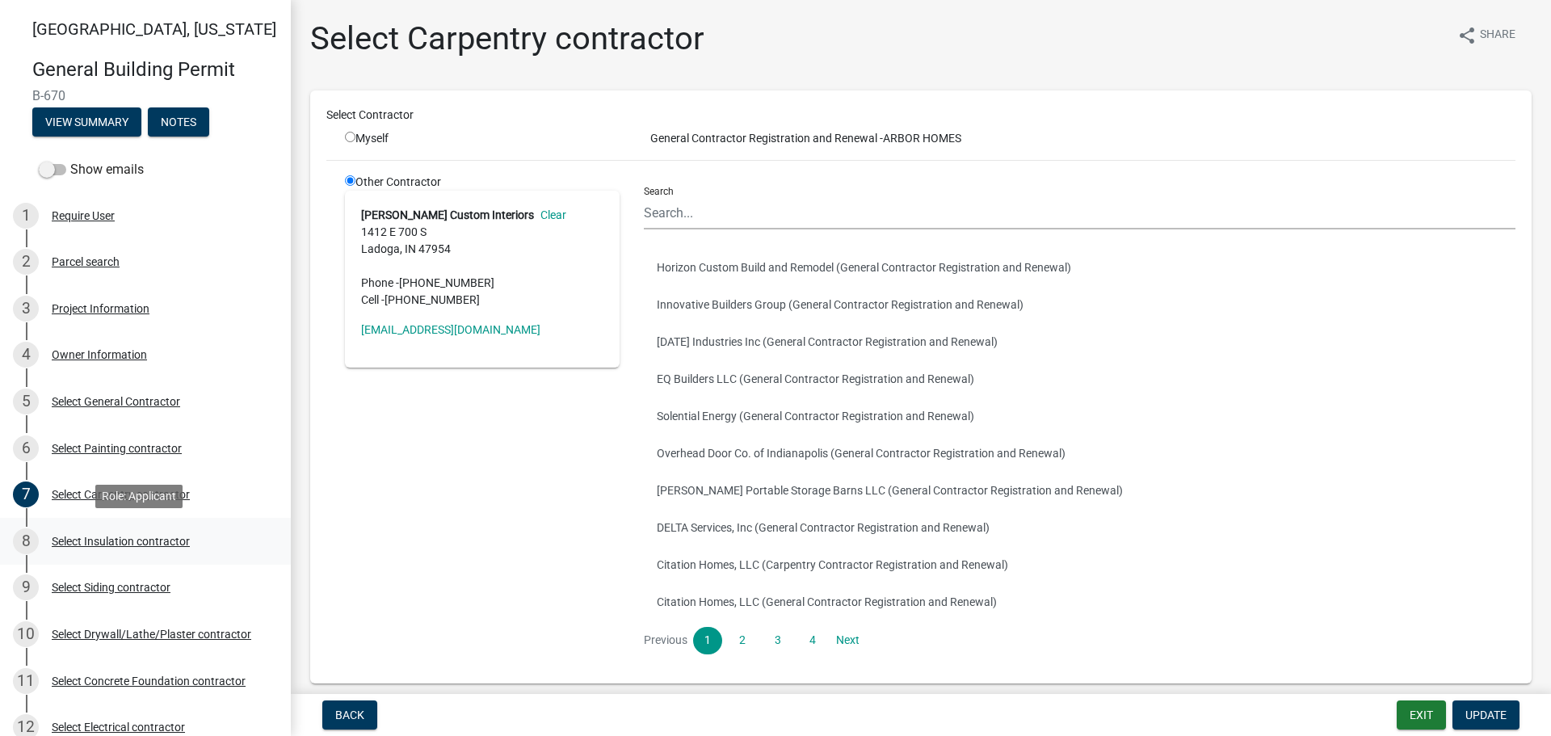
click at [90, 540] on div "Select Insulation contractor" at bounding box center [121, 541] width 138 height 11
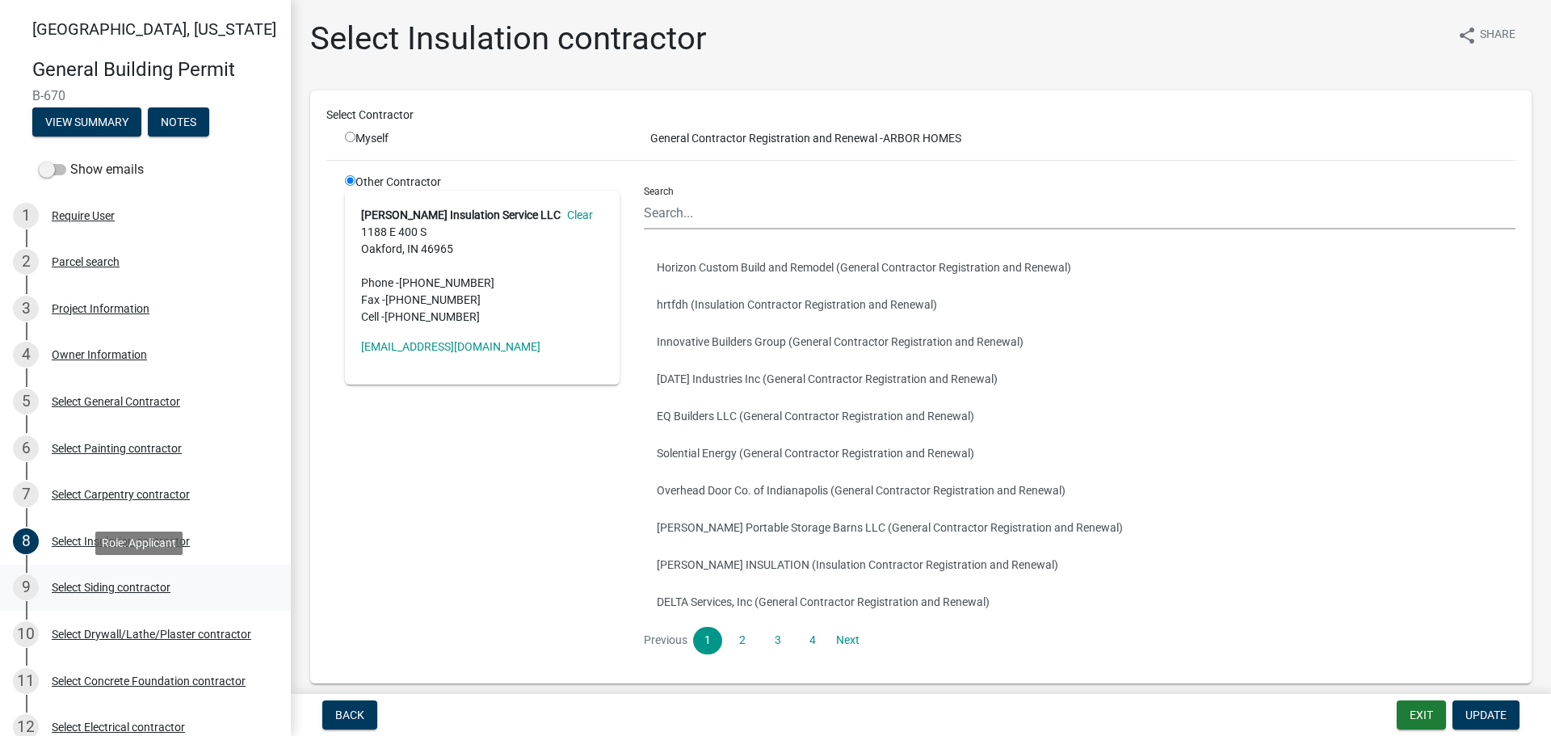
click at [90, 586] on div "Select Siding contractor" at bounding box center [111, 587] width 119 height 11
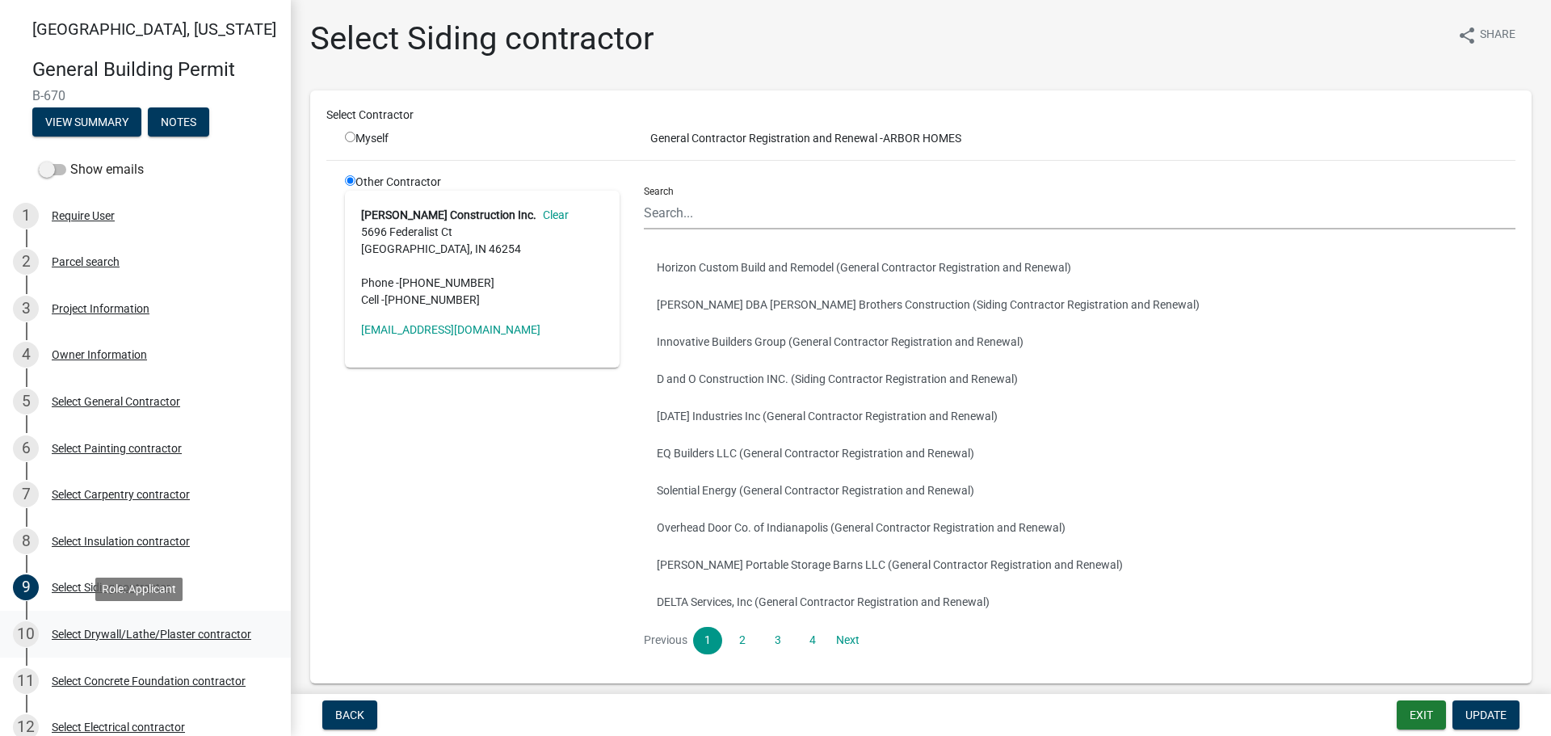
click at [91, 631] on div "Select Drywall/Lathe/Plaster contractor" at bounding box center [152, 633] width 200 height 11
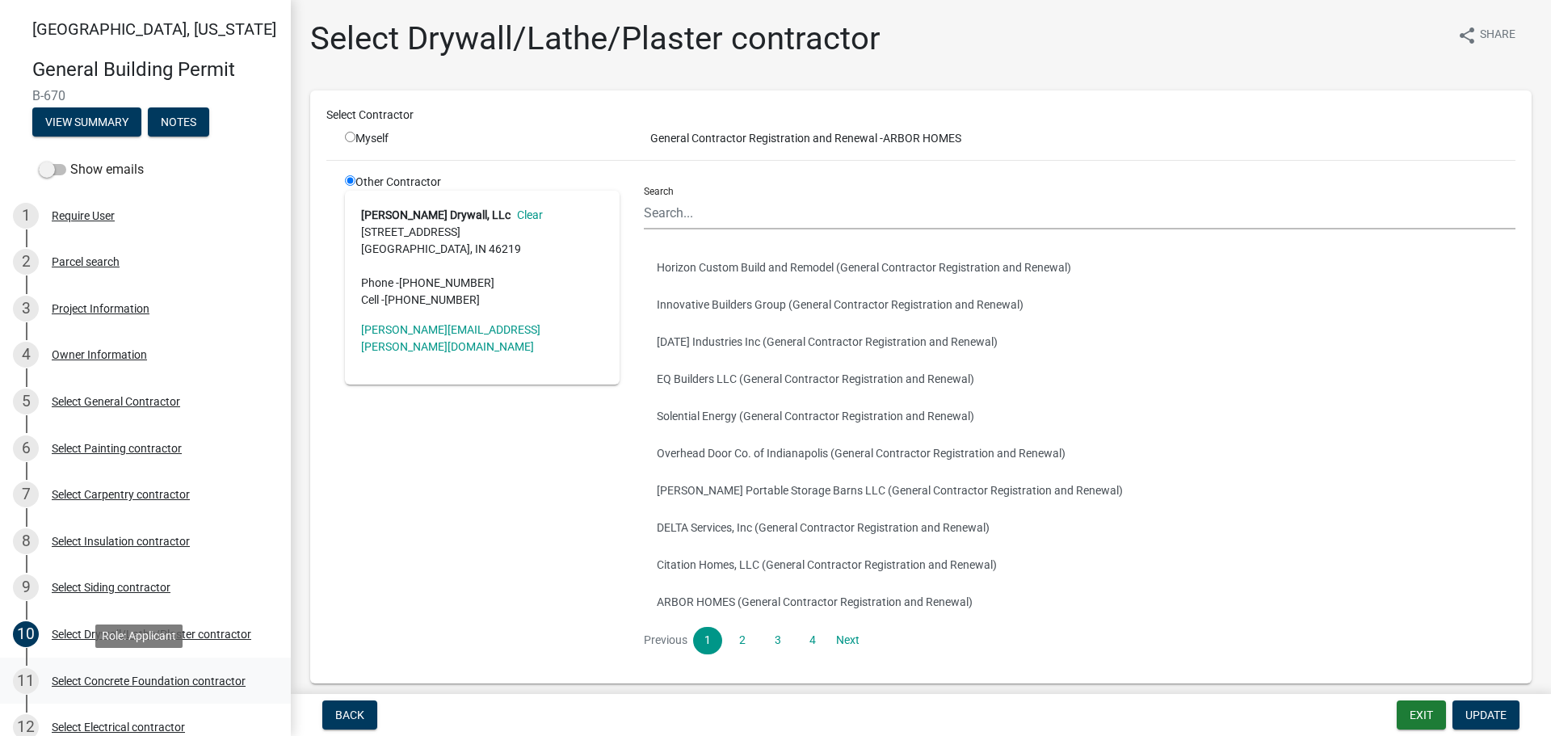
click at [91, 675] on div "Select Concrete Foundation contractor" at bounding box center [149, 680] width 194 height 11
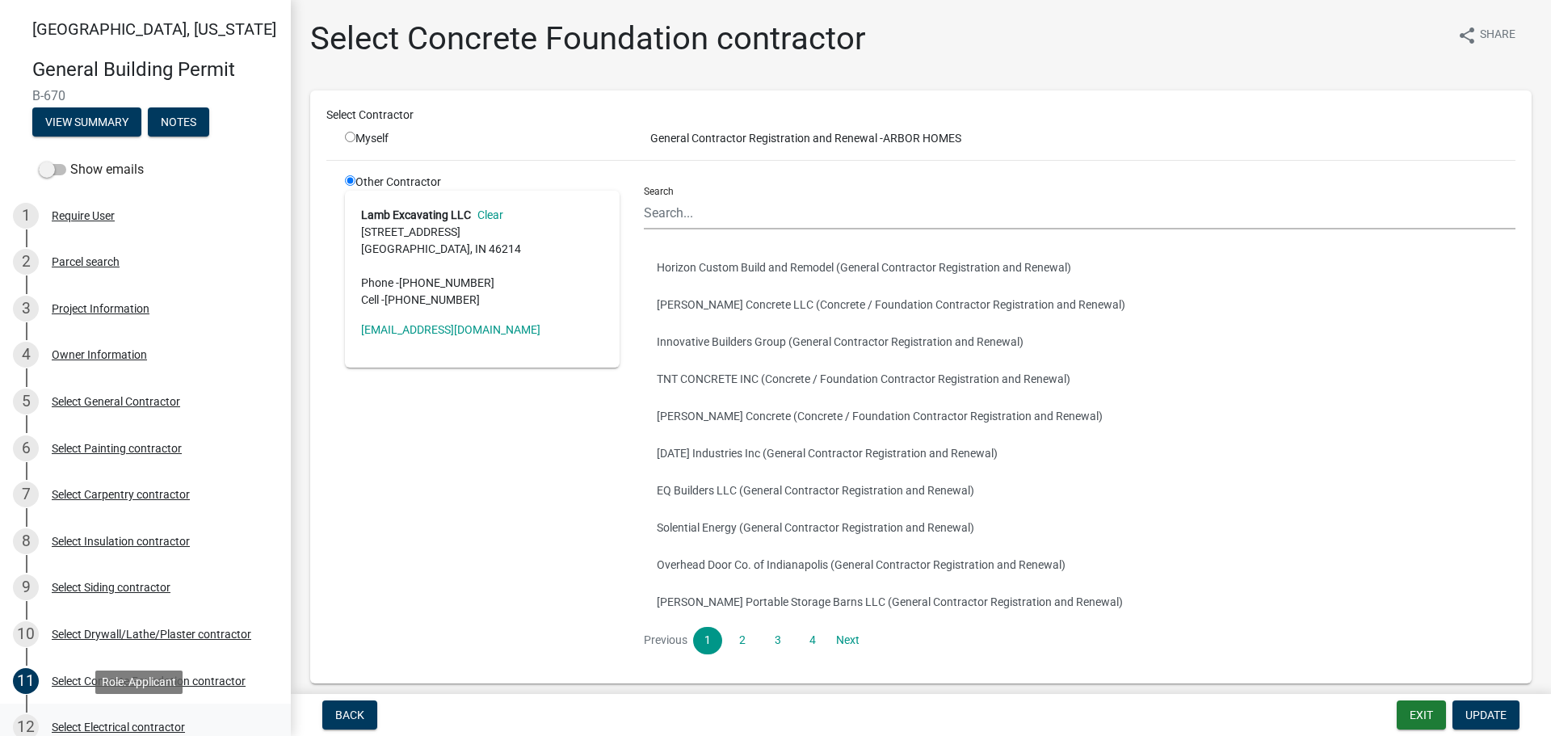
click at [96, 726] on div "Select Electrical contractor" at bounding box center [118, 726] width 133 height 11
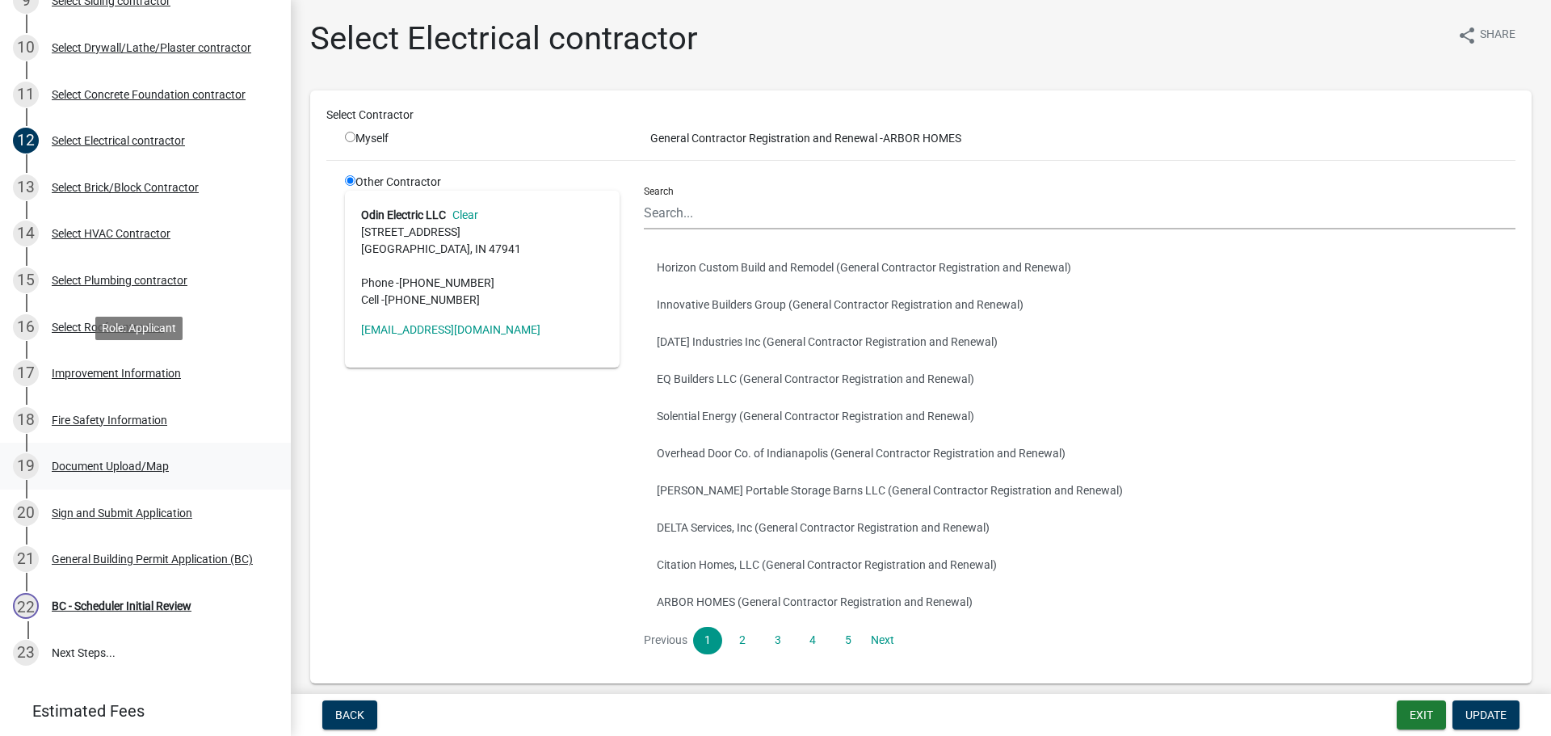
scroll to position [676, 0]
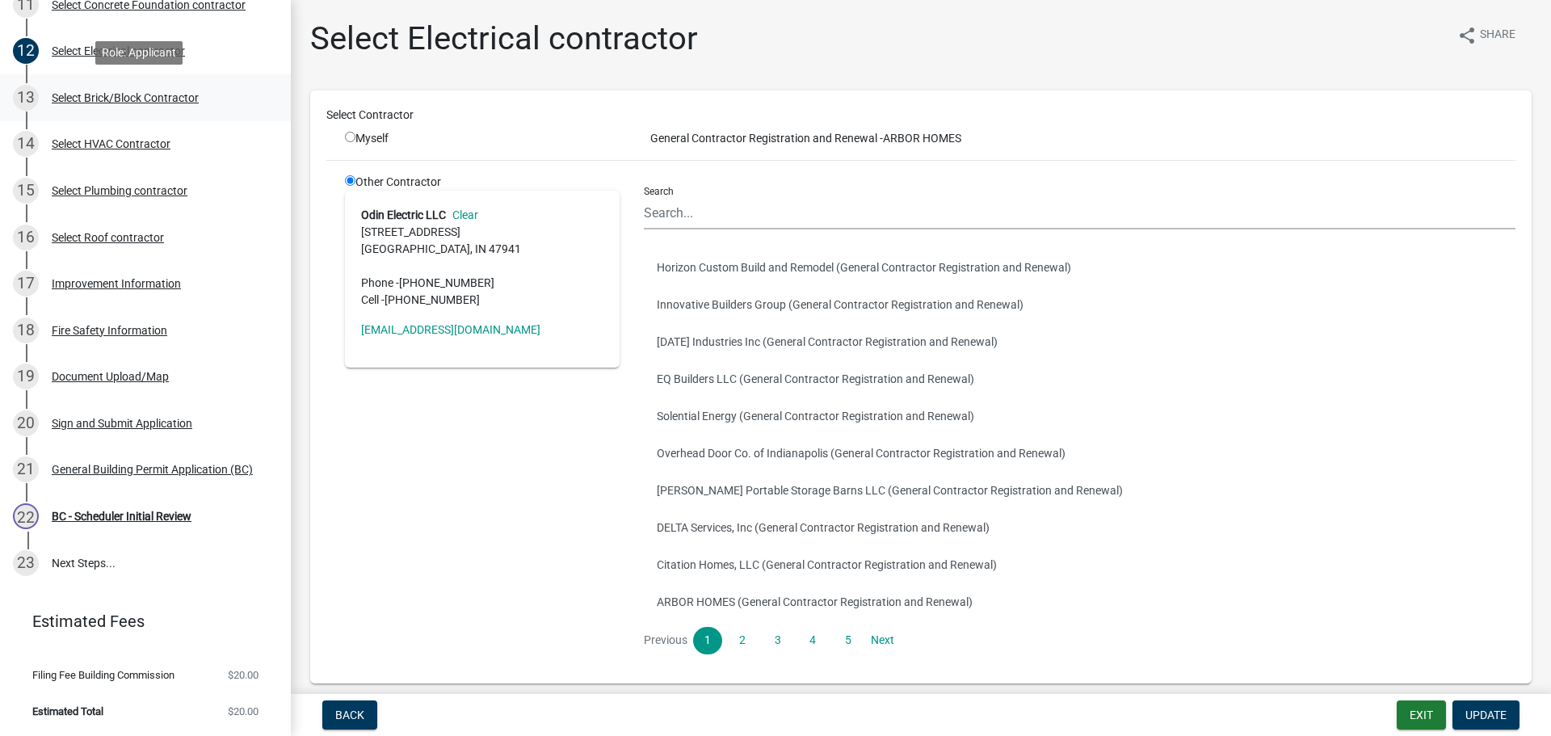
click at [93, 93] on div "Select Brick/Block Contractor" at bounding box center [125, 97] width 147 height 11
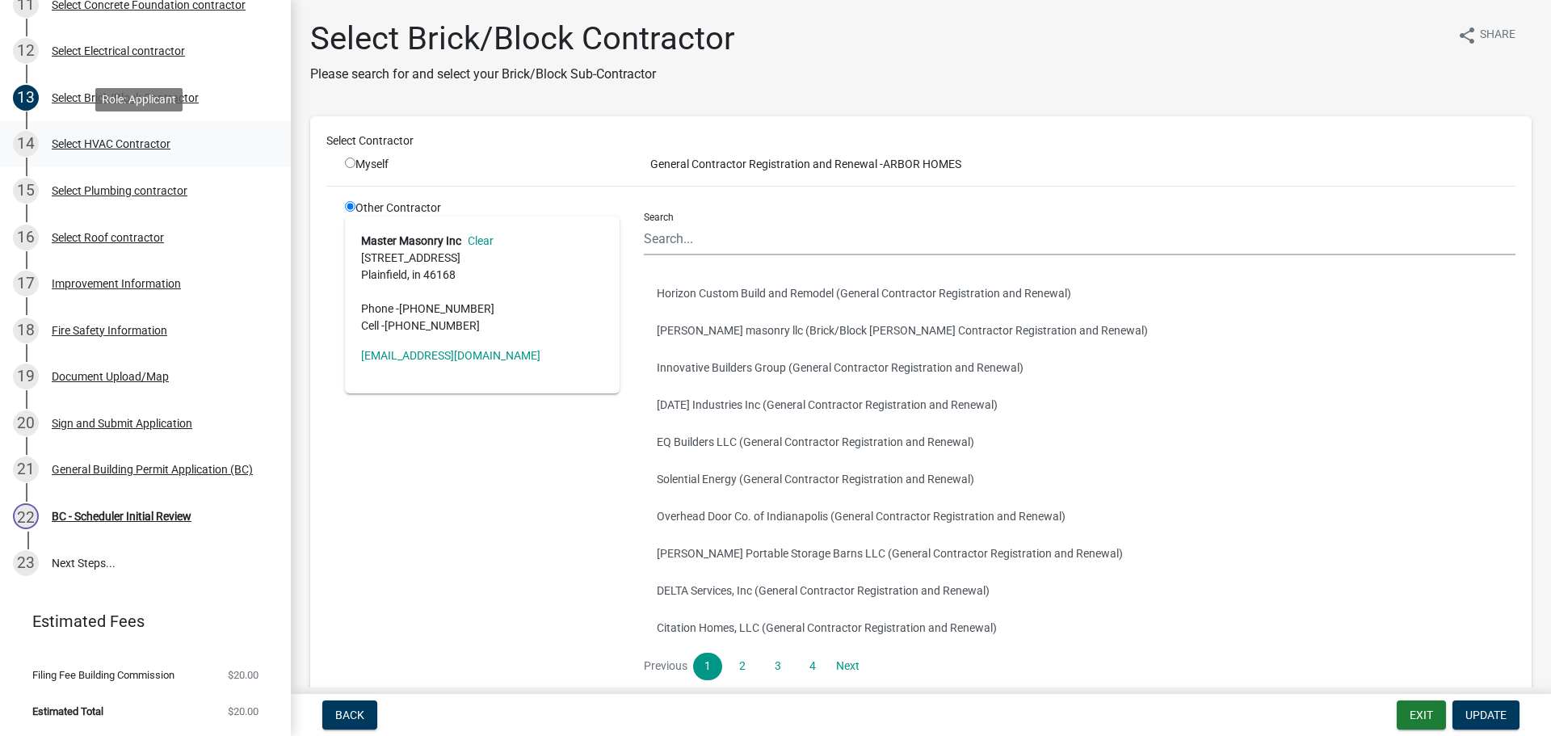
click at [95, 142] on div "Select HVAC Contractor" at bounding box center [111, 143] width 119 height 11
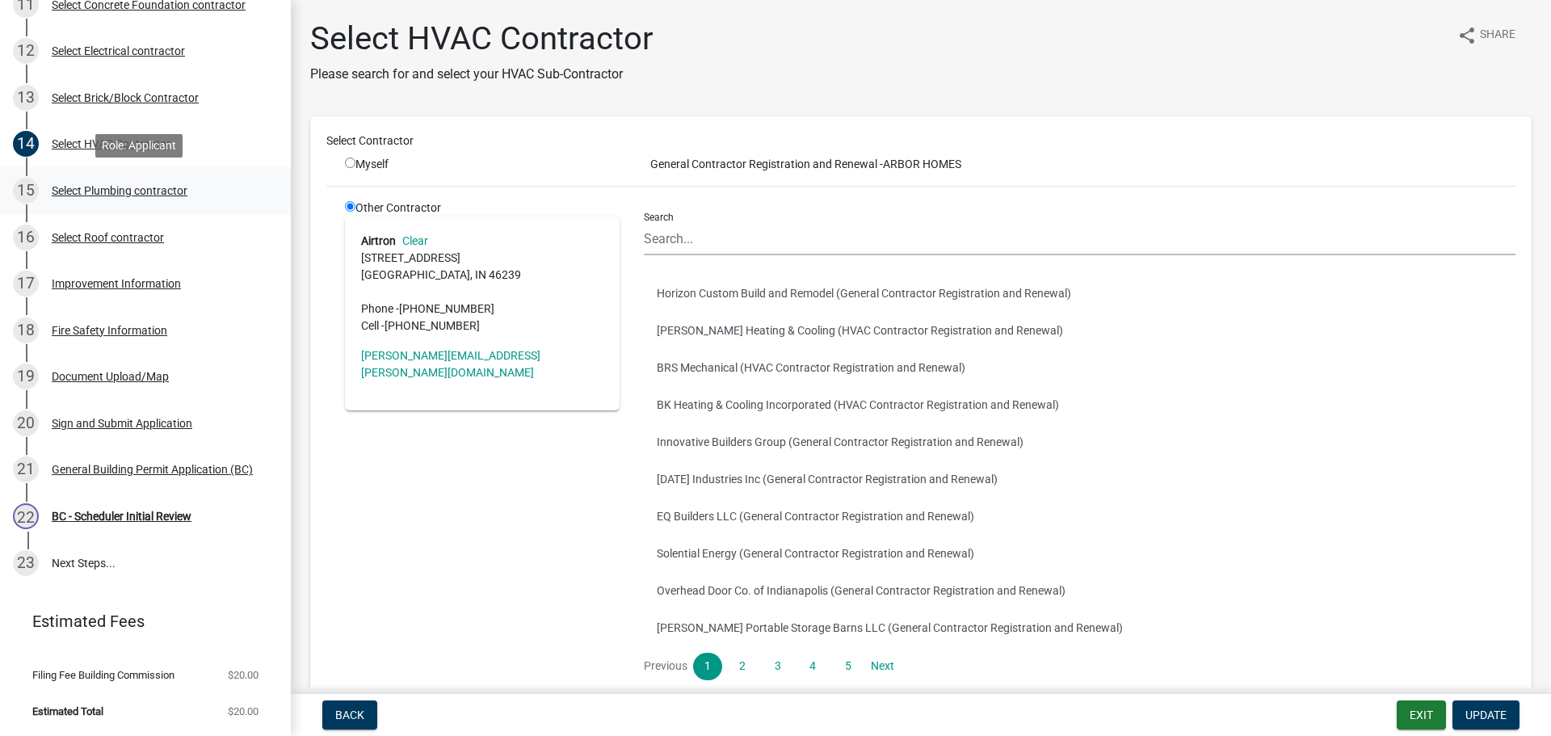
click at [88, 191] on div "Select Plumbing contractor" at bounding box center [120, 190] width 136 height 11
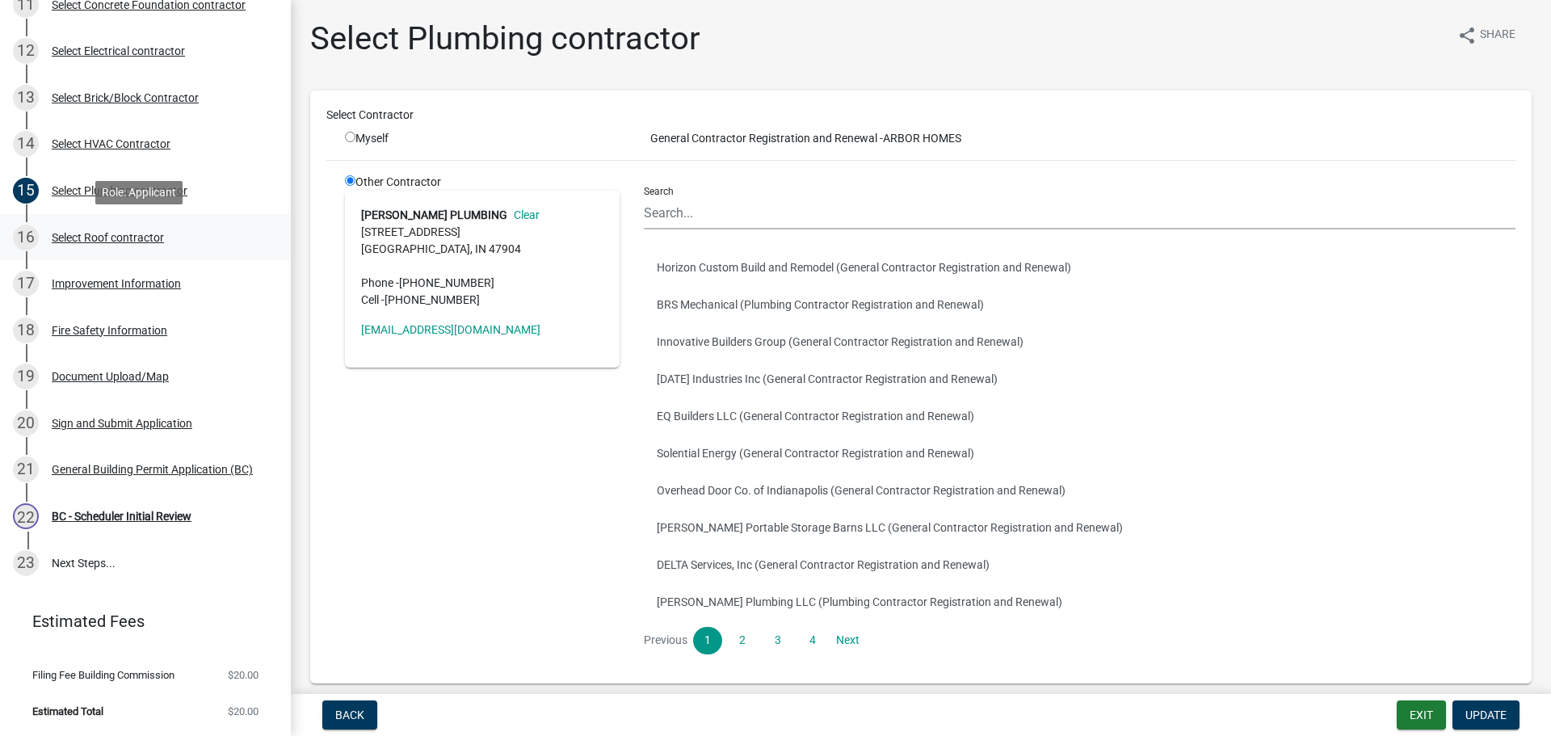
click at [90, 232] on div "Select Roof contractor" at bounding box center [108, 237] width 112 height 11
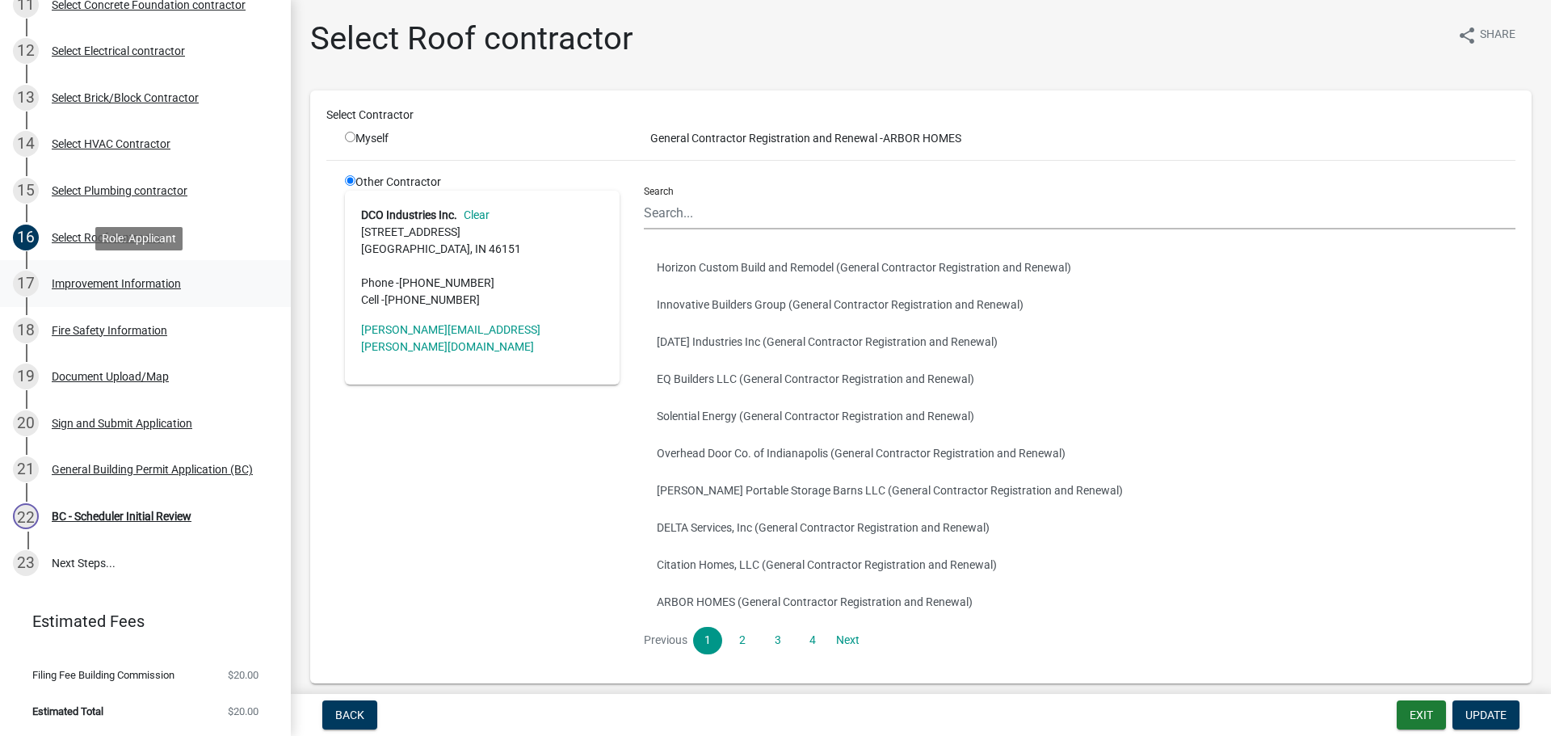
click at [92, 280] on div "Improvement Information" at bounding box center [116, 283] width 129 height 11
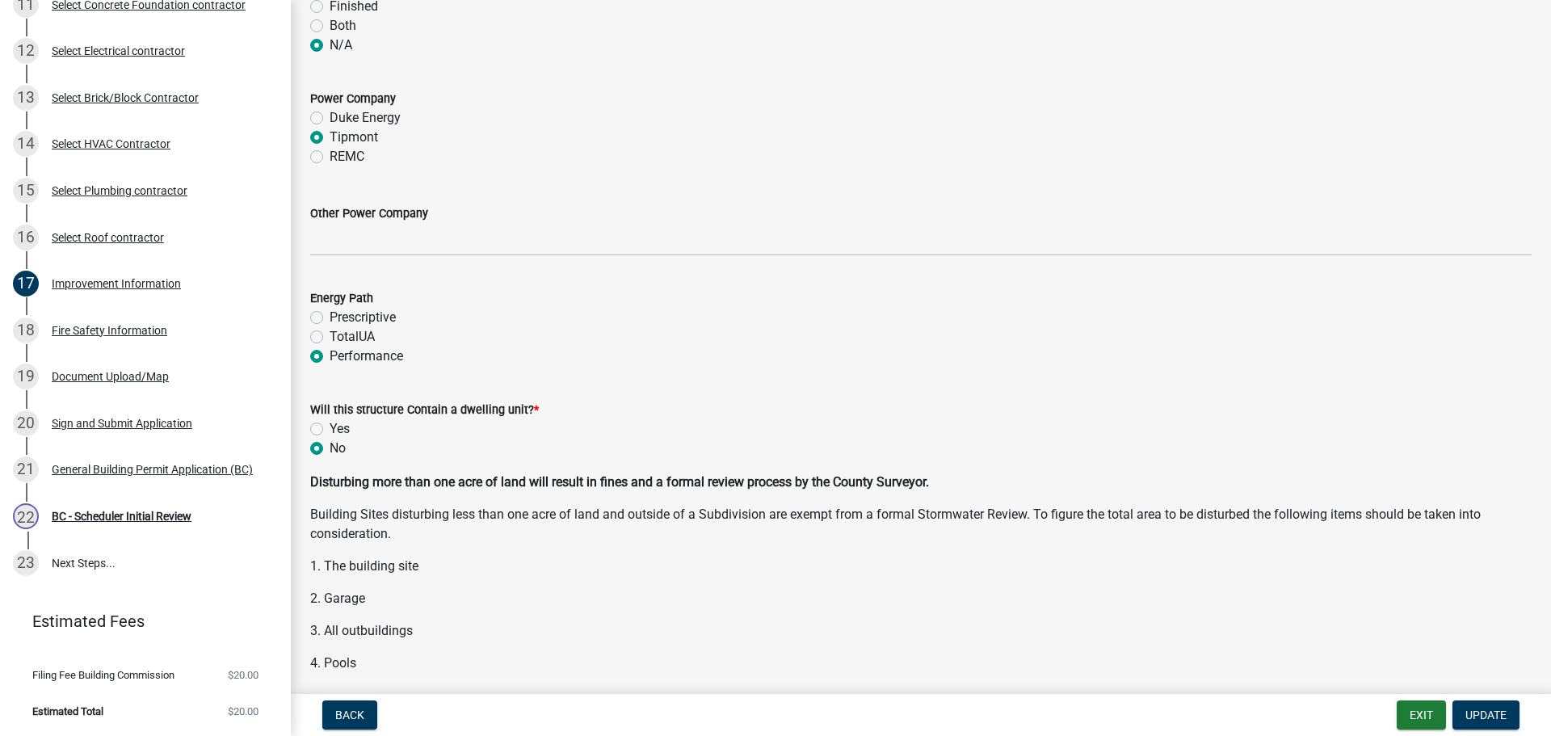
scroll to position [1777, 0]
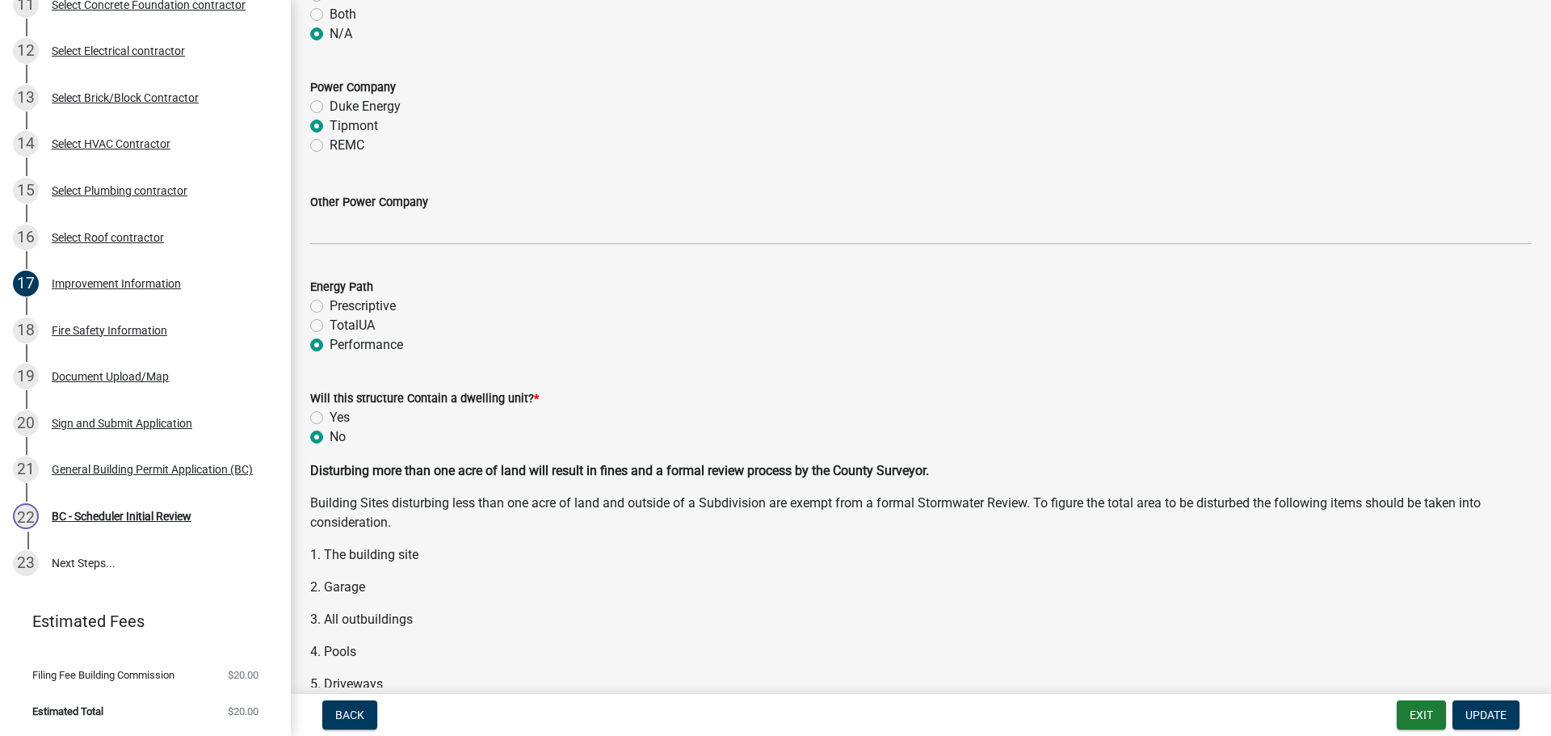
click at [330, 419] on label "Yes" at bounding box center [340, 417] width 20 height 19
click at [330, 418] on input "Yes" at bounding box center [335, 413] width 11 height 11
radio input "true"
click at [1483, 720] on span "Update" at bounding box center [1485, 714] width 41 height 13
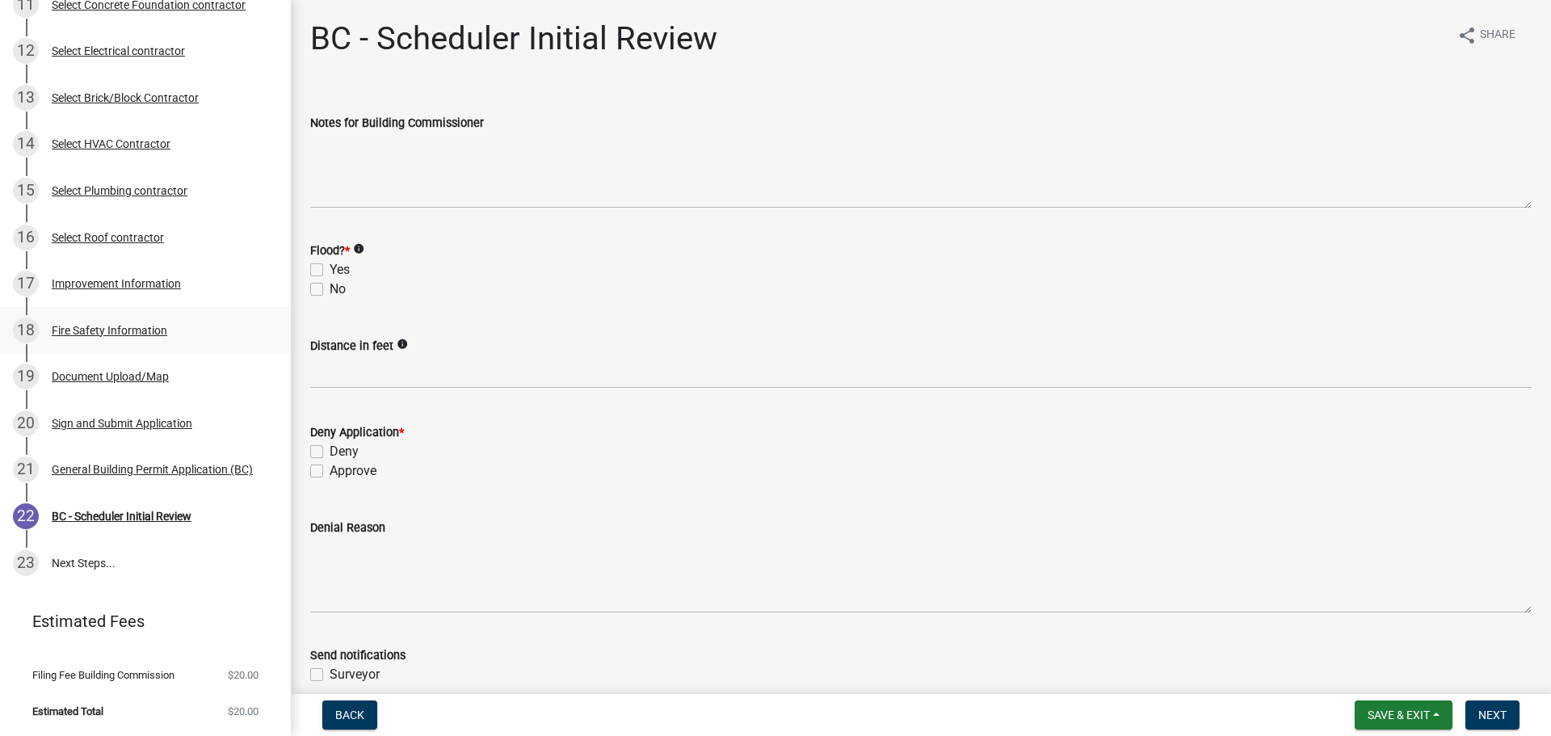
click at [89, 326] on div "Fire Safety Information" at bounding box center [110, 330] width 116 height 11
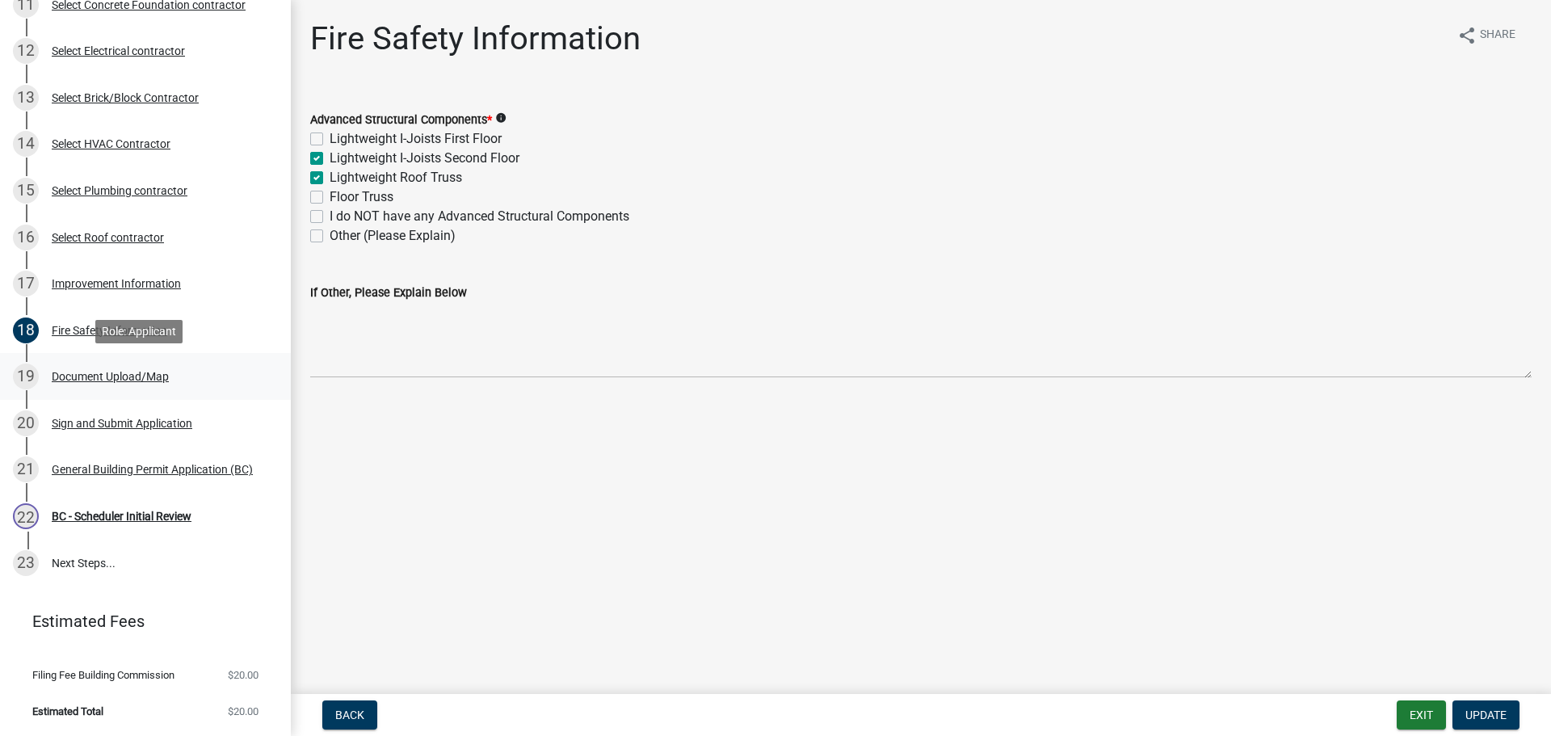
click at [96, 372] on div "Document Upload/Map" at bounding box center [110, 376] width 117 height 11
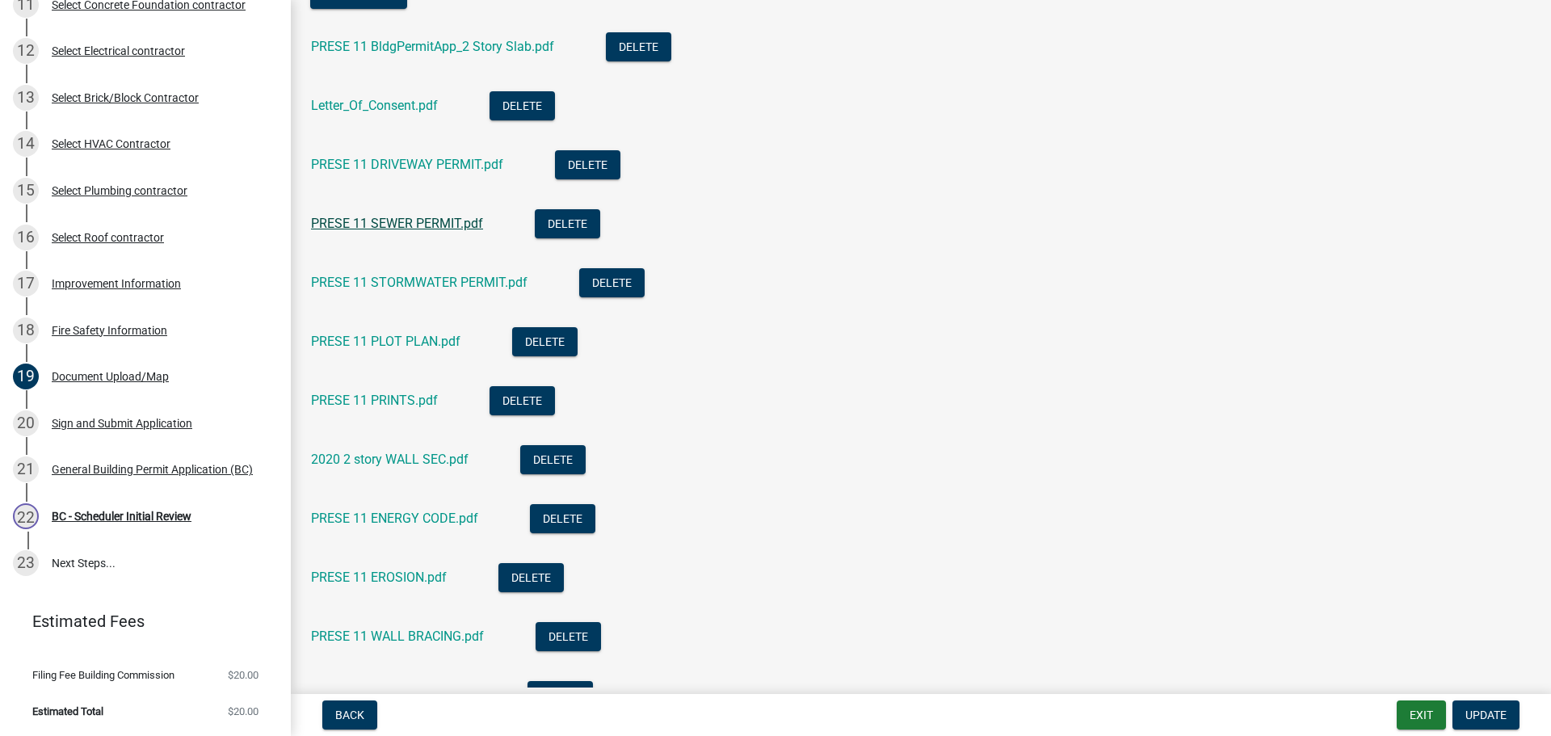
scroll to position [565, 0]
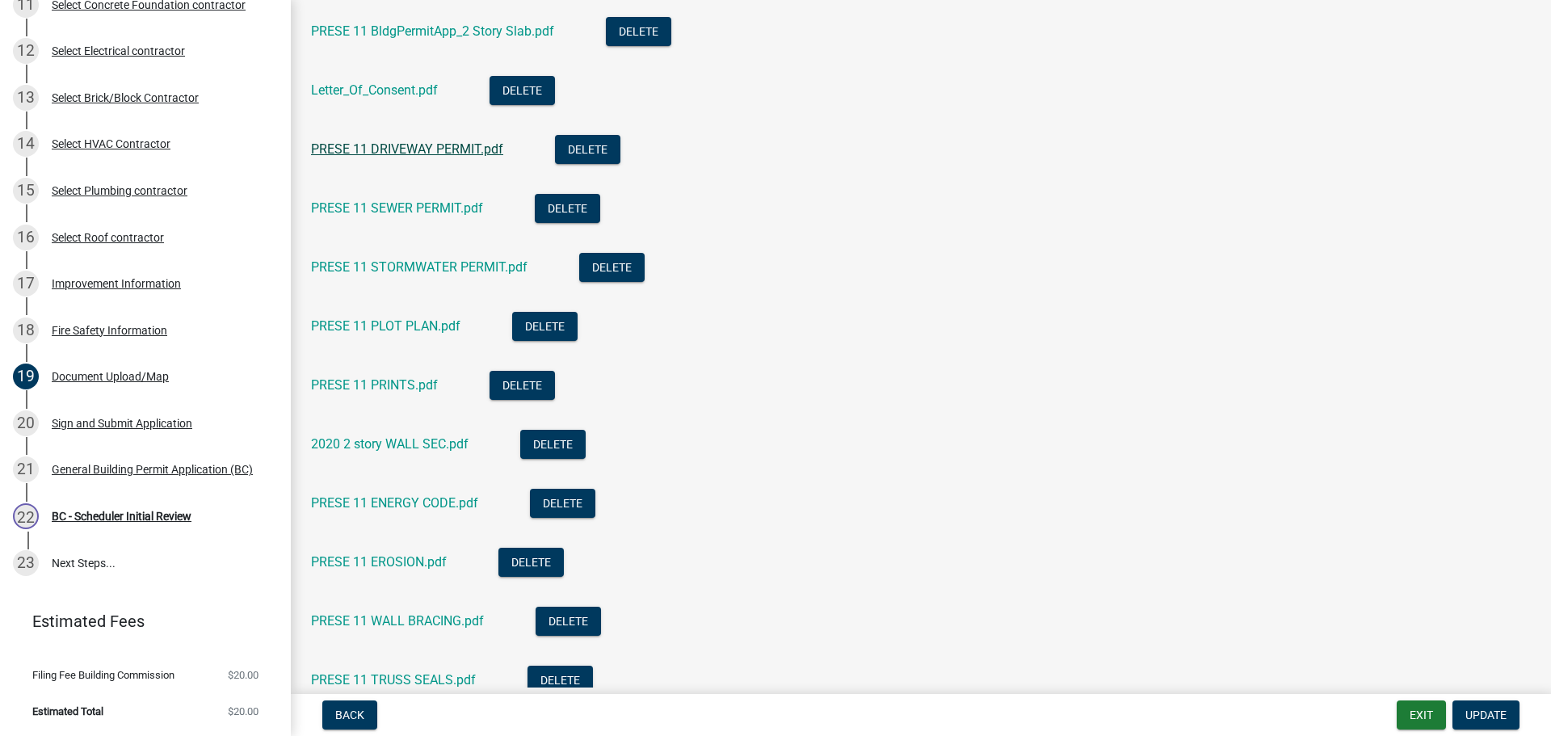
click at [372, 149] on link "PRESE 11 DRIVEWAY PERMIT.pdf" at bounding box center [407, 148] width 192 height 15
click at [388, 205] on link "PRESE 11 SEWER PERMIT.pdf" at bounding box center [397, 207] width 172 height 15
click at [378, 263] on link "PRESE 11 STORMWATER PERMIT.pdf" at bounding box center [419, 266] width 216 height 15
click at [370, 318] on link "PRESE 11 PLOT PLAN.pdf" at bounding box center [385, 325] width 149 height 15
click at [347, 438] on link "2020 2 story WALL SEC.pdf" at bounding box center [390, 443] width 158 height 15
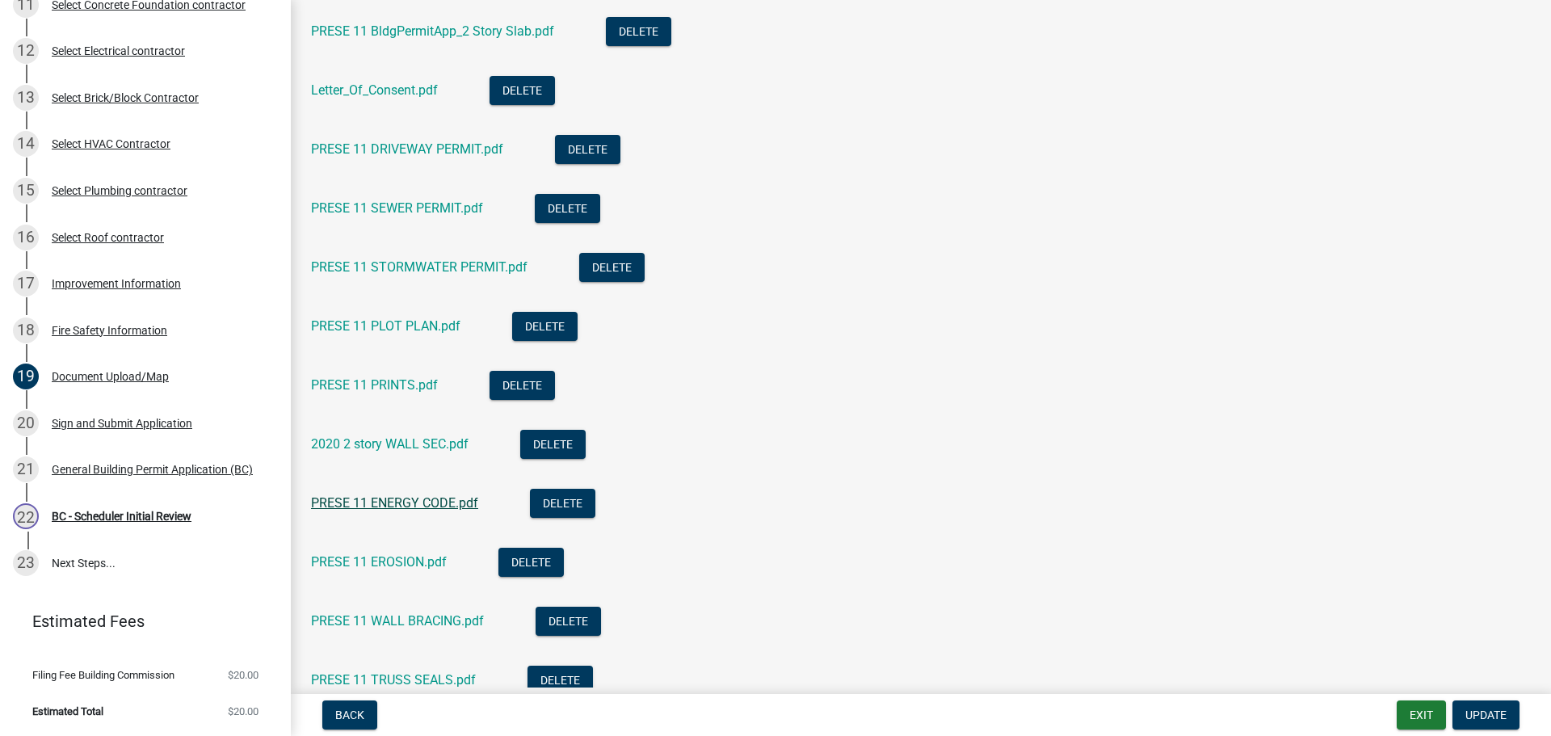
click at [396, 500] on link "PRESE 11 ENERGY CODE.pdf" at bounding box center [394, 502] width 167 height 15
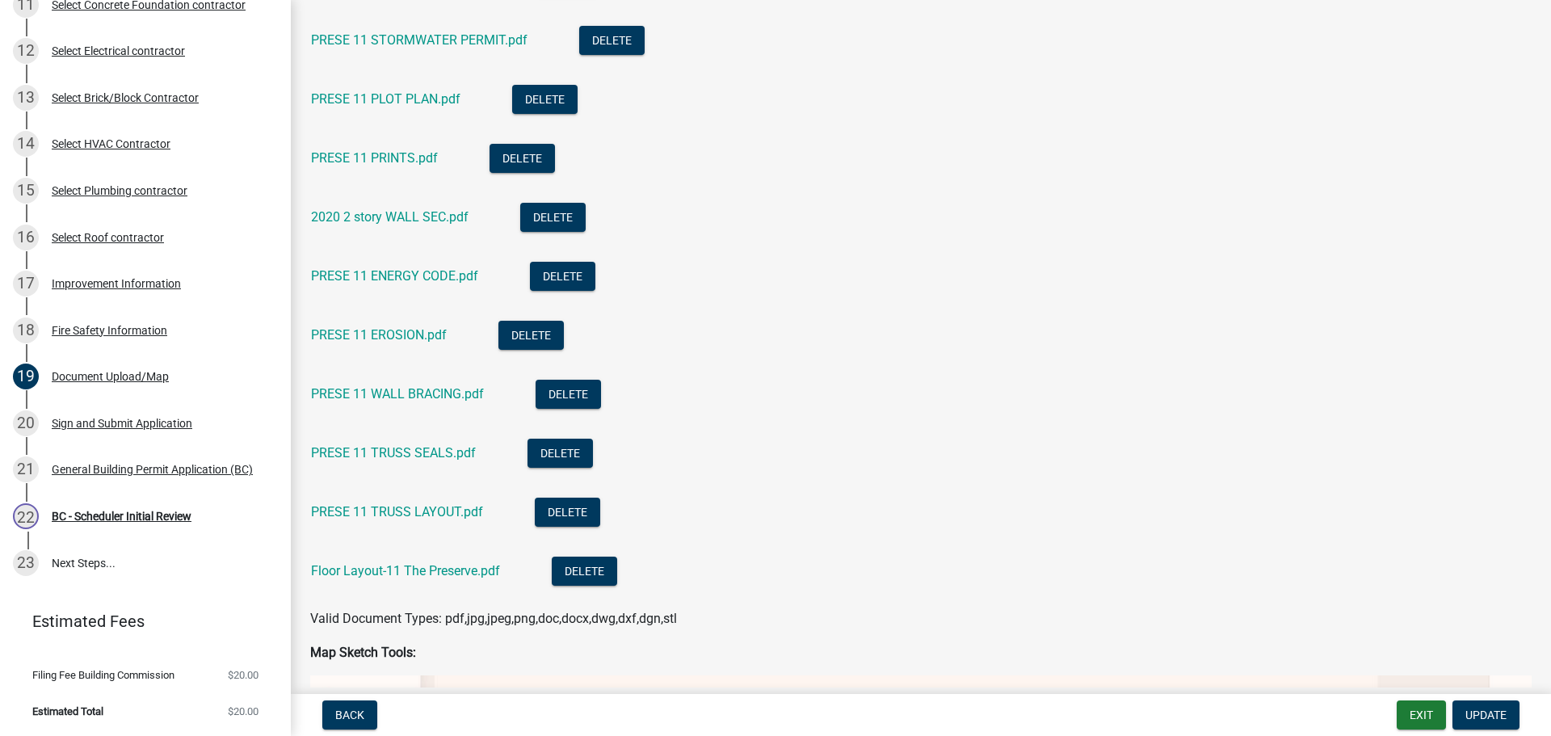
scroll to position [808, 0]
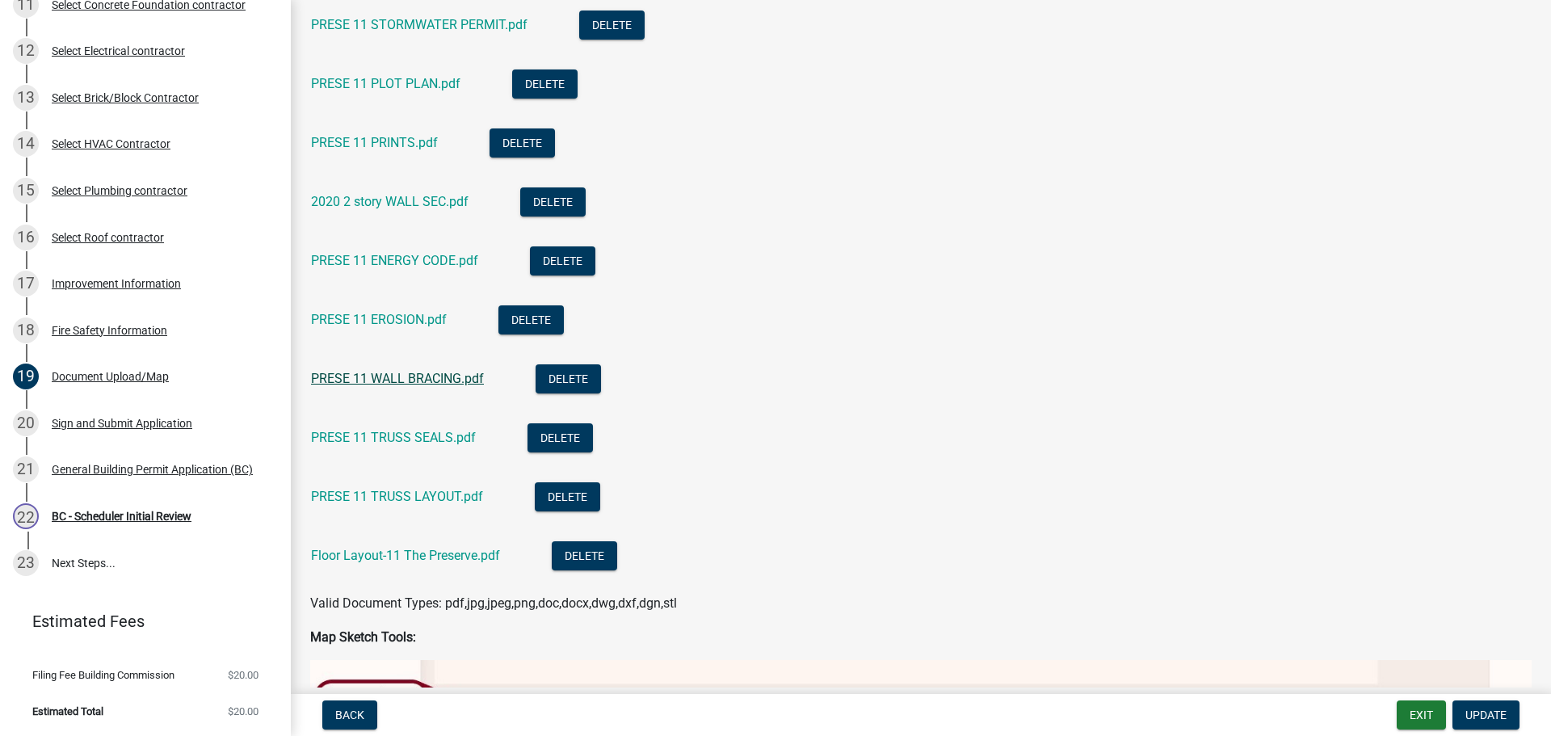
click at [399, 375] on link "PRESE 11 WALL BRACING.pdf" at bounding box center [397, 378] width 173 height 15
click at [383, 502] on link "PRESE 11 TRUSS LAYOUT.pdf" at bounding box center [397, 496] width 172 height 15
click at [383, 553] on link "Floor Layout-11 The Preserve.pdf" at bounding box center [405, 555] width 189 height 15
click at [380, 135] on link "PRESE 11 PRINTS.pdf" at bounding box center [374, 142] width 127 height 15
click at [102, 285] on div "Improvement Information" at bounding box center [116, 283] width 129 height 11
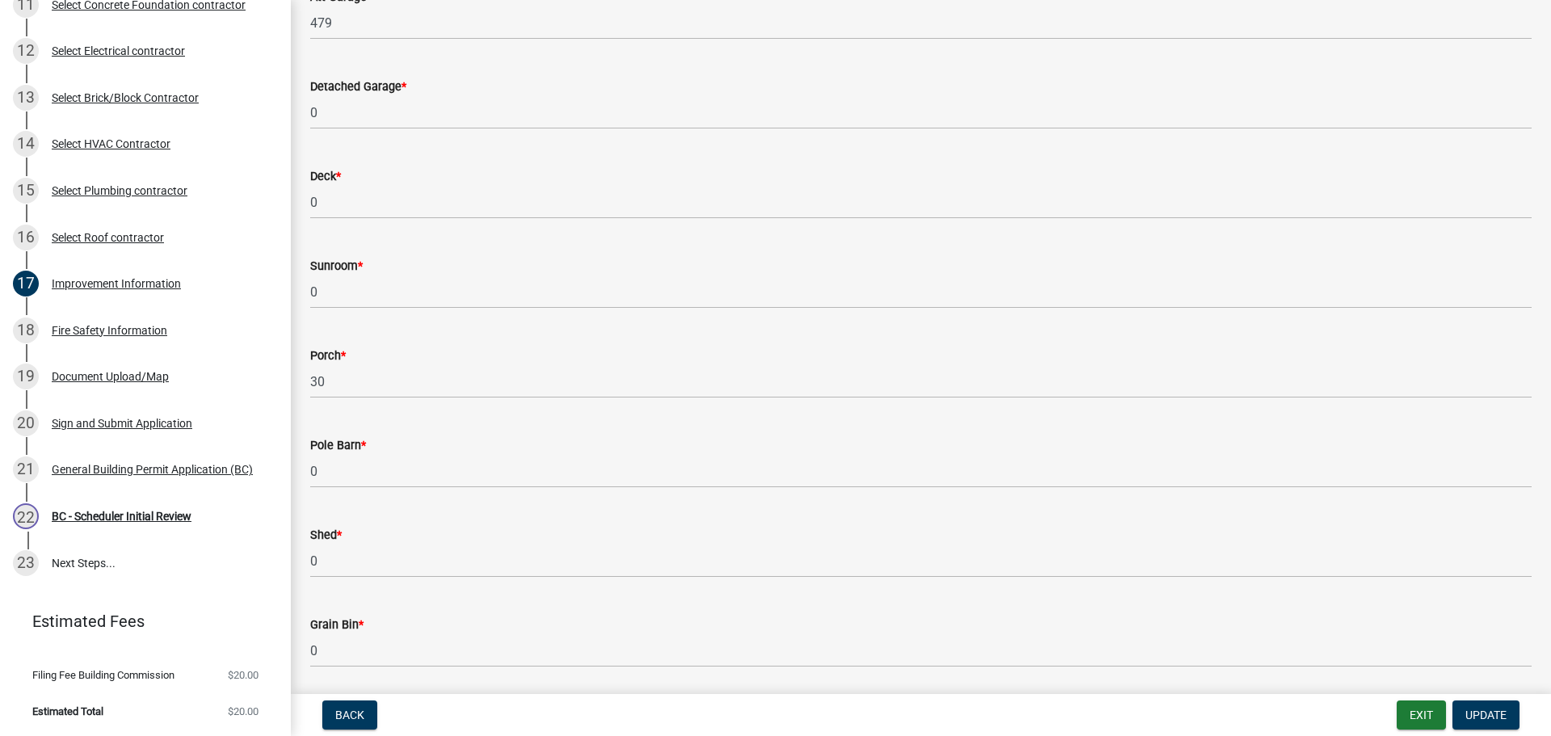
scroll to position [646, 0]
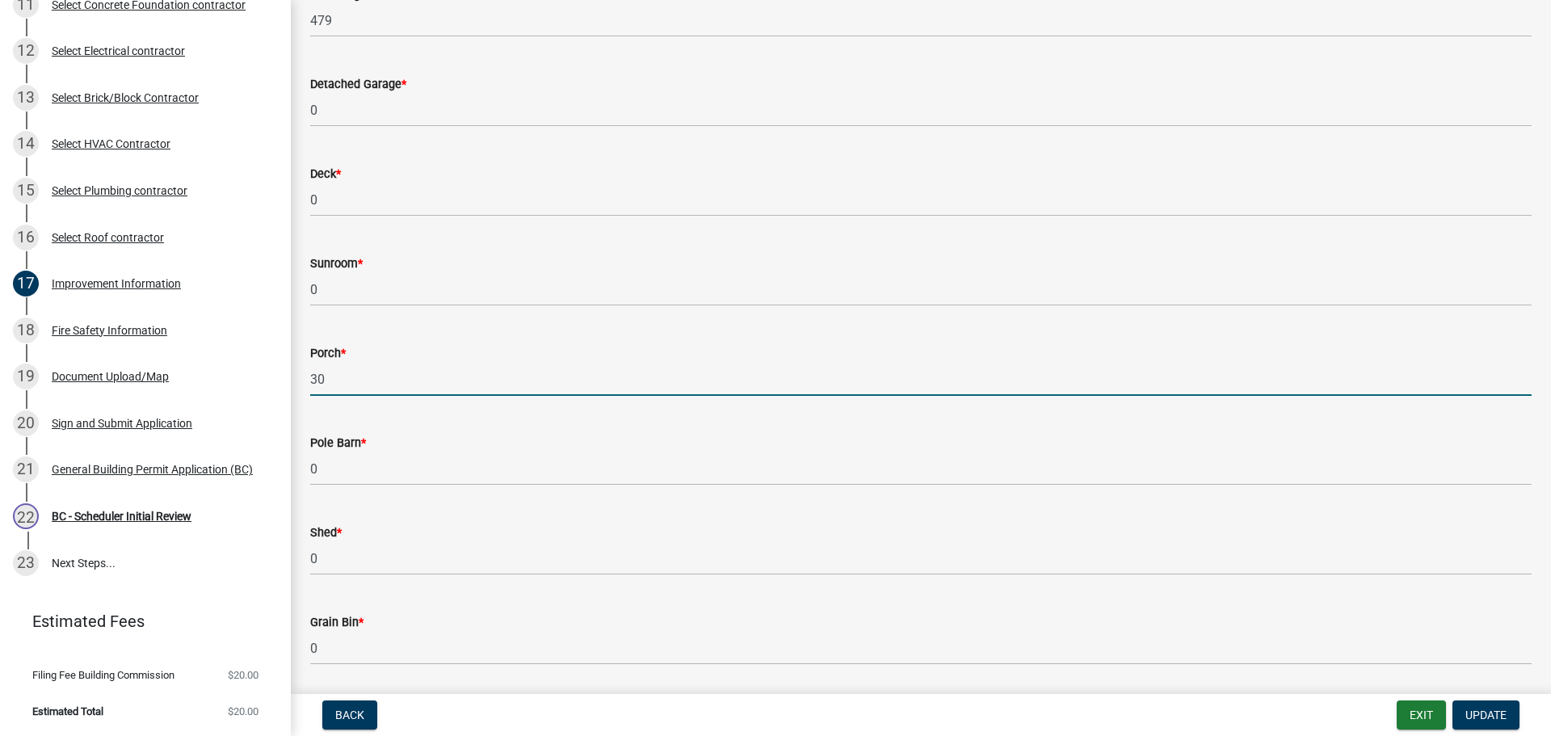
click at [380, 391] on input "30" at bounding box center [920, 379] width 1221 height 33
drag, startPoint x: 366, startPoint y: 388, endPoint x: 268, endPoint y: 389, distance: 97.7
click at [268, 389] on div "[GEOGRAPHIC_DATA], [US_STATE] General Building Permit B-670 View Summary Notes …" at bounding box center [775, 368] width 1551 height 736
type input "0"
click at [1487, 708] on span "Update" at bounding box center [1485, 714] width 41 height 13
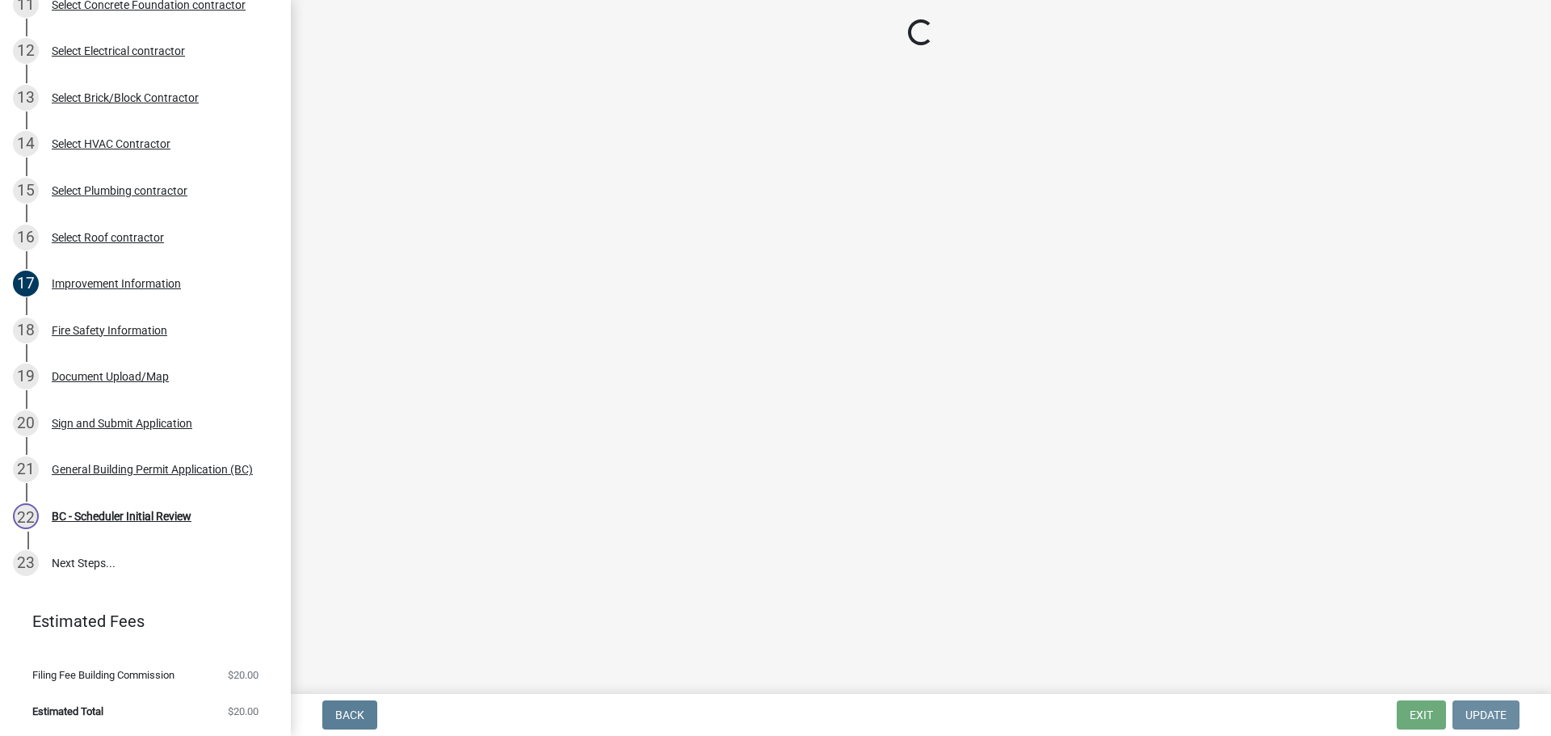
scroll to position [0, 0]
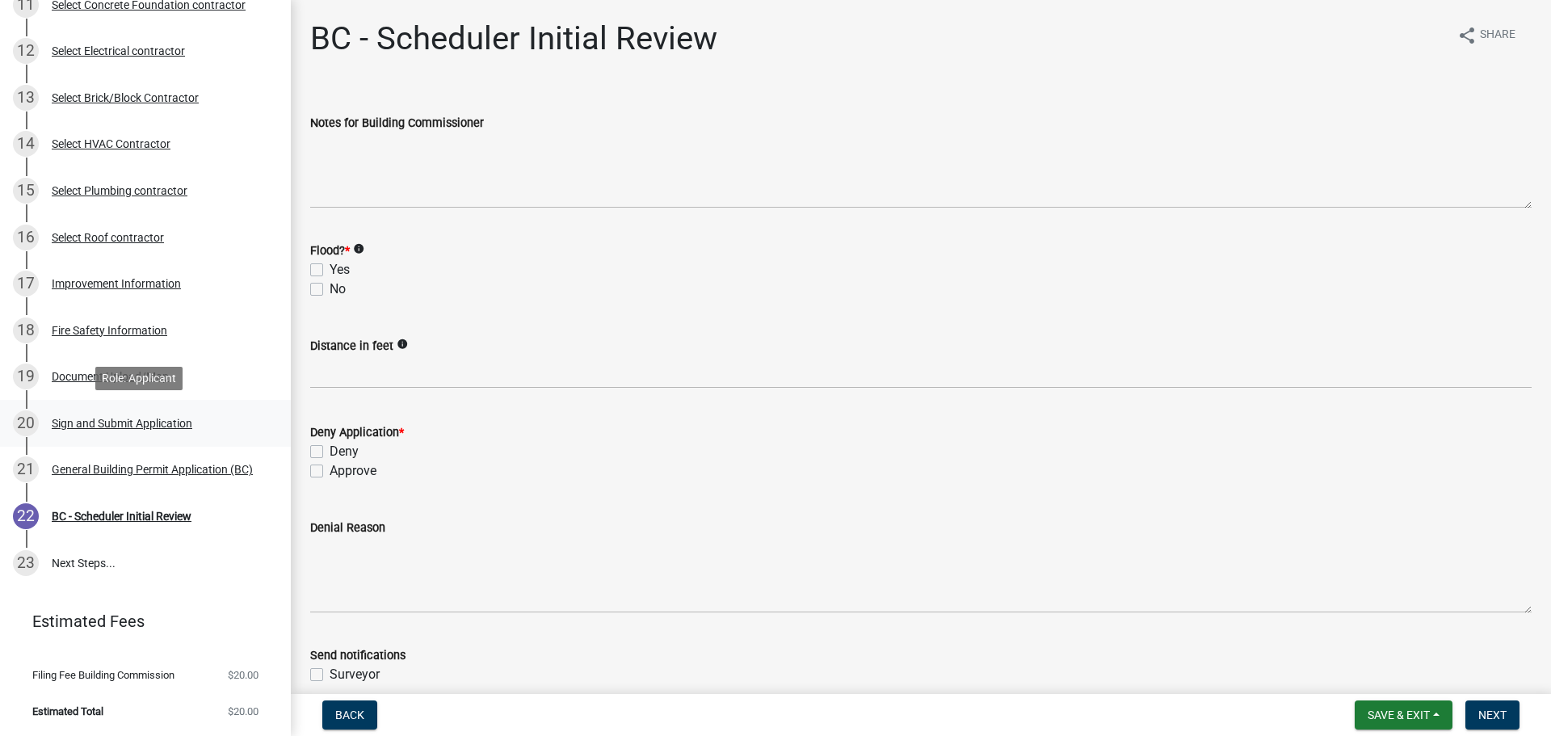
click at [116, 424] on div "Sign and Submit Application" at bounding box center [122, 423] width 141 height 11
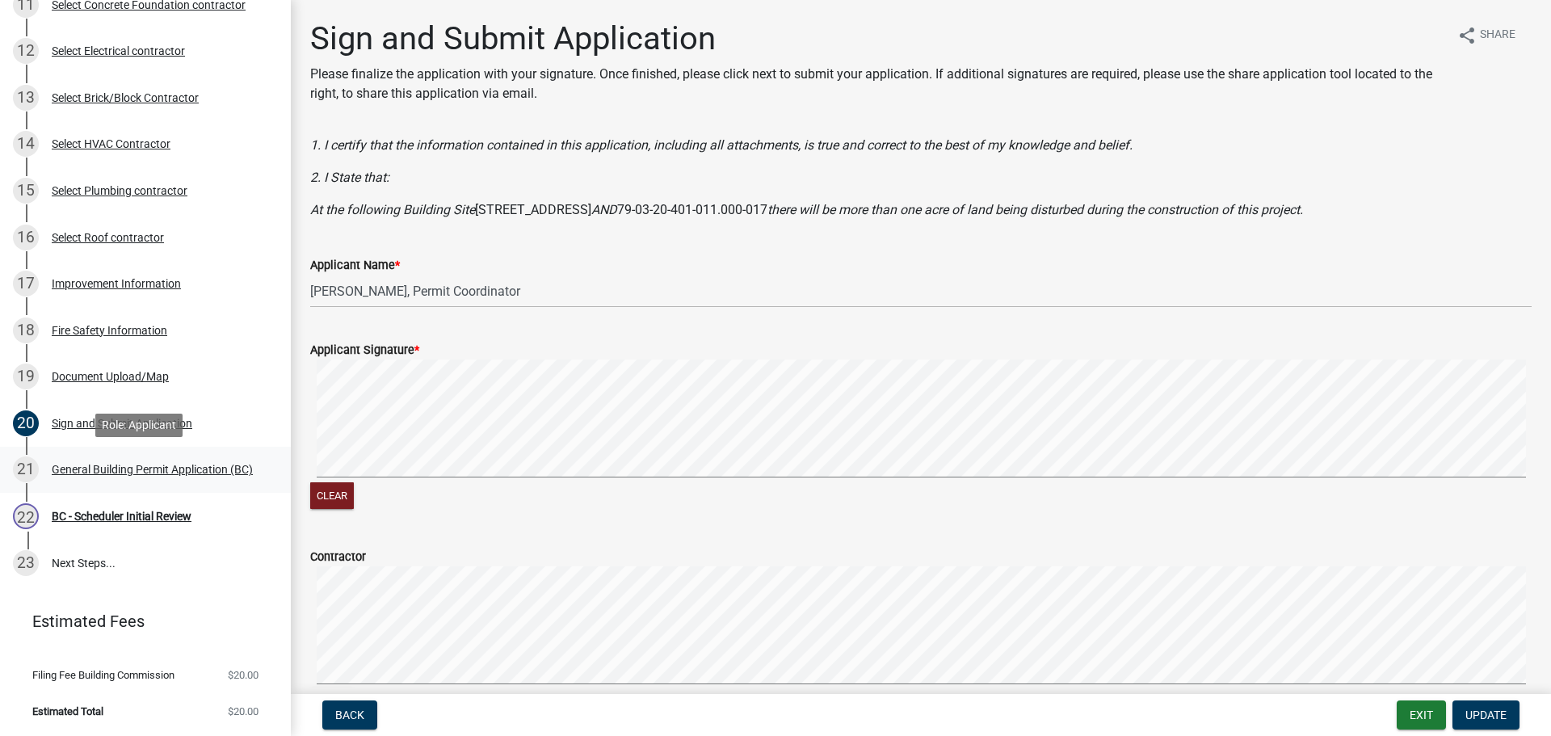
click at [144, 464] on div "General Building Permit Application (BC)" at bounding box center [152, 469] width 201 height 11
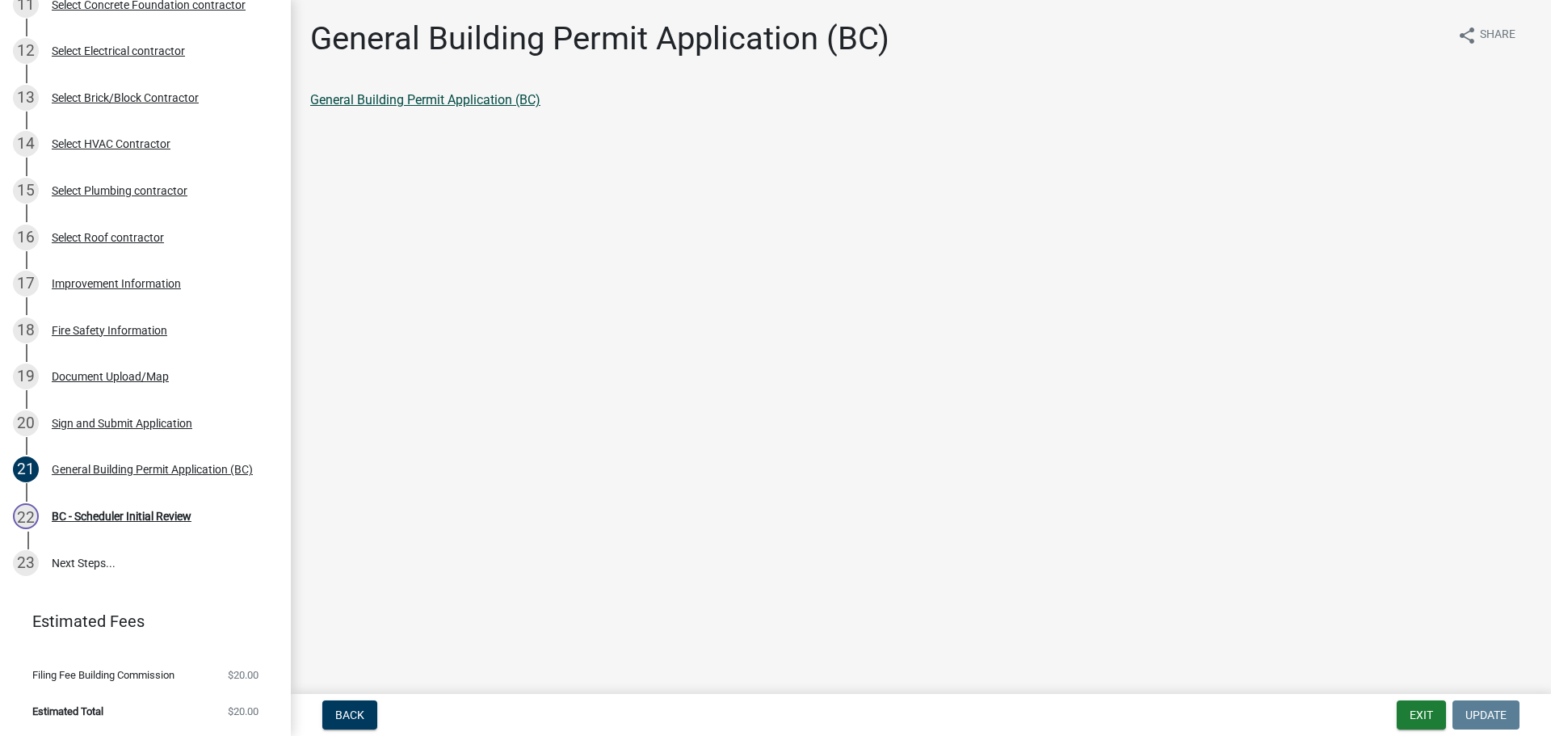
click at [376, 103] on link "General Building Permit Application (BC)" at bounding box center [425, 99] width 230 height 15
click at [101, 513] on div "BC - Scheduler Initial Review" at bounding box center [122, 515] width 140 height 11
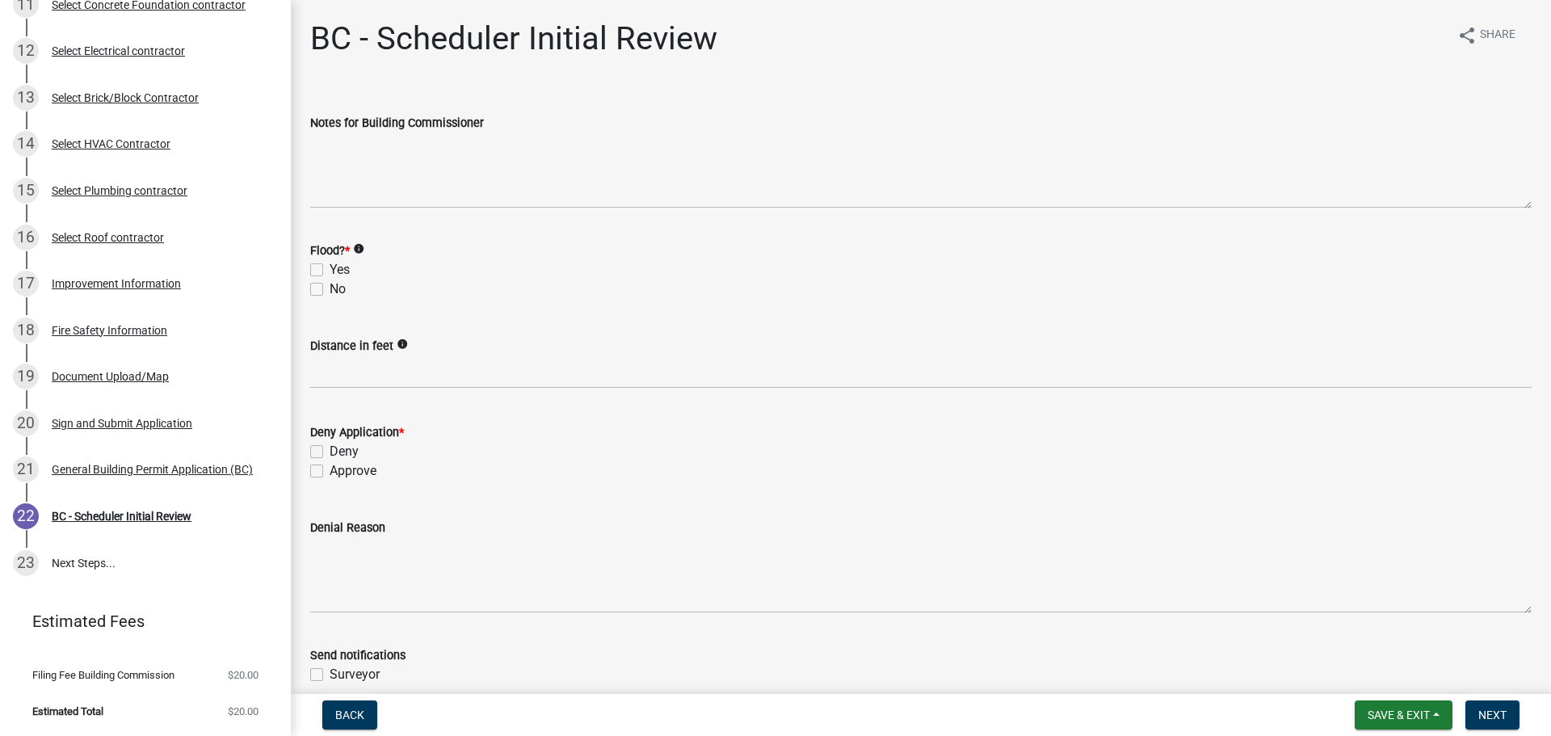
click at [330, 289] on label "No" at bounding box center [338, 288] width 16 height 19
click at [330, 289] on input "No" at bounding box center [335, 284] width 11 height 11
checkbox input "true"
checkbox input "false"
checkbox input "true"
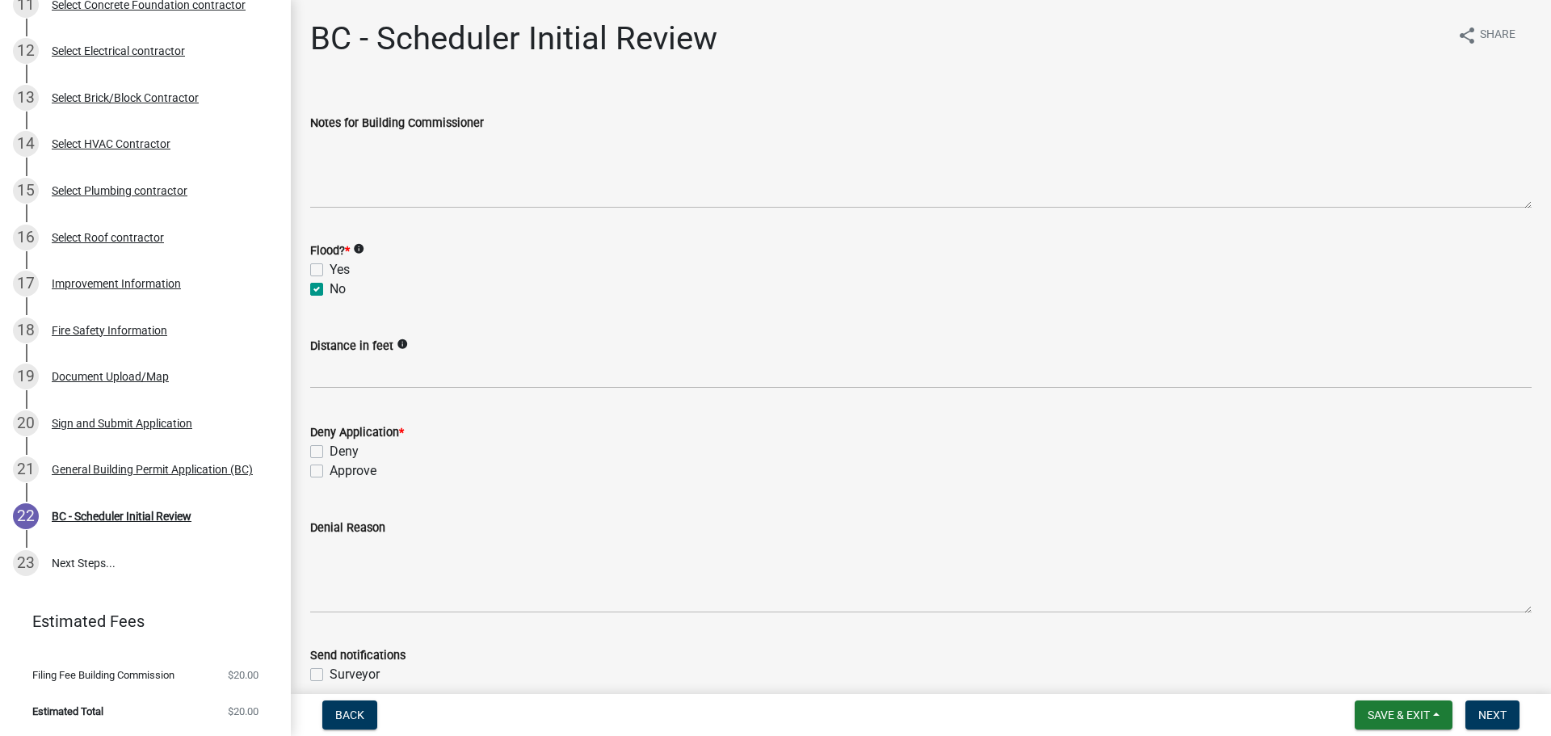
click at [330, 473] on label "Approve" at bounding box center [353, 470] width 47 height 19
click at [330, 472] on input "Approve" at bounding box center [335, 466] width 11 height 11
checkbox input "true"
checkbox input "false"
checkbox input "true"
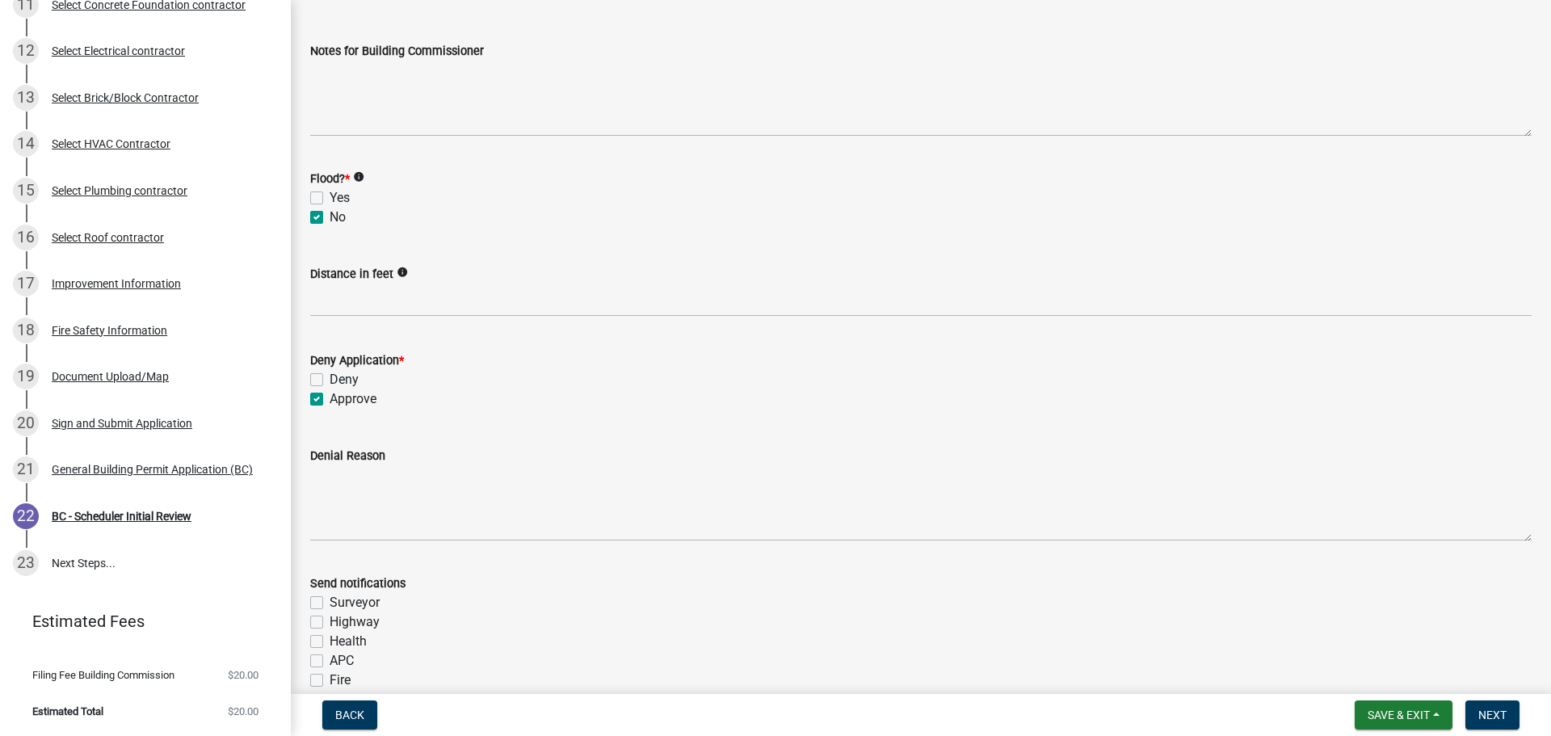
scroll to position [162, 0]
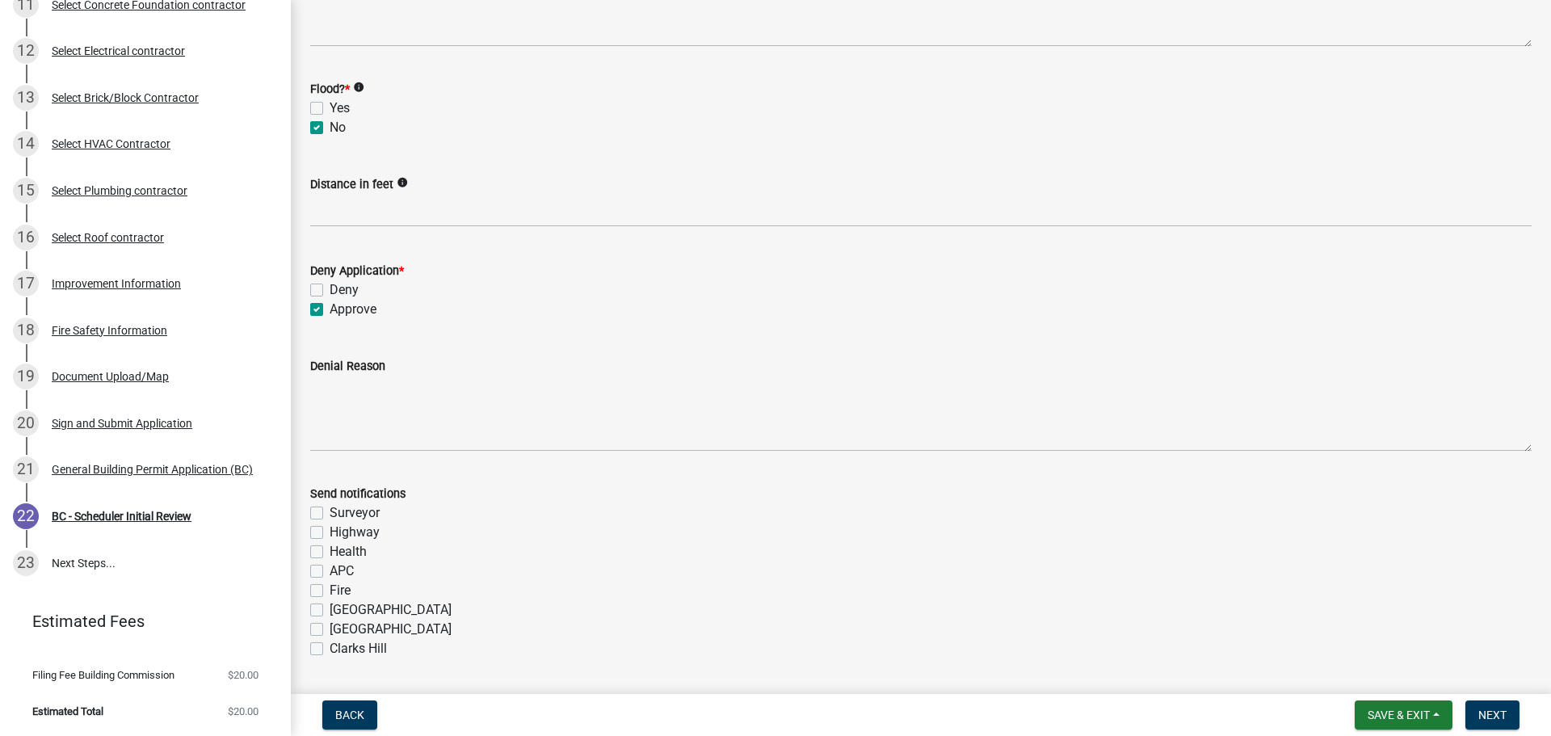
click at [330, 585] on label "Fire" at bounding box center [340, 590] width 21 height 19
click at [330, 585] on input "Fire" at bounding box center [335, 586] width 11 height 11
checkbox input "true"
checkbox input "false"
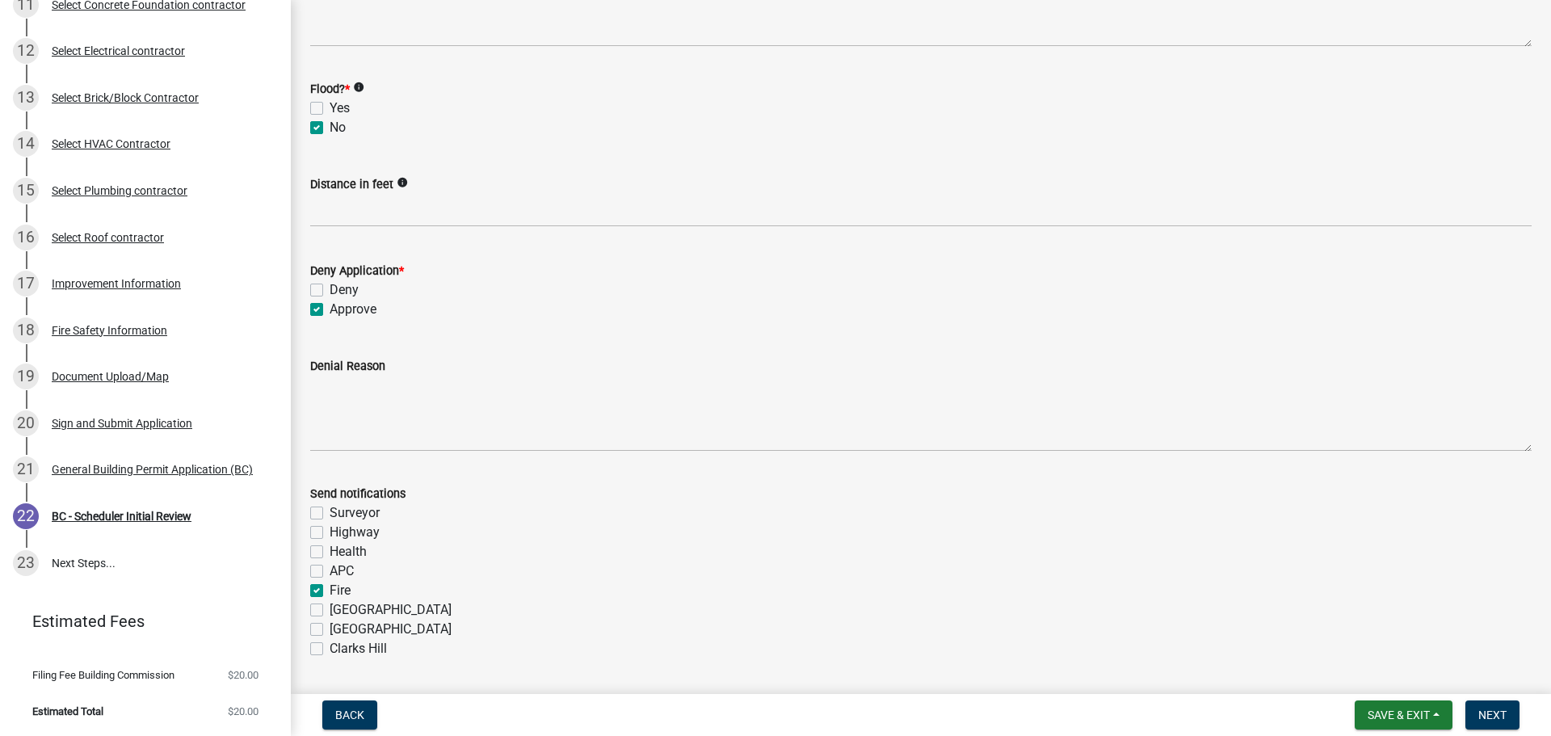
checkbox input "false"
checkbox input "true"
checkbox input "false"
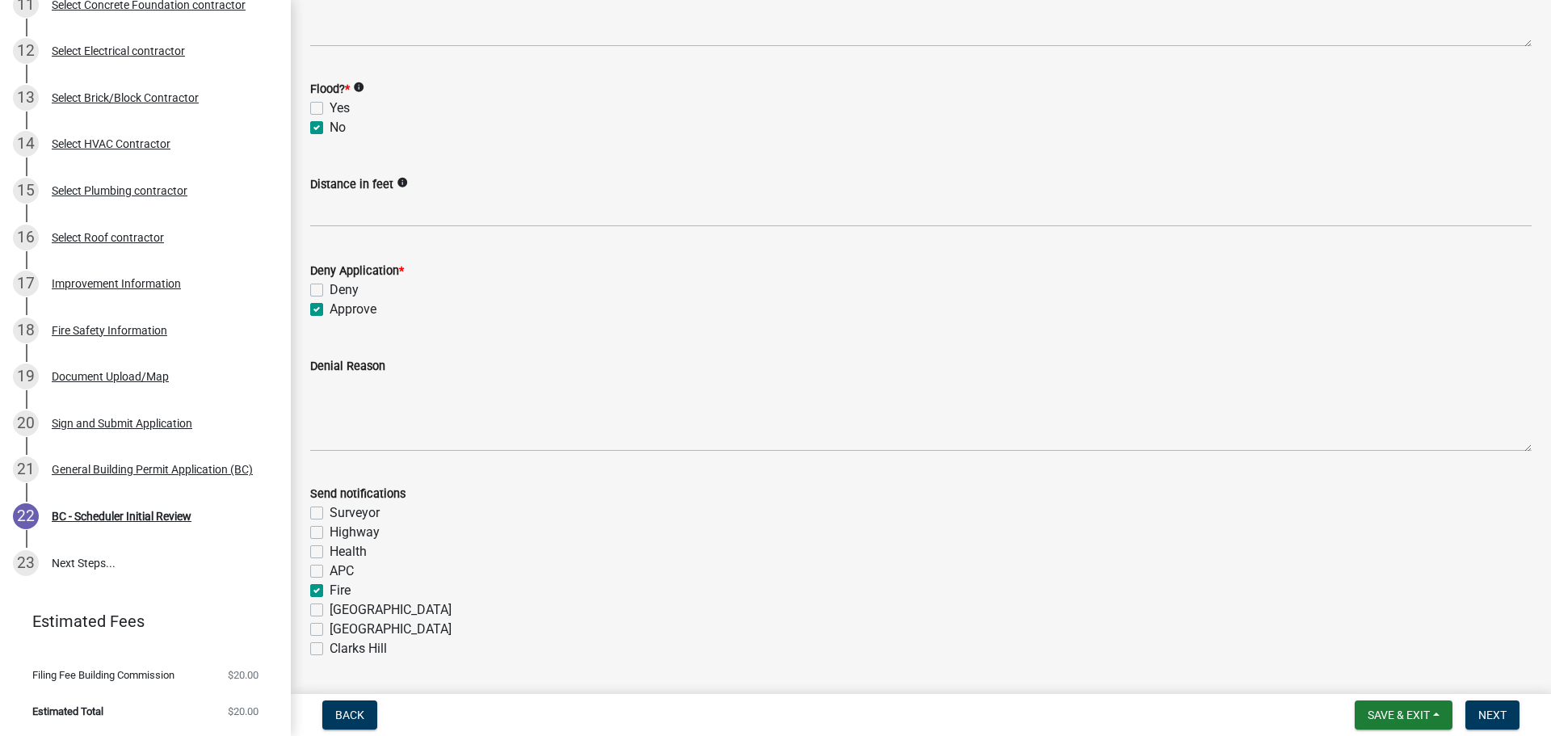
checkbox input "false"
click at [1497, 710] on span "Next" at bounding box center [1492, 714] width 28 height 13
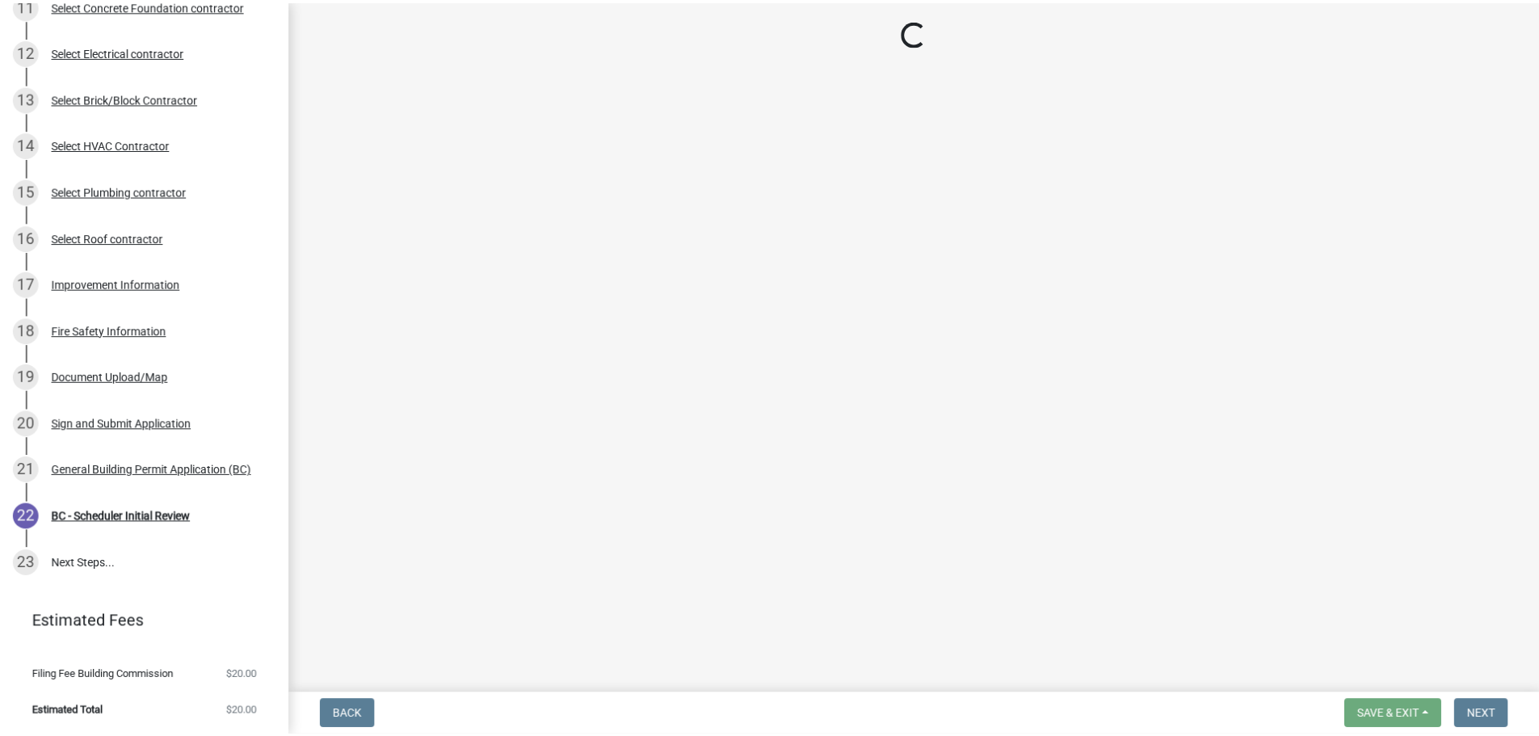
scroll to position [722, 0]
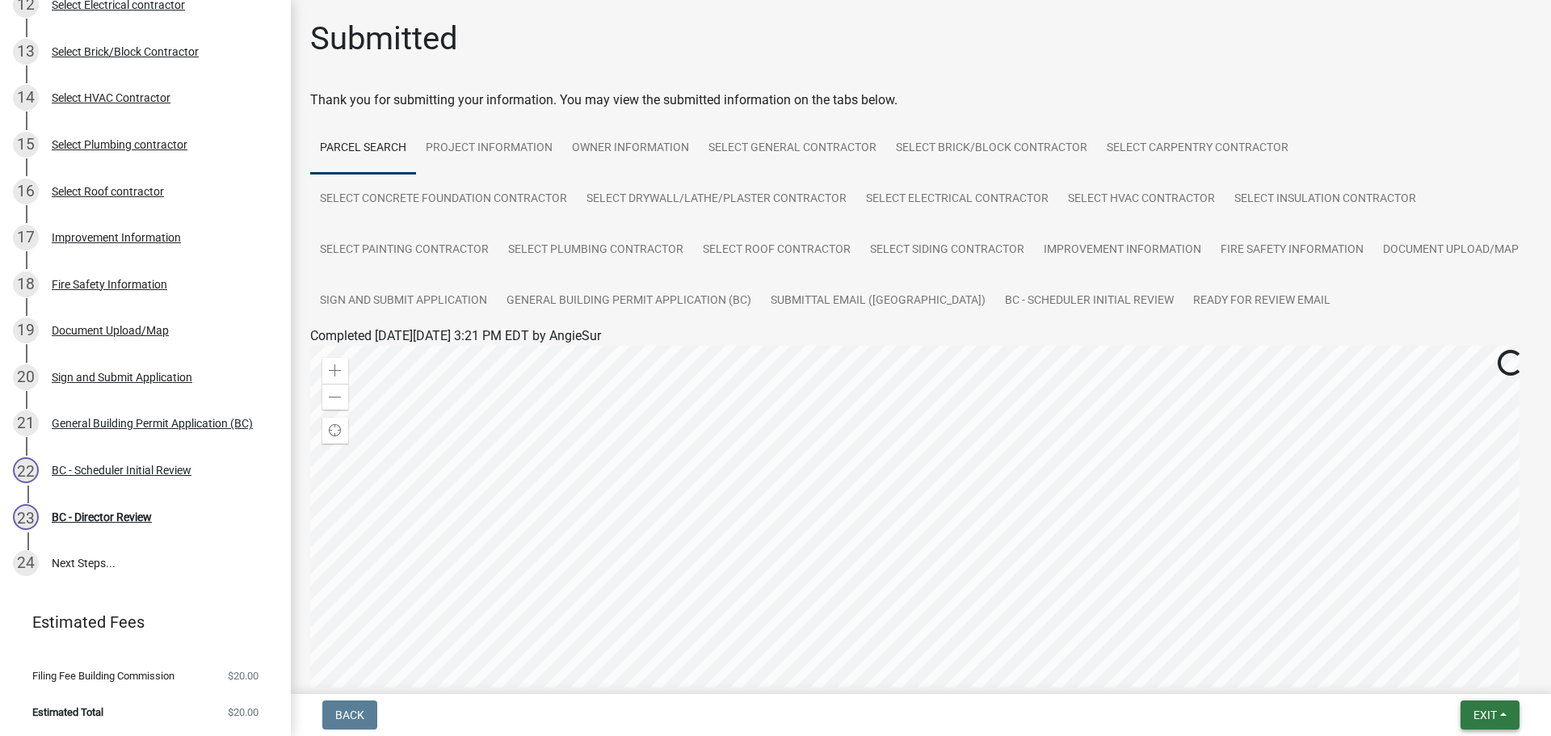
click at [1505, 711] on button "Exit" at bounding box center [1489, 714] width 59 height 29
click at [1479, 670] on button "Save & Exit" at bounding box center [1454, 672] width 129 height 39
